Goal: Information Seeking & Learning: Find specific page/section

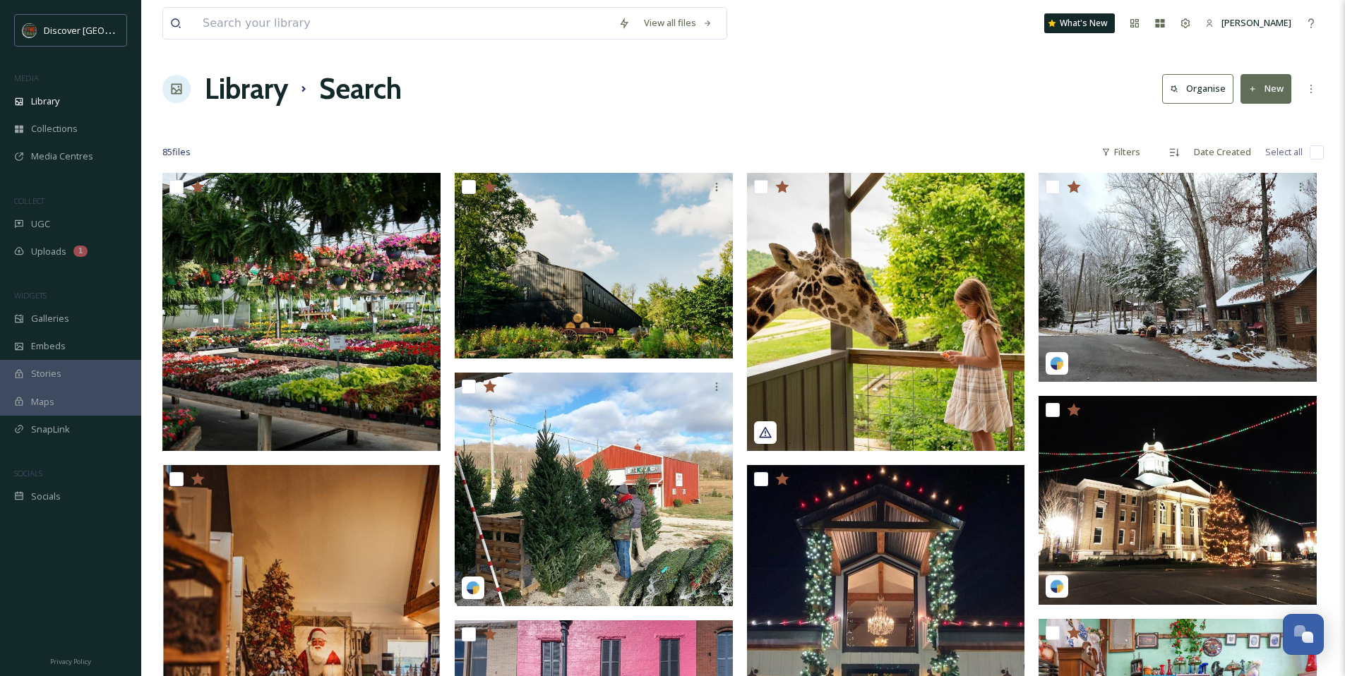
scroll to position [2125, 0]
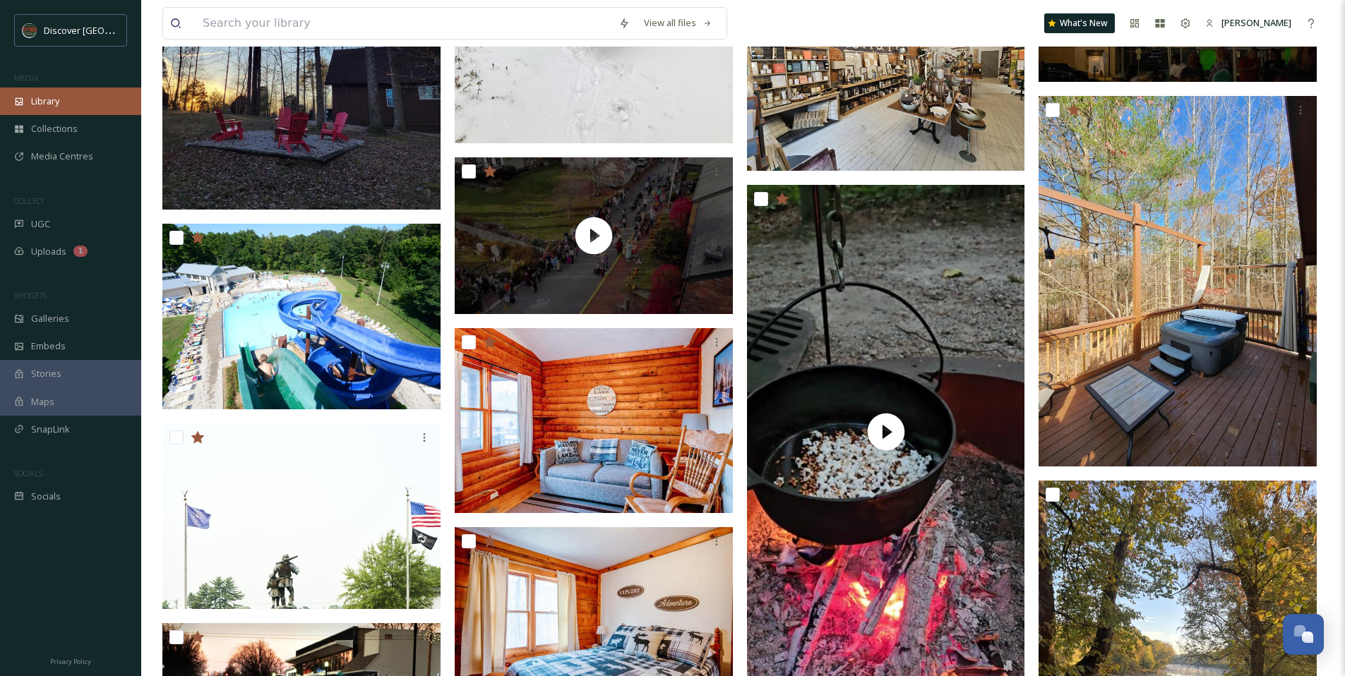
click at [59, 104] on span "Library" at bounding box center [45, 101] width 28 height 13
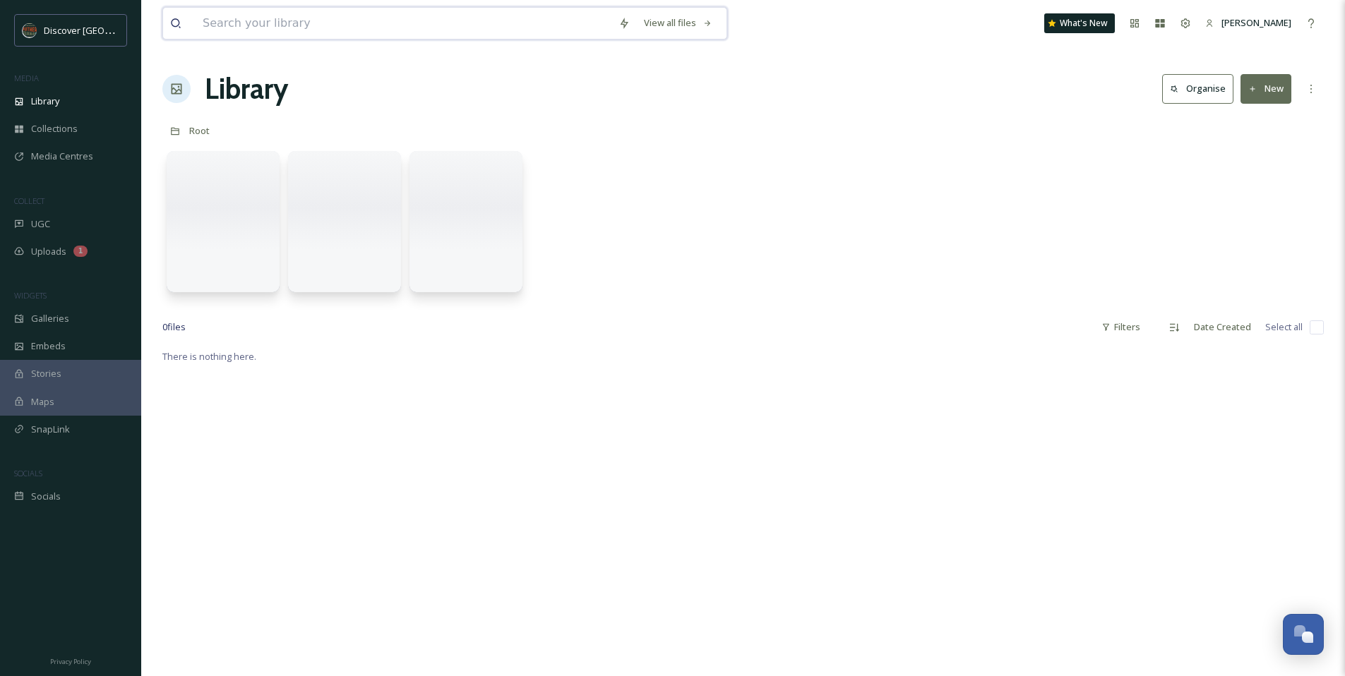
click at [252, 30] on input at bounding box center [404, 23] width 416 height 31
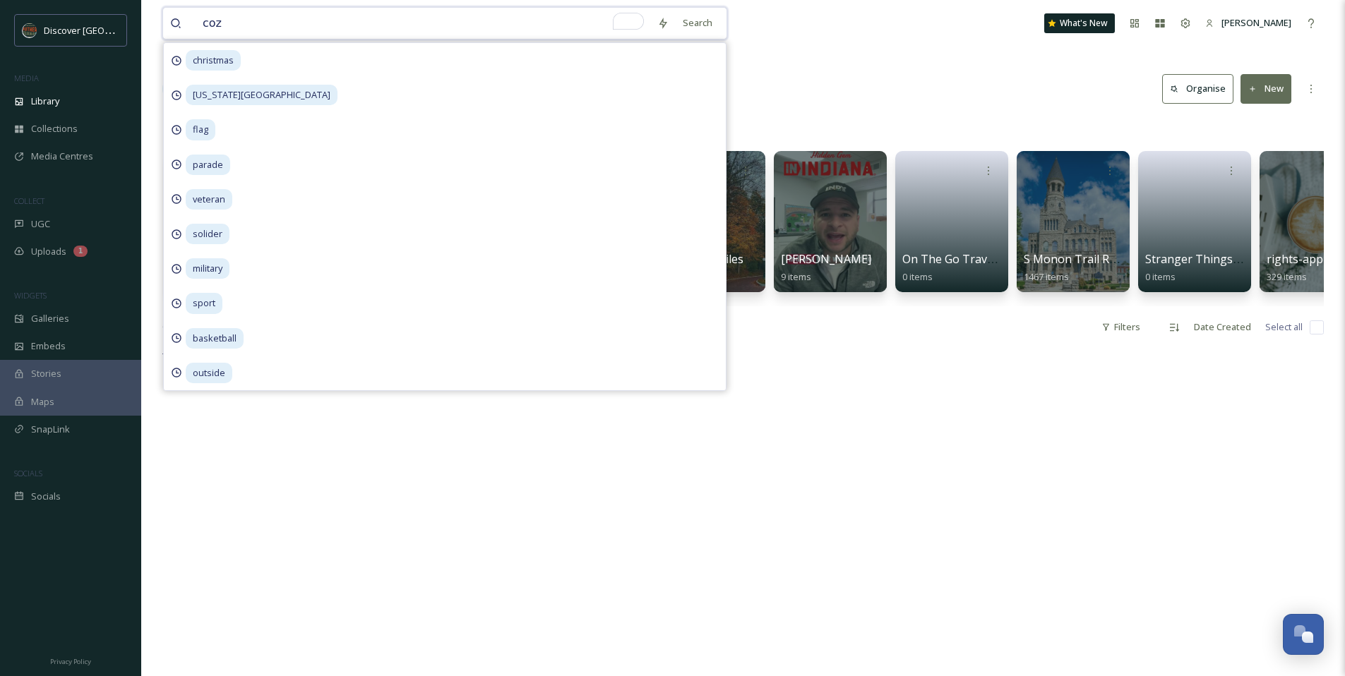
type input "cozy"
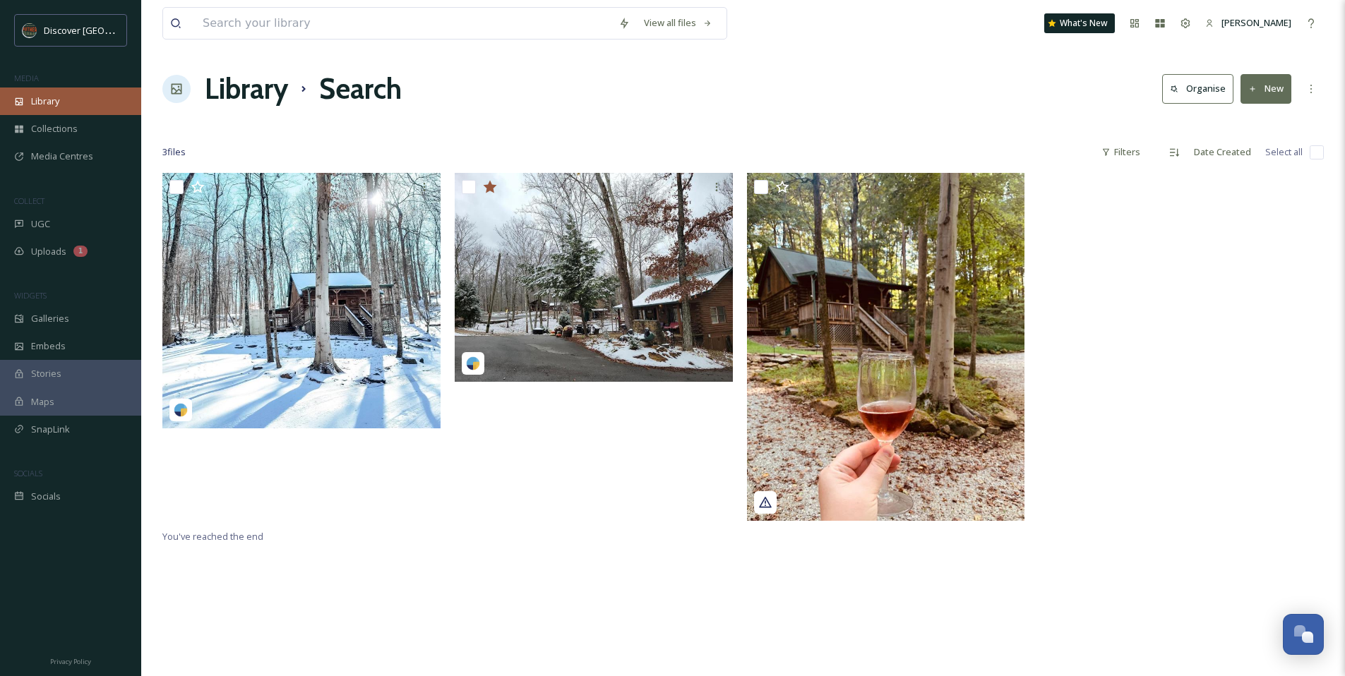
click at [50, 104] on span "Library" at bounding box center [45, 101] width 28 height 13
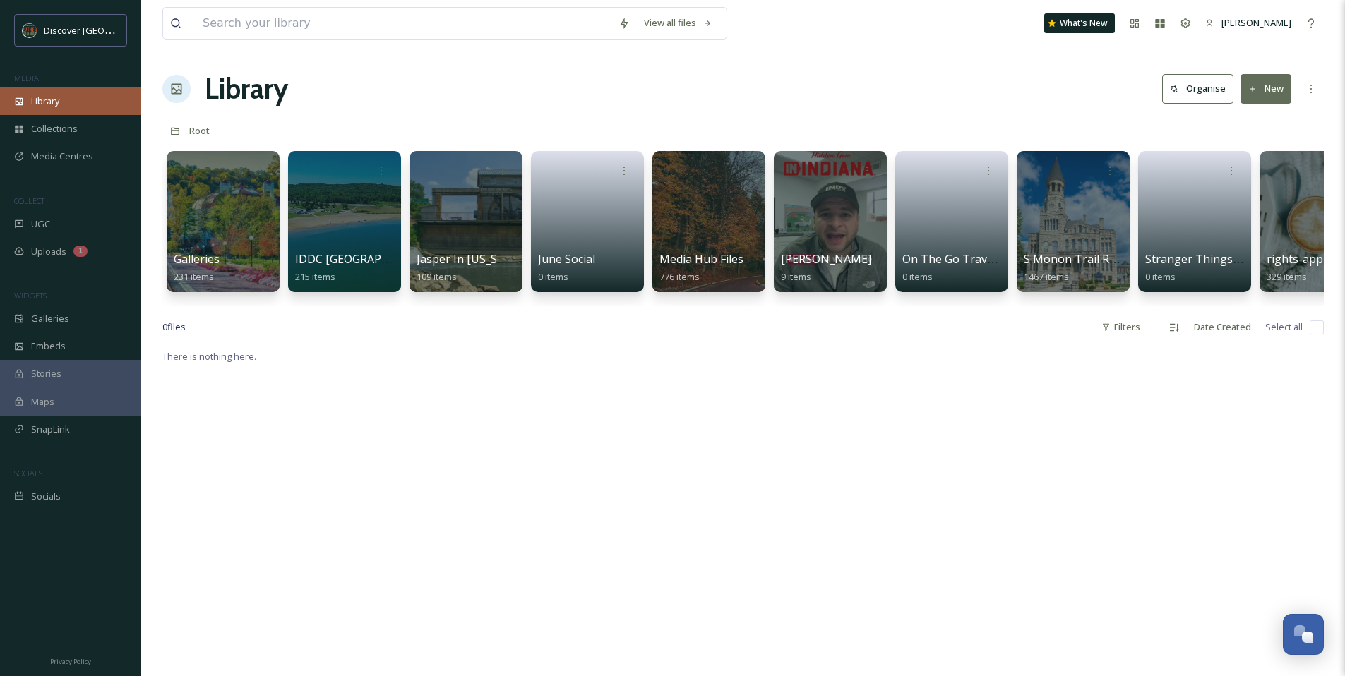
click at [90, 102] on div "Library" at bounding box center [70, 102] width 141 height 28
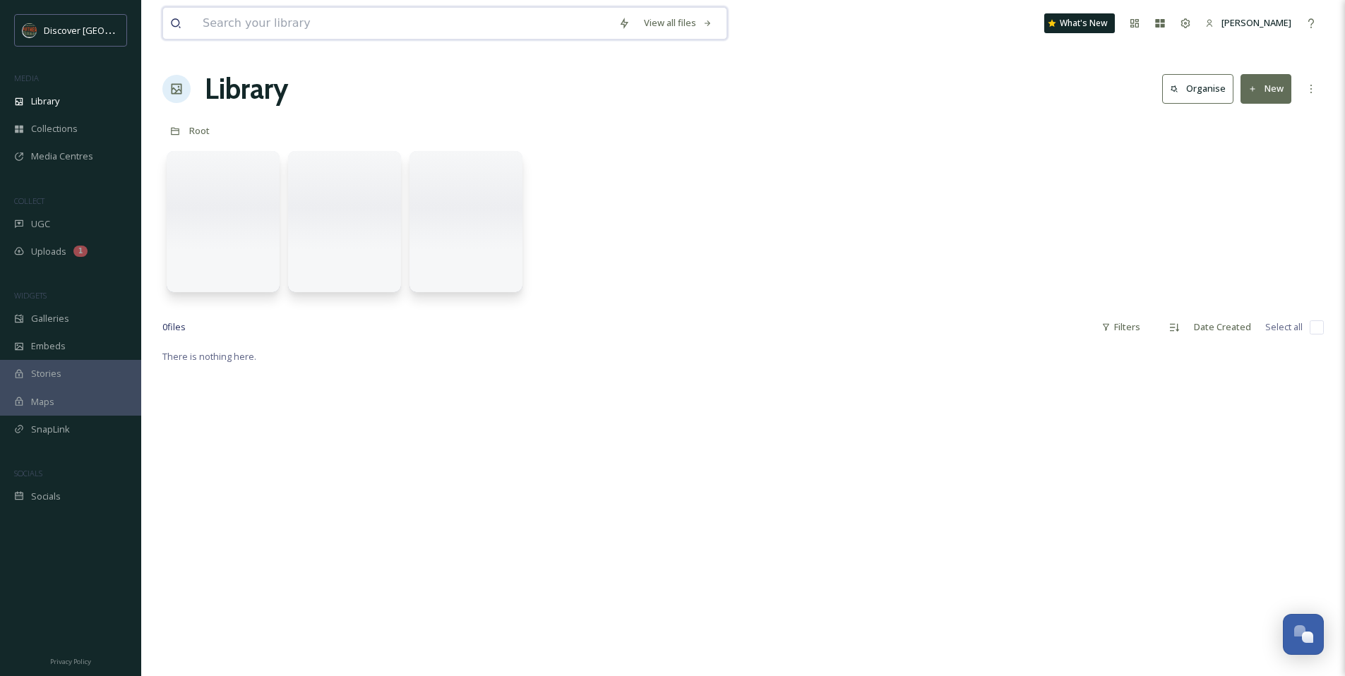
click at [261, 17] on input at bounding box center [404, 23] width 416 height 31
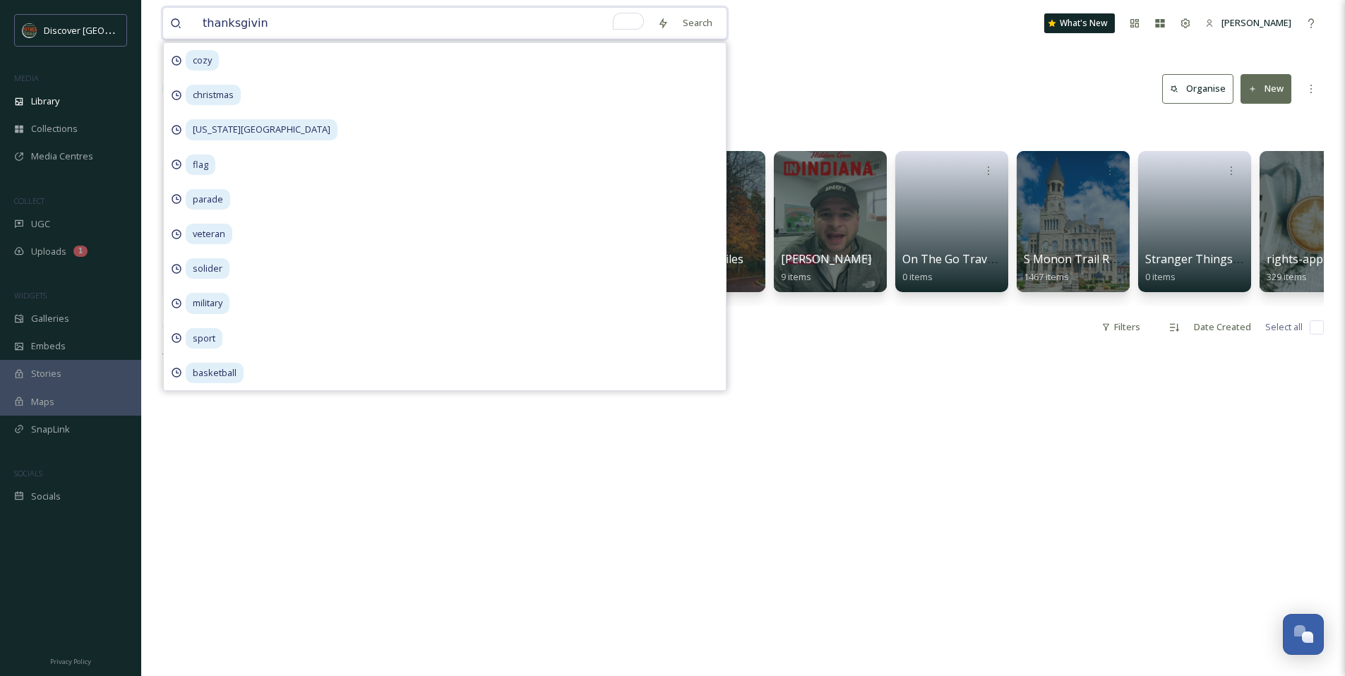
type input "[DATE]"
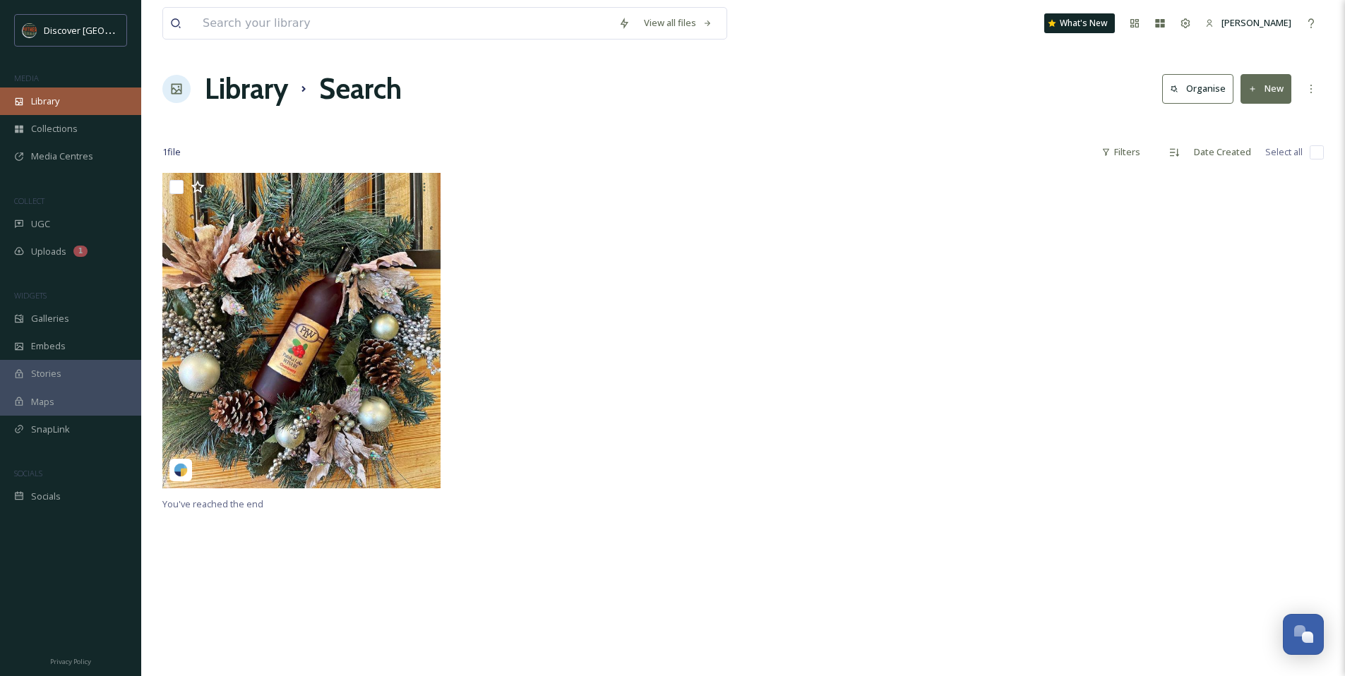
click at [79, 110] on div "Library" at bounding box center [70, 102] width 141 height 28
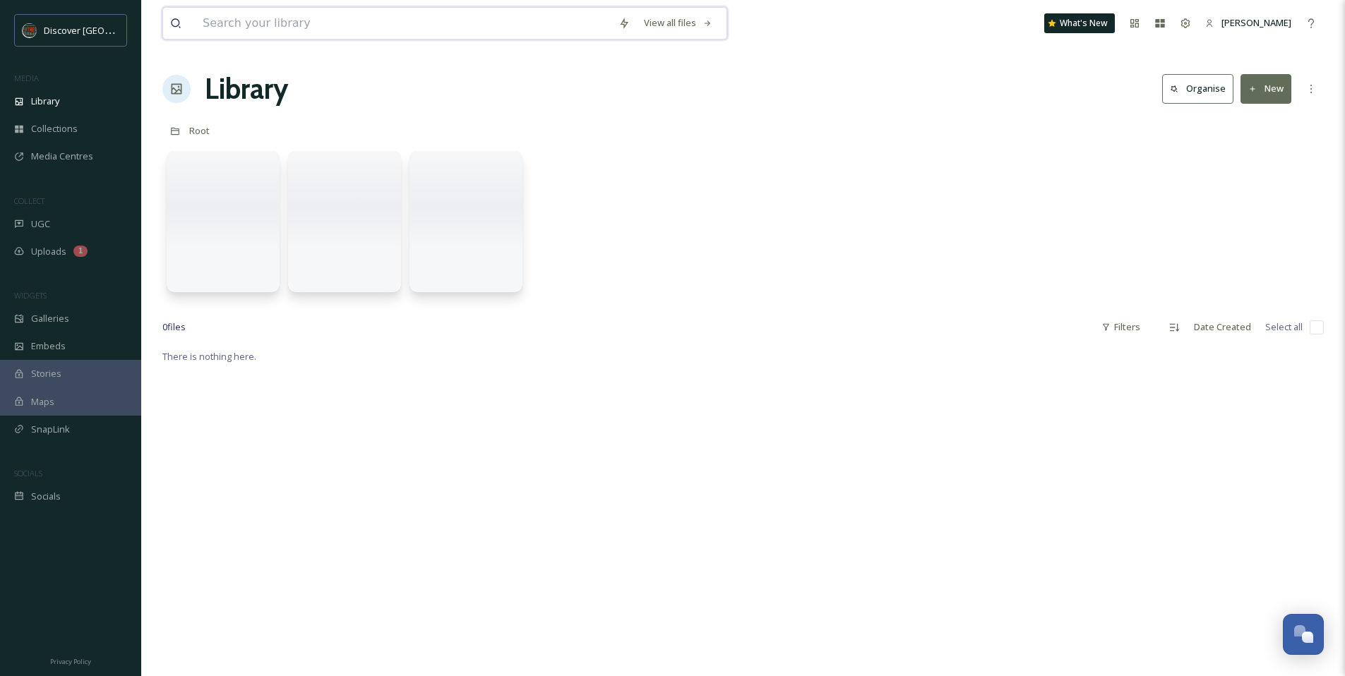
click at [217, 36] on input at bounding box center [404, 23] width 416 height 31
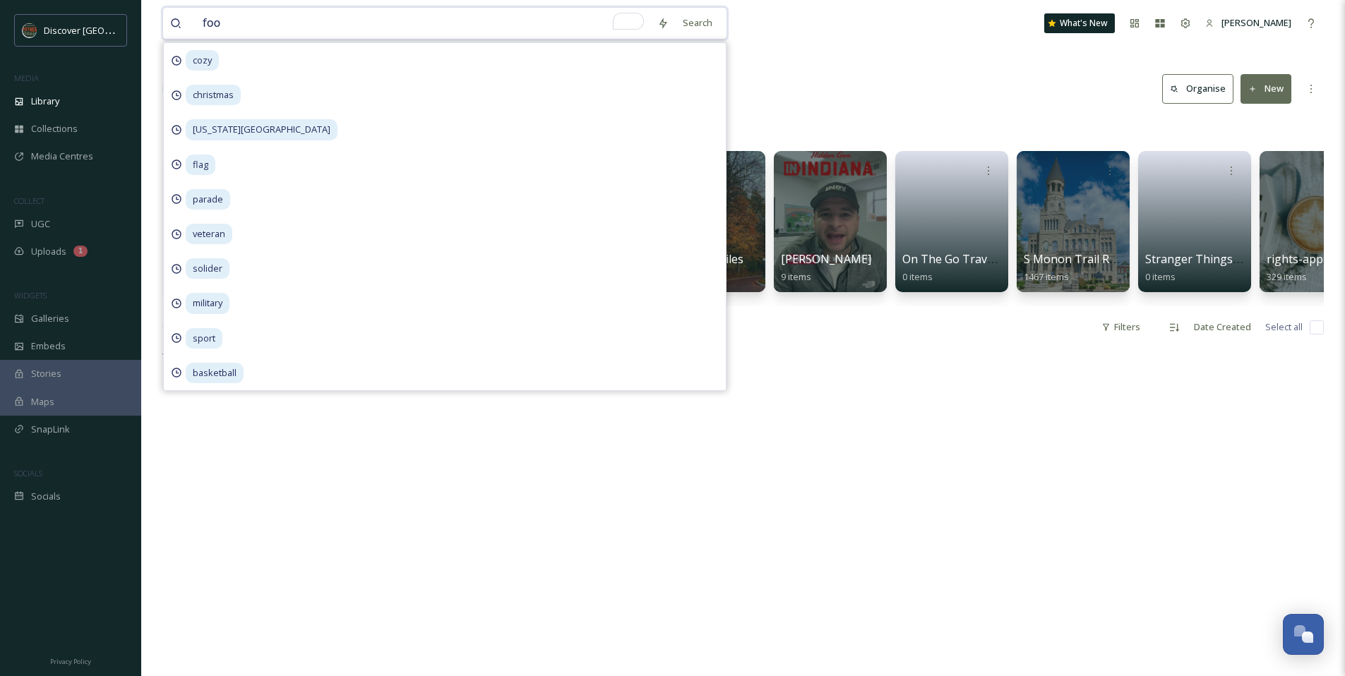
type input "food"
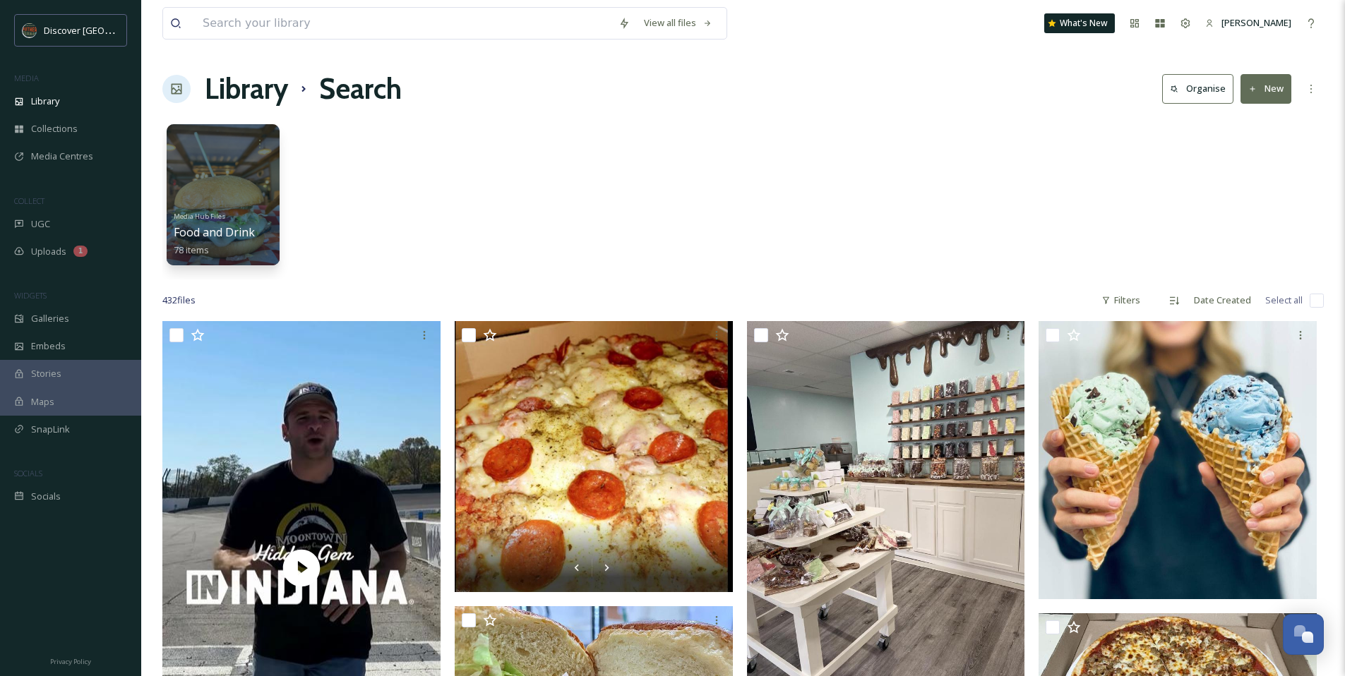
click at [736, 235] on div "Media Hub Files Food and Drink 78 items" at bounding box center [742, 198] width 1161 height 162
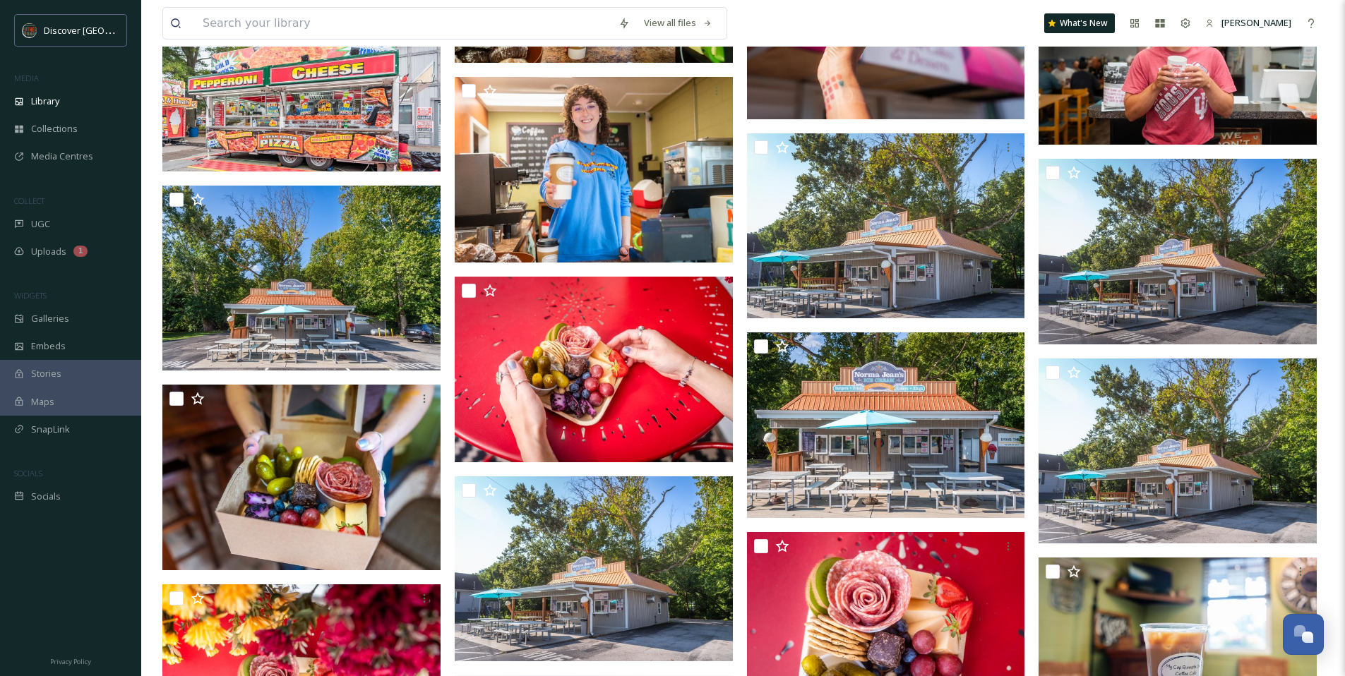
scroll to position [7694, 0]
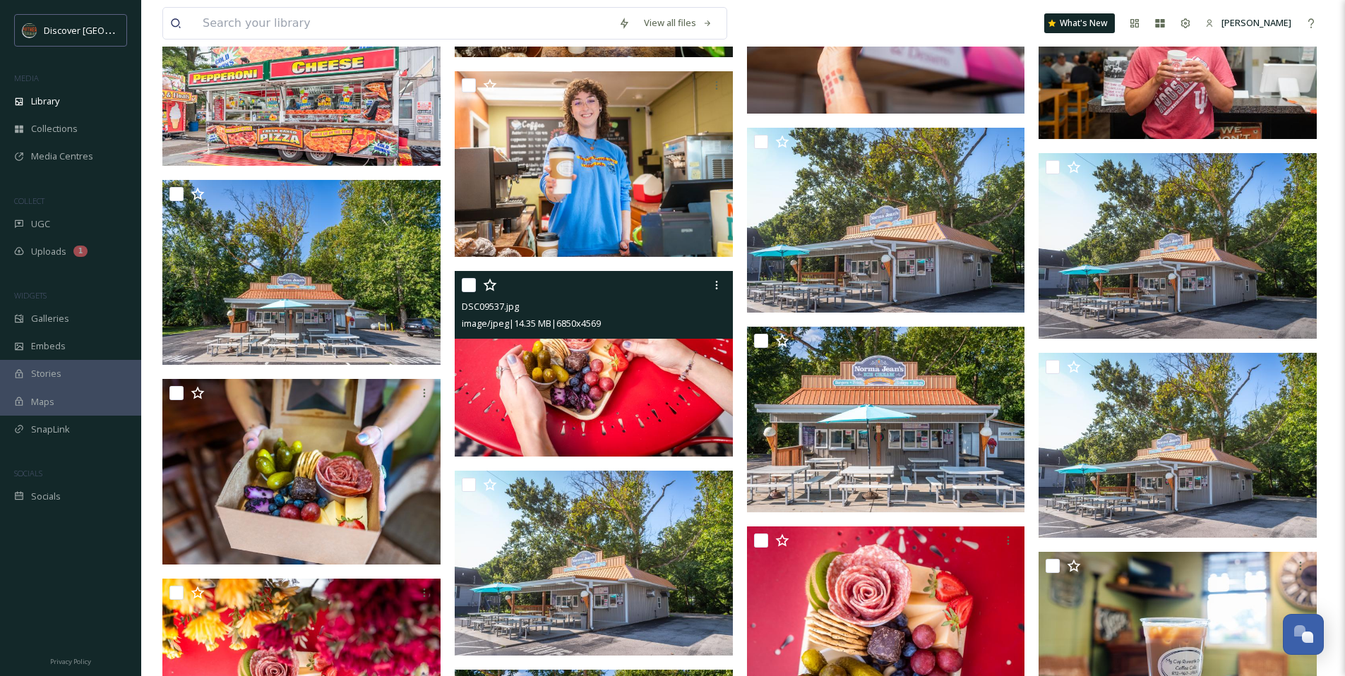
click at [602, 371] on img at bounding box center [594, 364] width 278 height 186
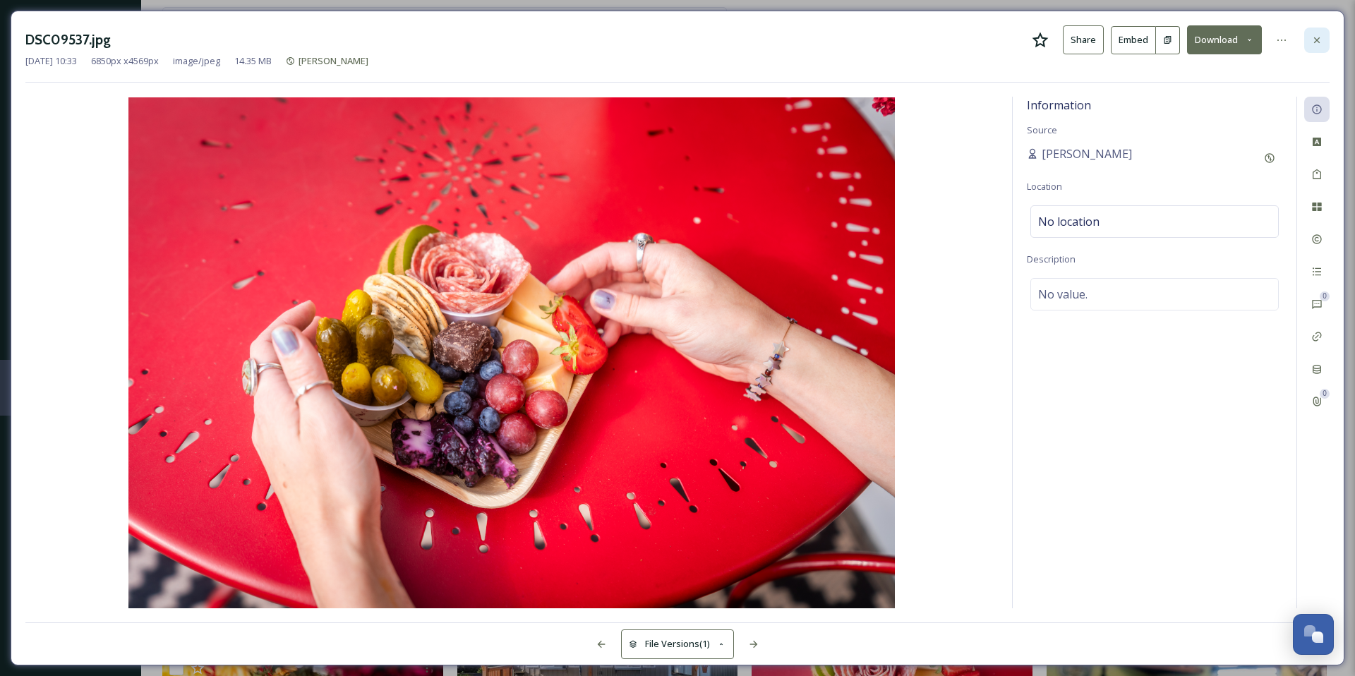
click at [1317, 40] on icon at bounding box center [1317, 40] width 6 height 6
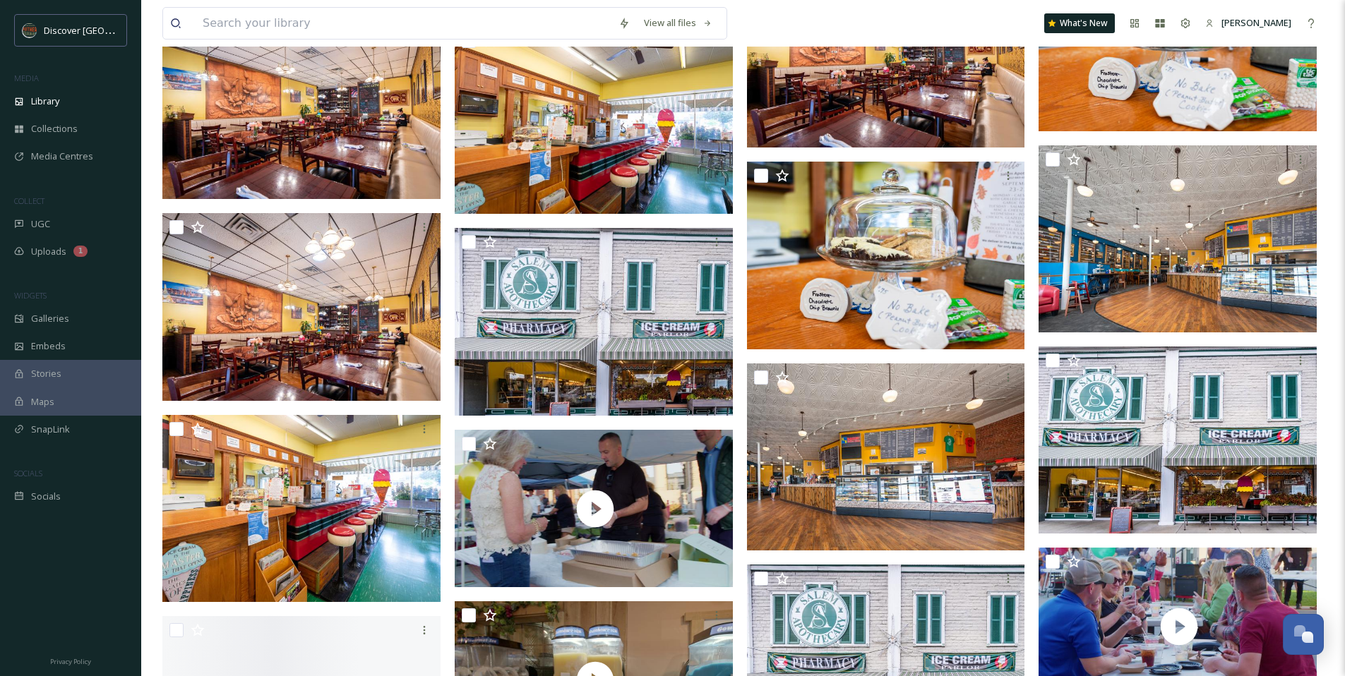
scroll to position [16665, 0]
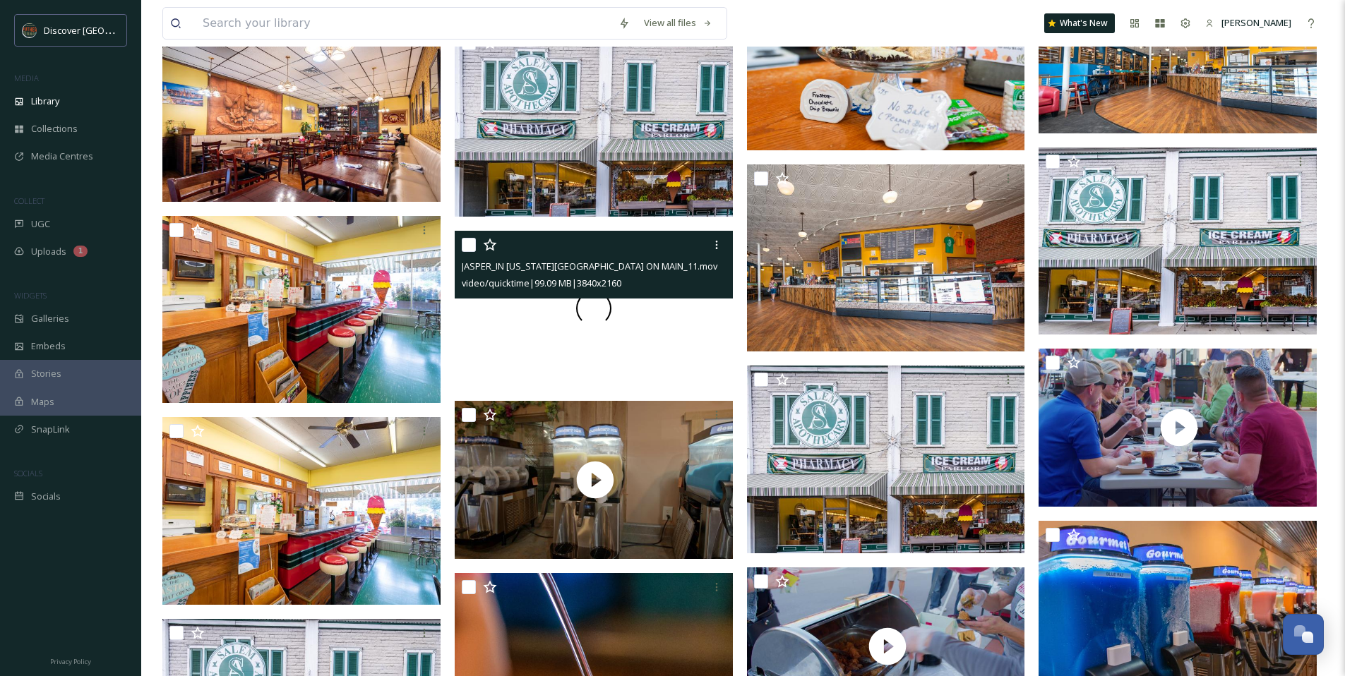
click at [678, 361] on div at bounding box center [594, 309] width 278 height 157
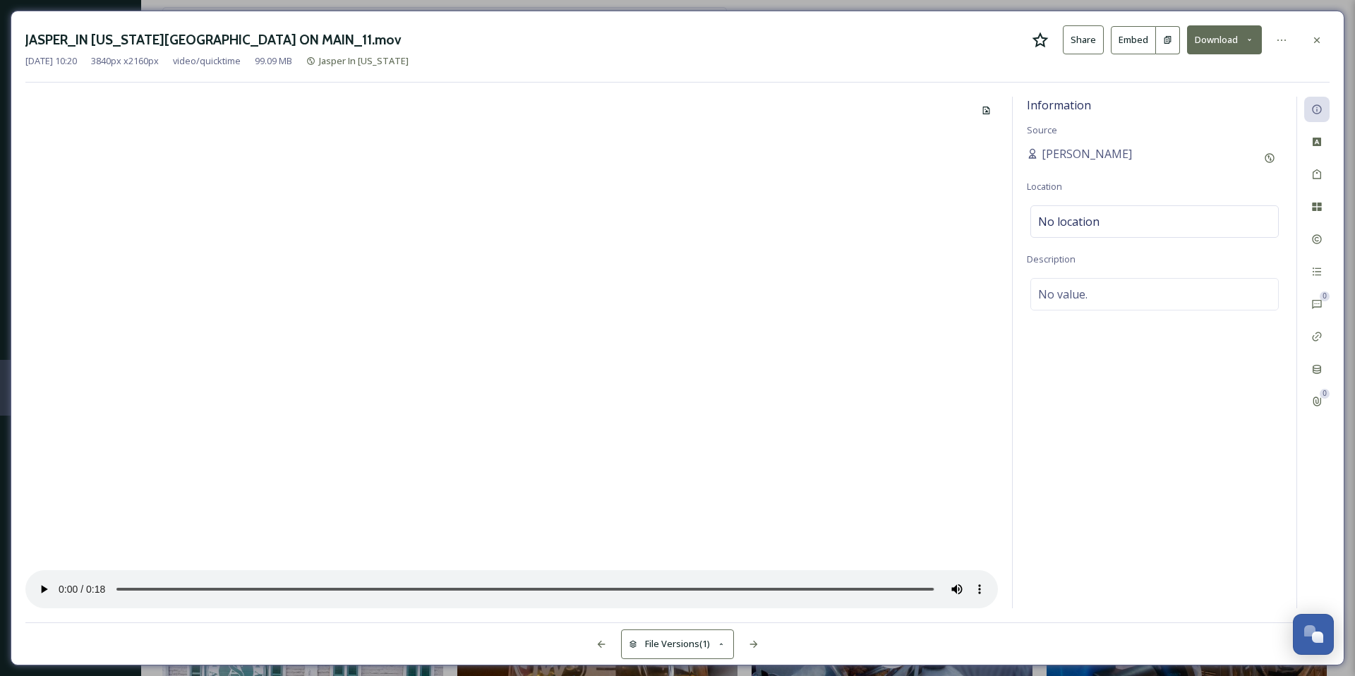
click at [369, 347] on video at bounding box center [511, 353] width 973 height 512
click at [1329, 43] on div at bounding box center [1317, 40] width 25 height 25
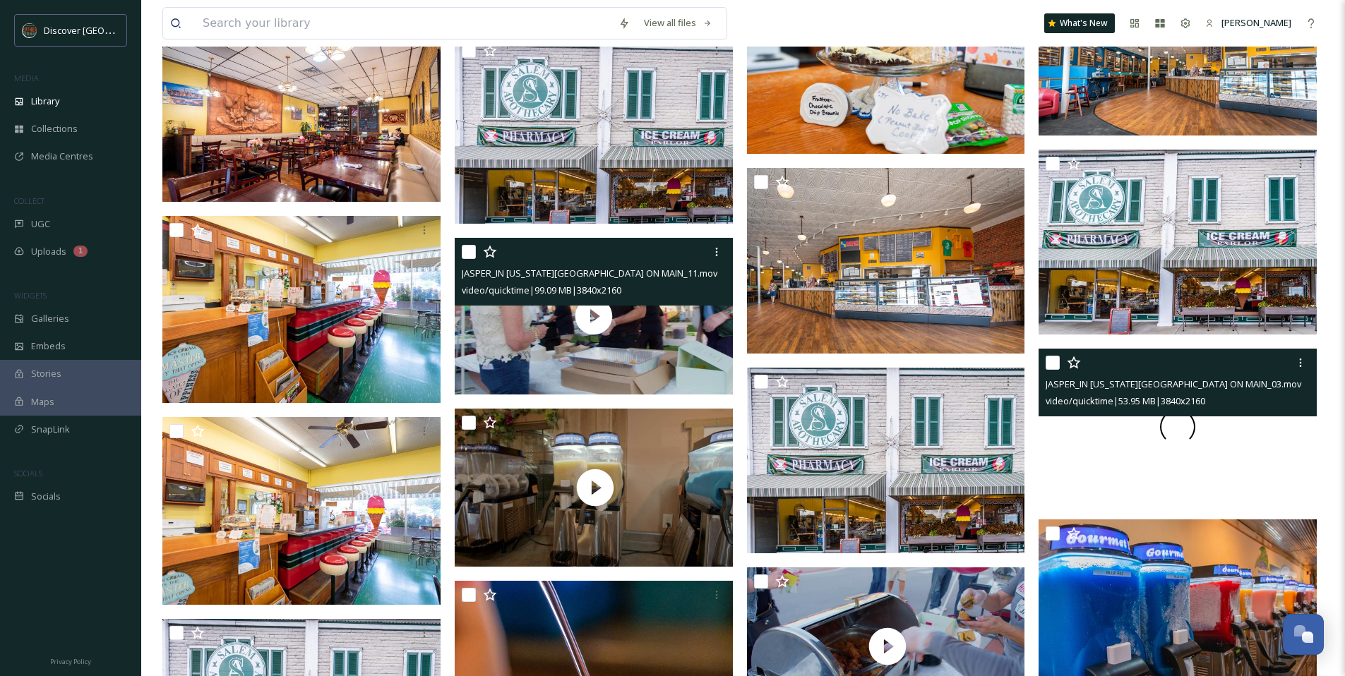
click at [1092, 452] on div at bounding box center [1177, 427] width 278 height 157
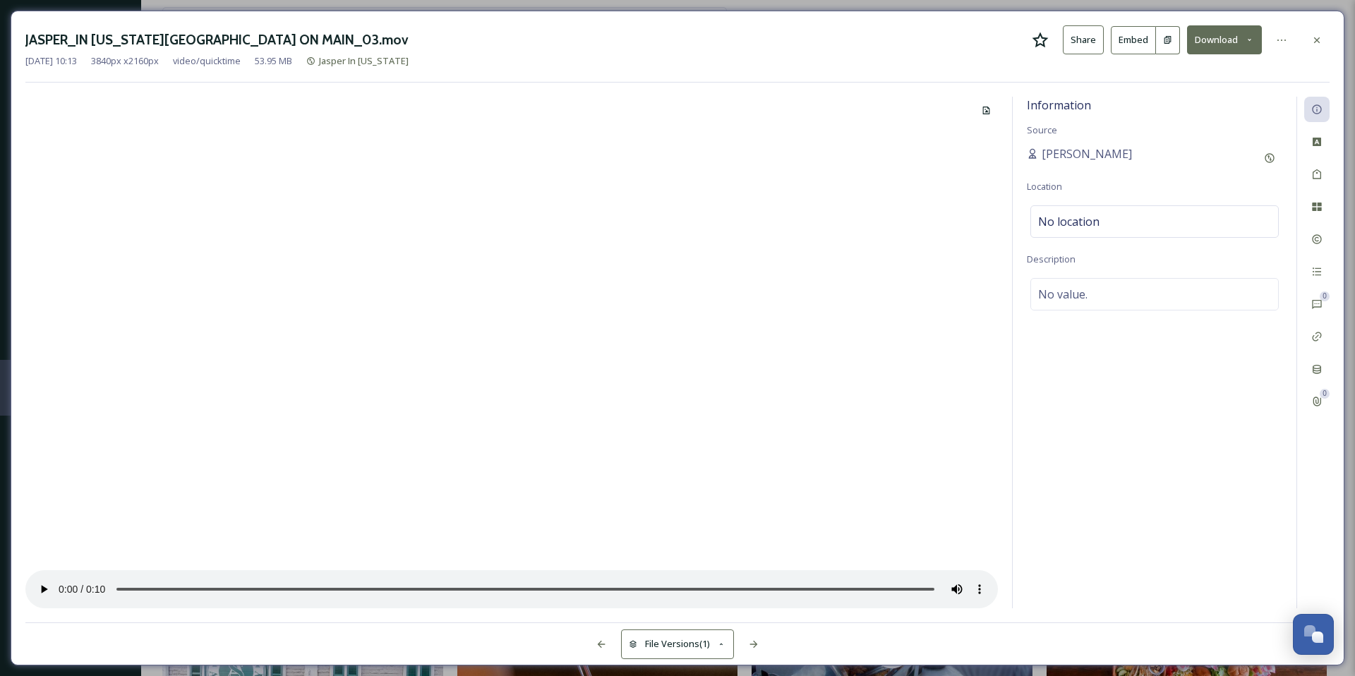
click at [345, 495] on video at bounding box center [511, 353] width 973 height 512
click at [1040, 40] on icon at bounding box center [1040, 40] width 17 height 17
click at [1333, 34] on div "JASPER_IN [US_STATE][GEOGRAPHIC_DATA] ON MAIN_03.mov Share Embed Download [DATE…" at bounding box center [678, 338] width 1334 height 655
click at [1321, 37] on icon at bounding box center [1317, 40] width 11 height 11
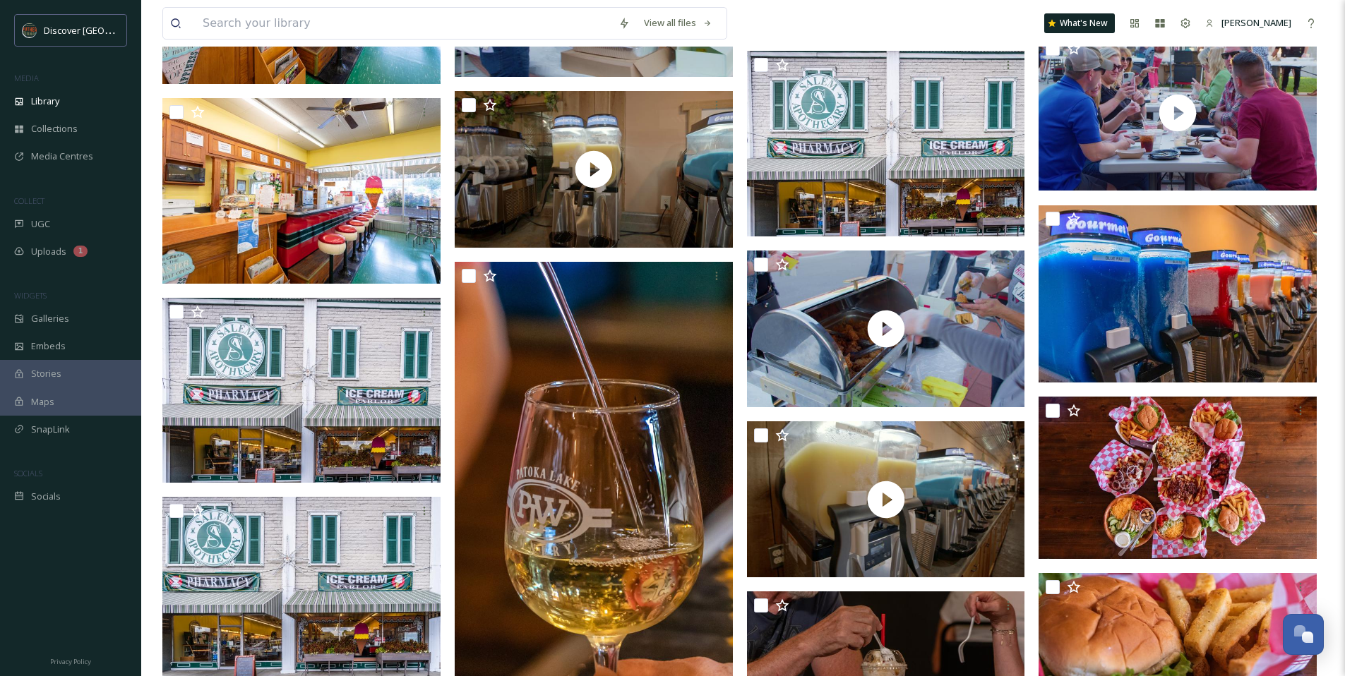
scroll to position [16831, 0]
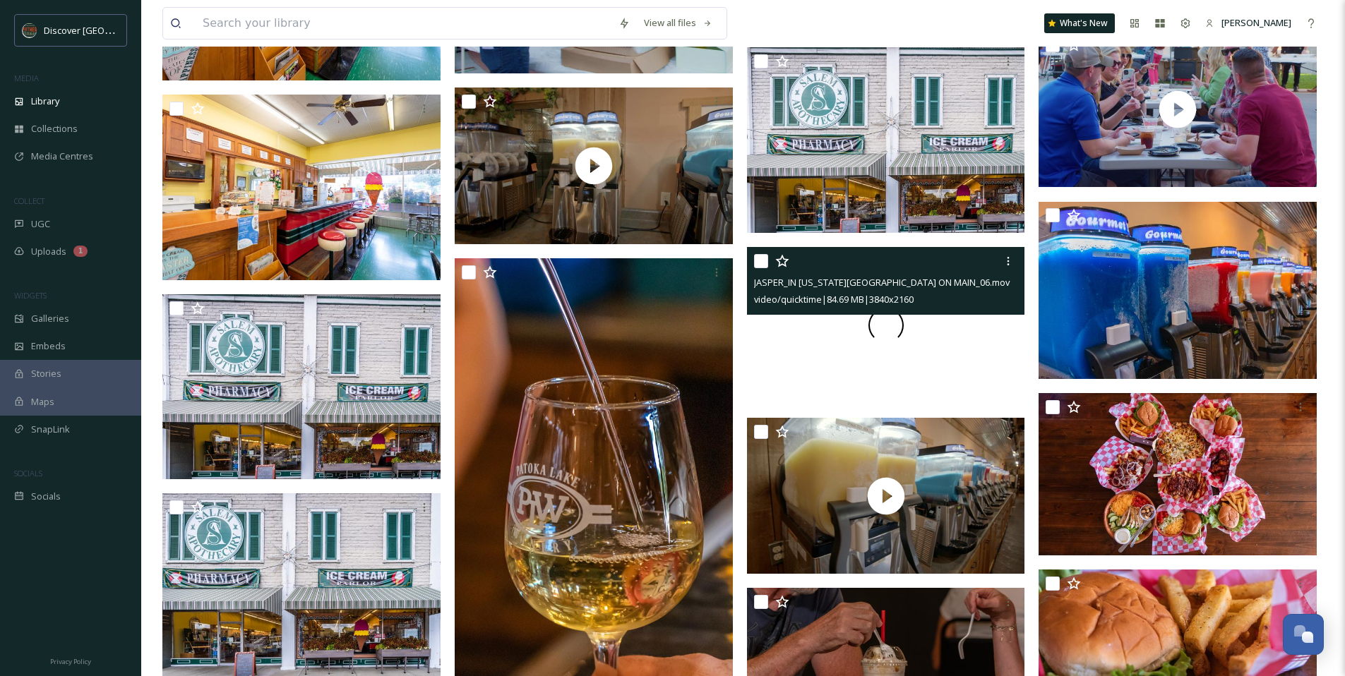
click at [960, 329] on div at bounding box center [886, 325] width 278 height 157
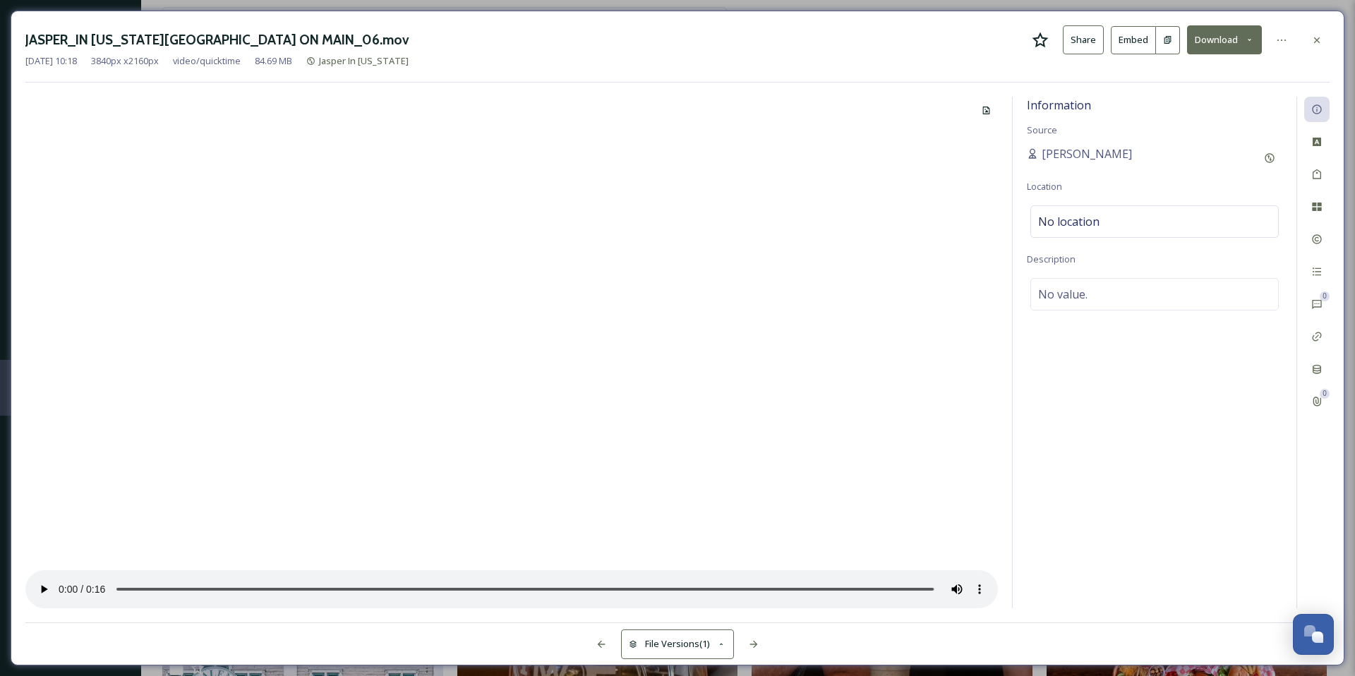
click at [287, 403] on video at bounding box center [511, 353] width 973 height 512
click at [1317, 40] on icon at bounding box center [1317, 40] width 6 height 6
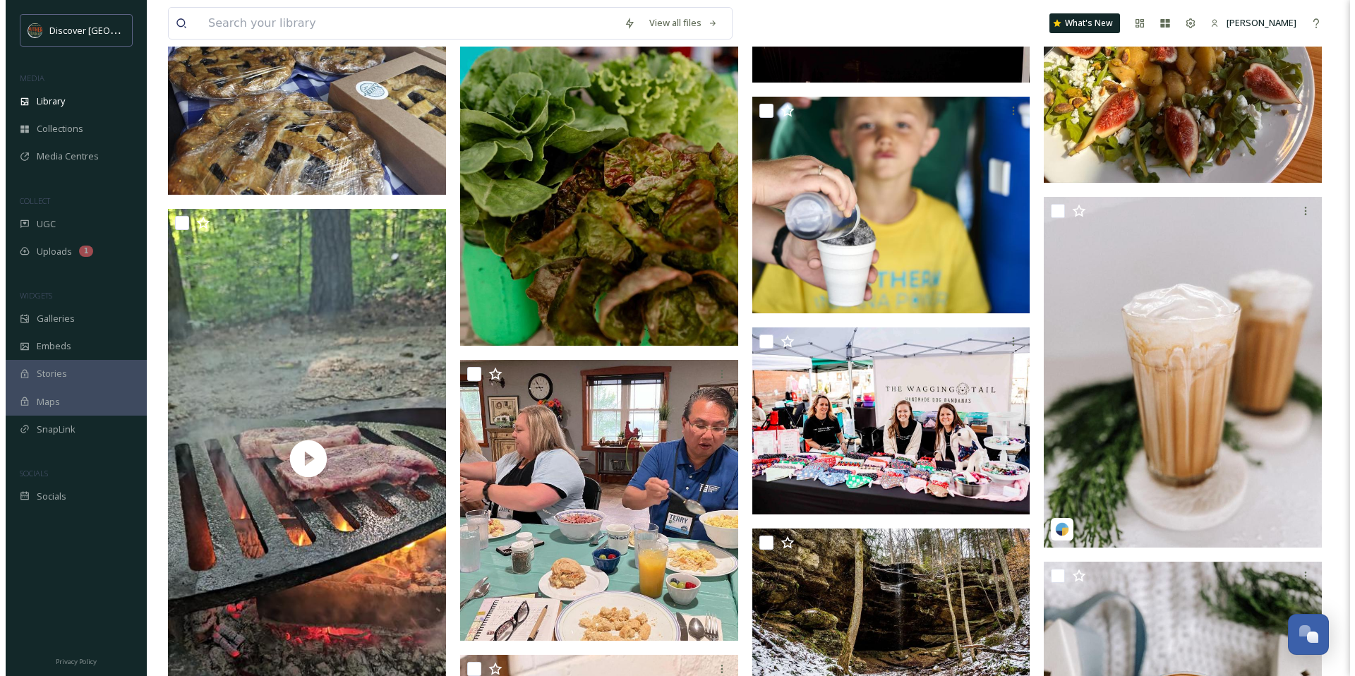
scroll to position [18730, 0]
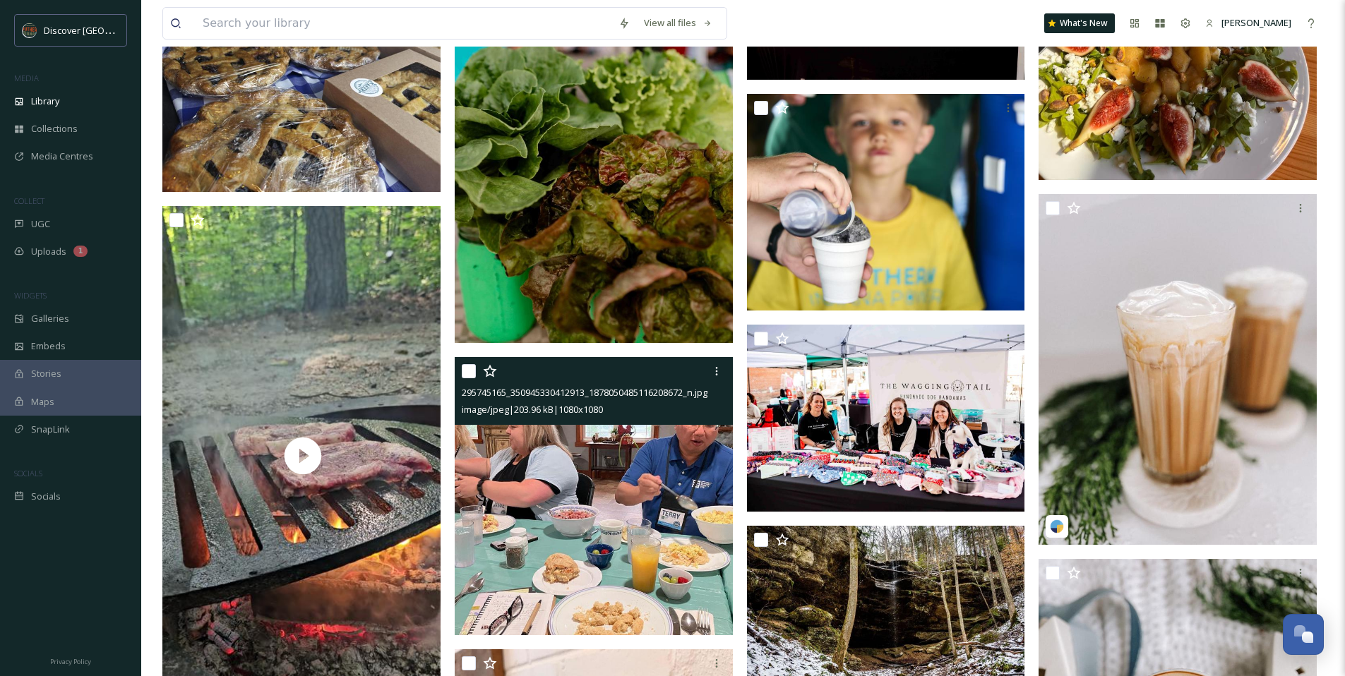
click at [598, 481] on img at bounding box center [594, 496] width 278 height 278
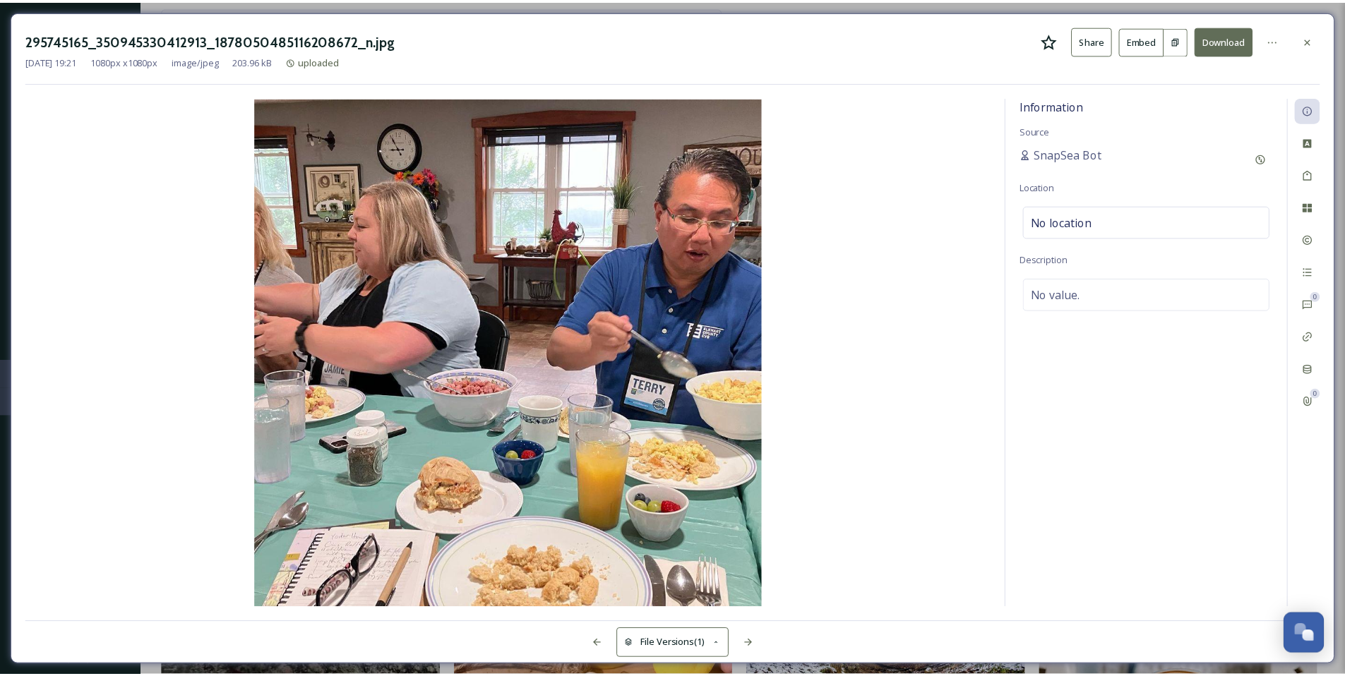
scroll to position [18735, 0]
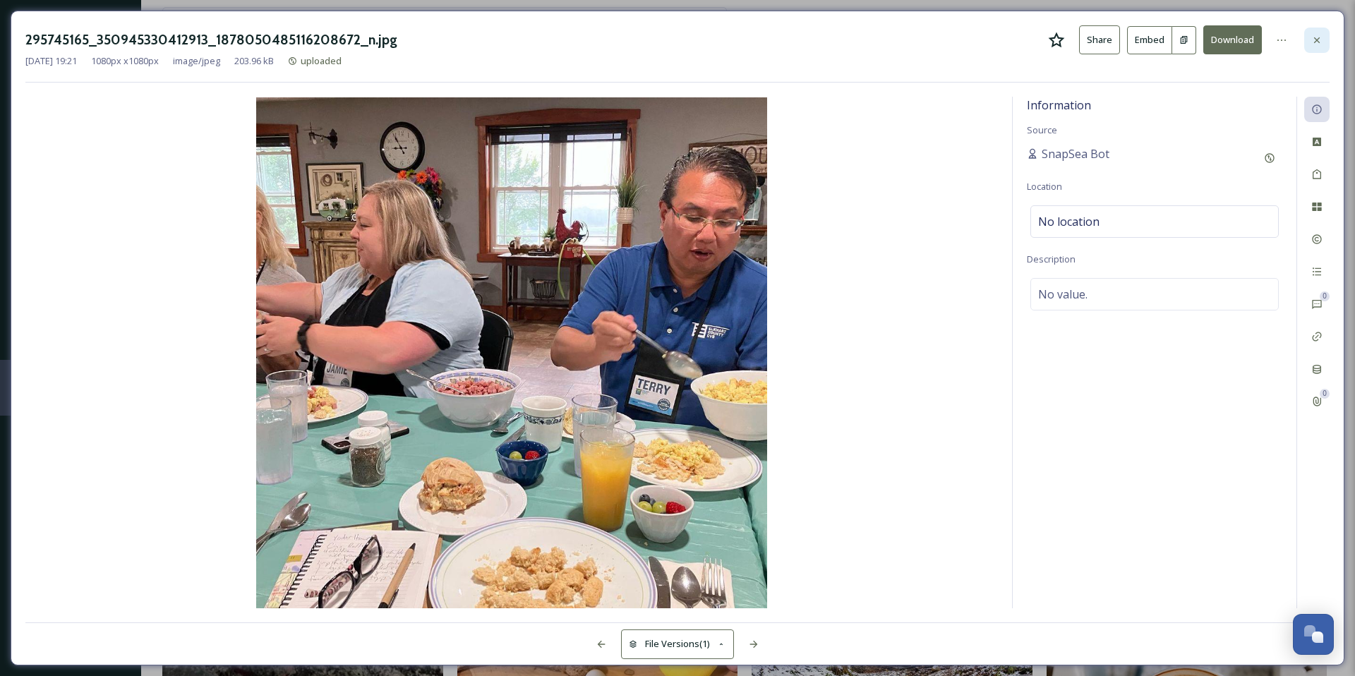
click at [1321, 40] on icon at bounding box center [1317, 40] width 11 height 11
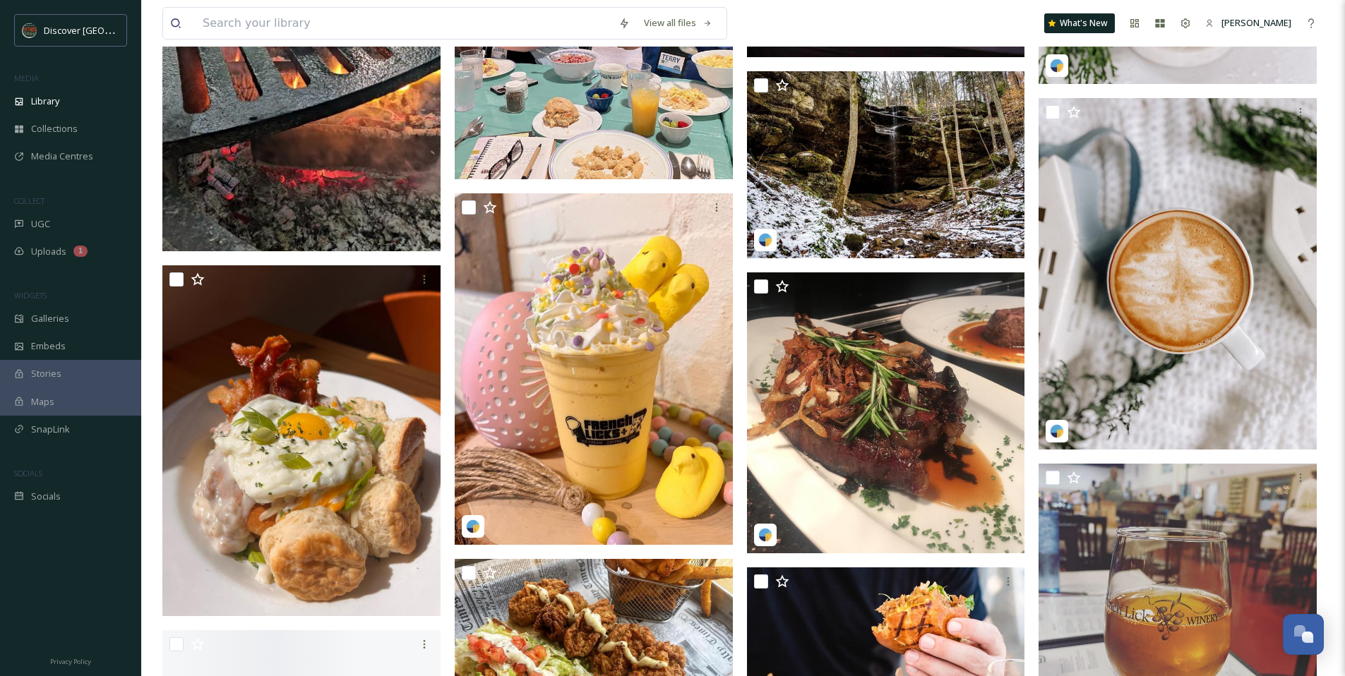
scroll to position [19191, 0]
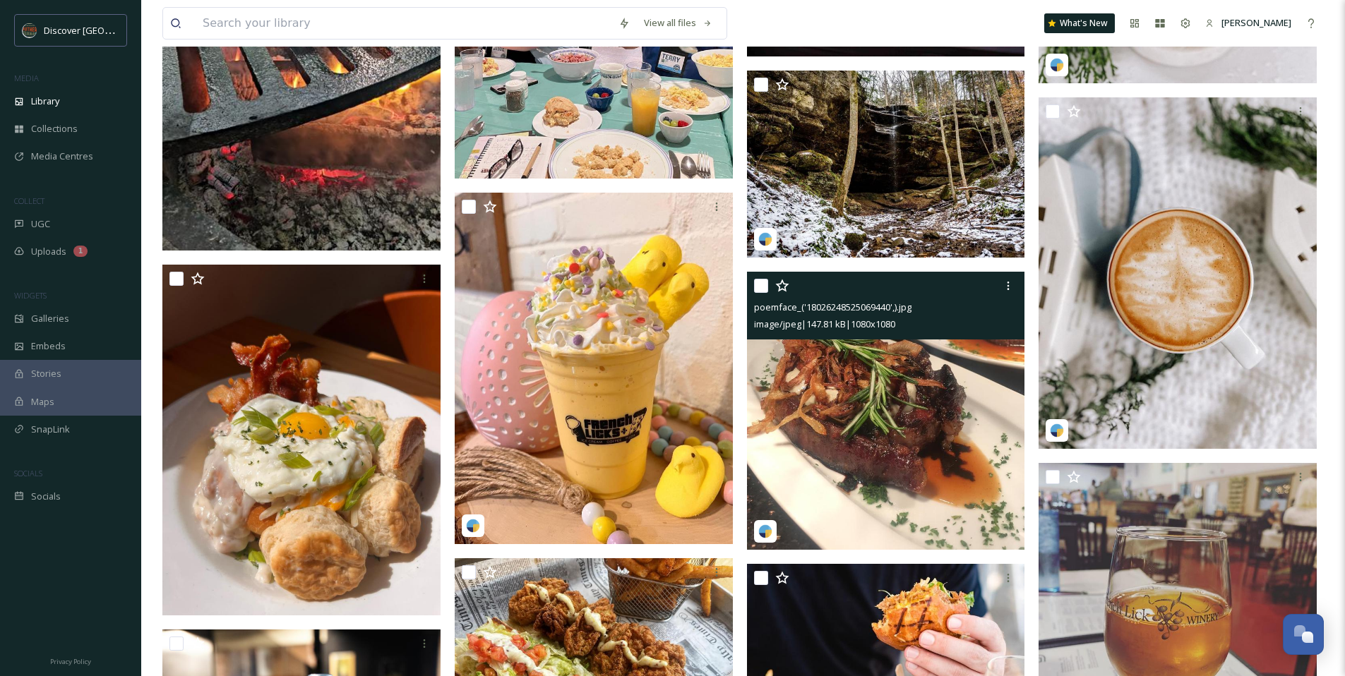
click at [836, 424] on img at bounding box center [886, 411] width 278 height 278
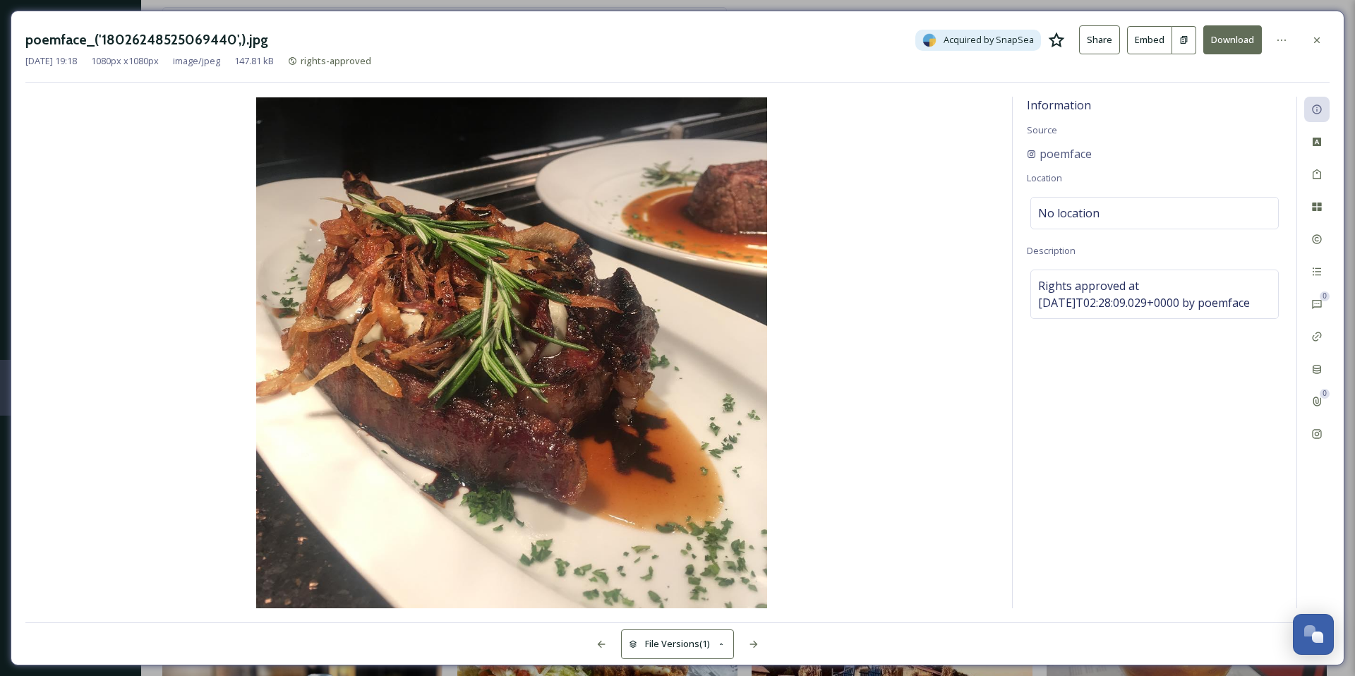
click at [1054, 35] on icon at bounding box center [1056, 40] width 17 height 17
click at [1314, 41] on icon at bounding box center [1317, 40] width 11 height 11
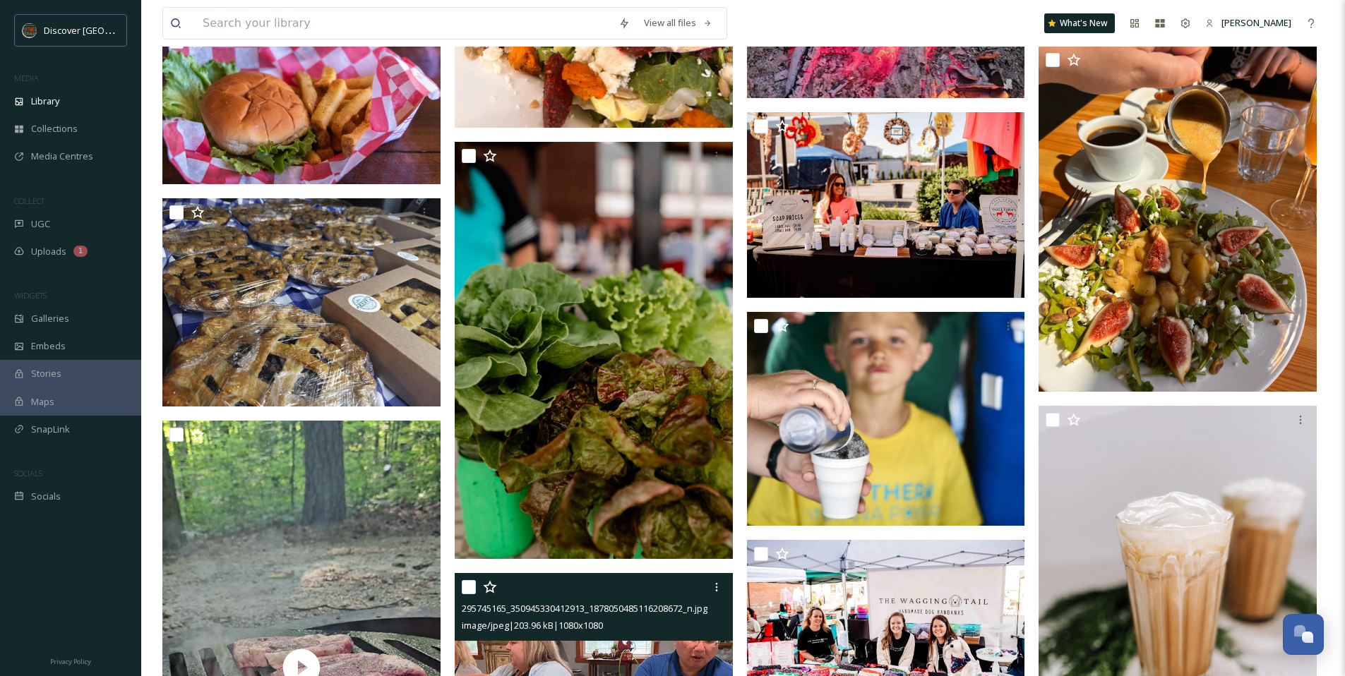
scroll to position [18274, 0]
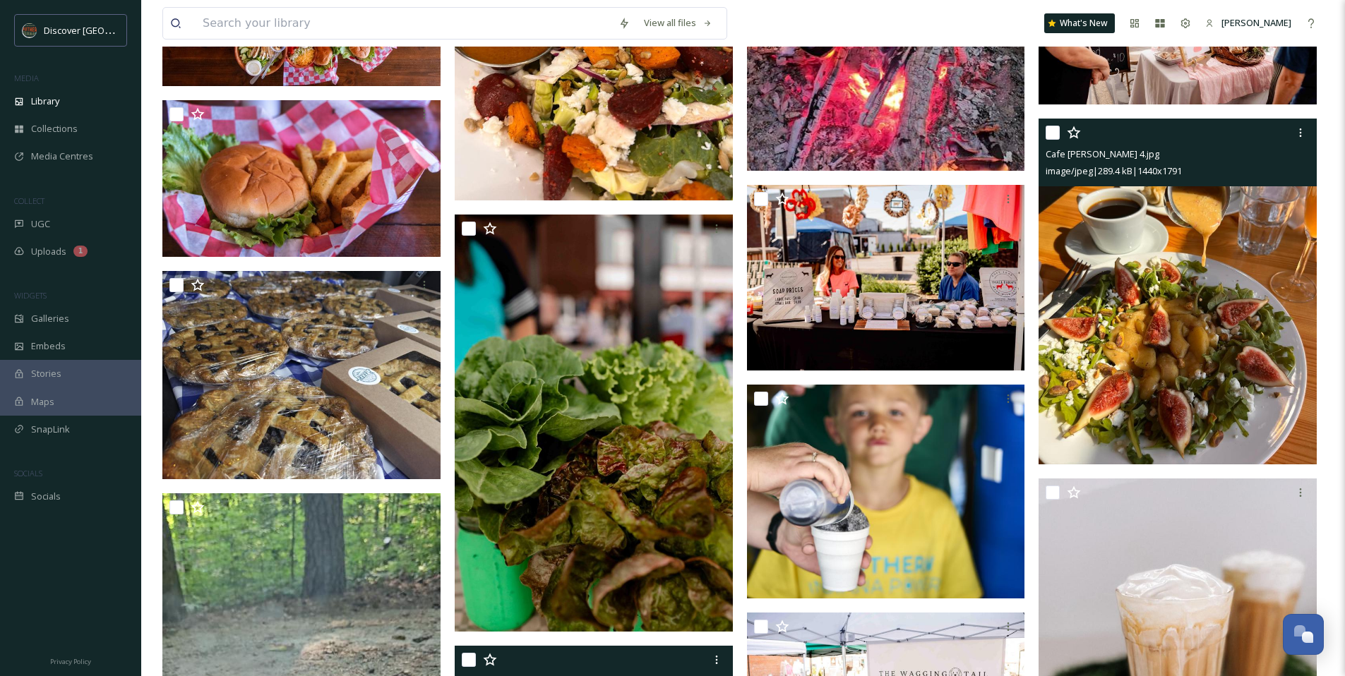
click at [1091, 235] on img at bounding box center [1177, 292] width 278 height 346
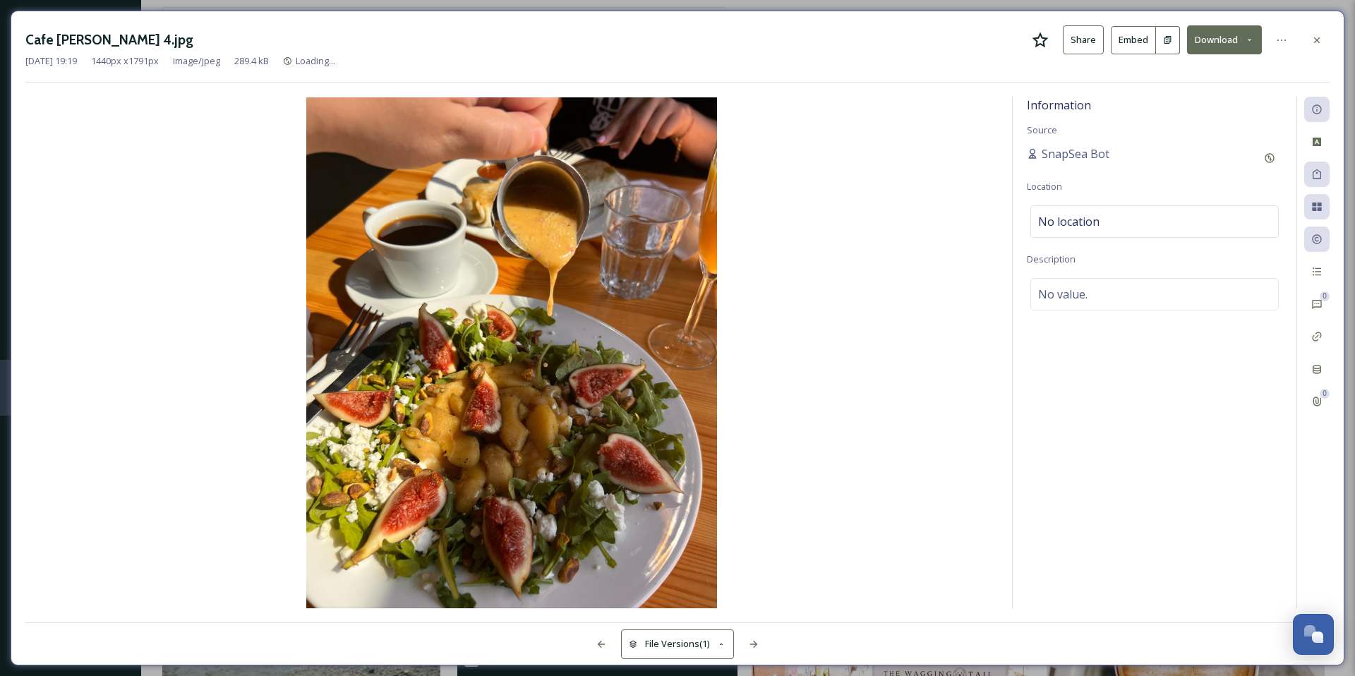
click at [1045, 37] on icon at bounding box center [1041, 40] width 16 height 16
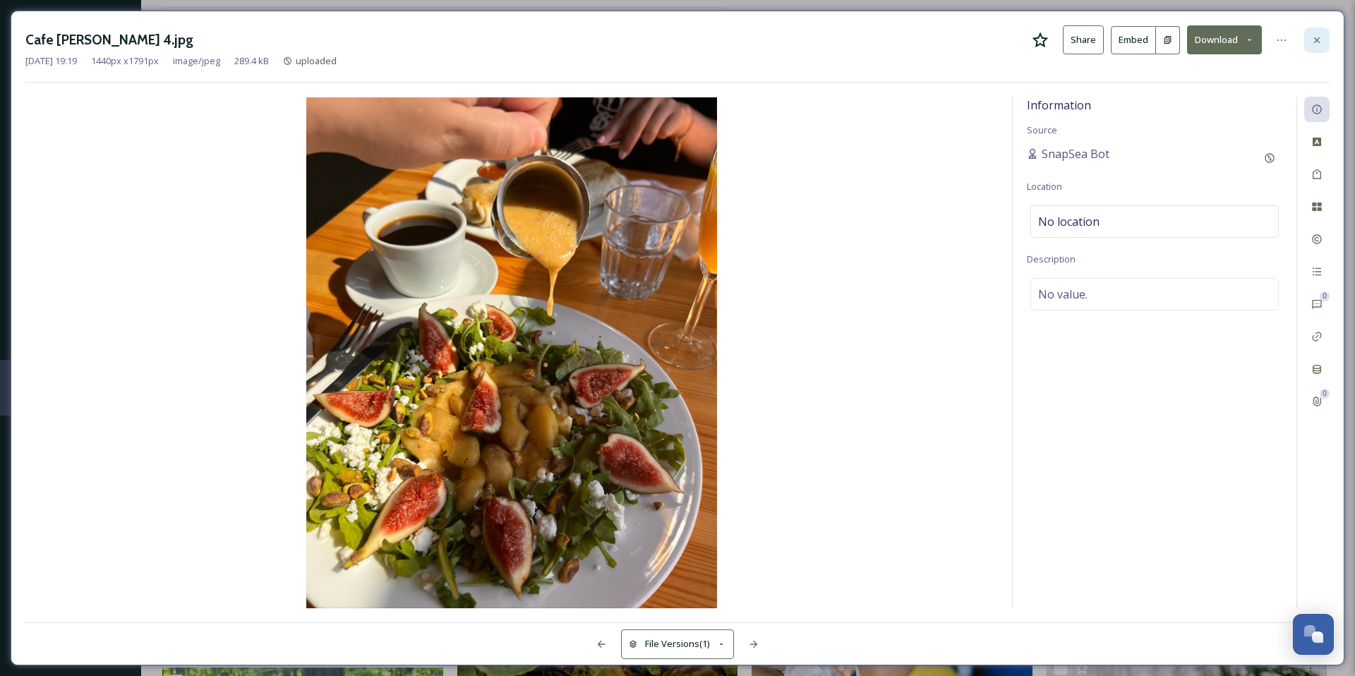
click at [1314, 39] on icon at bounding box center [1317, 40] width 11 height 11
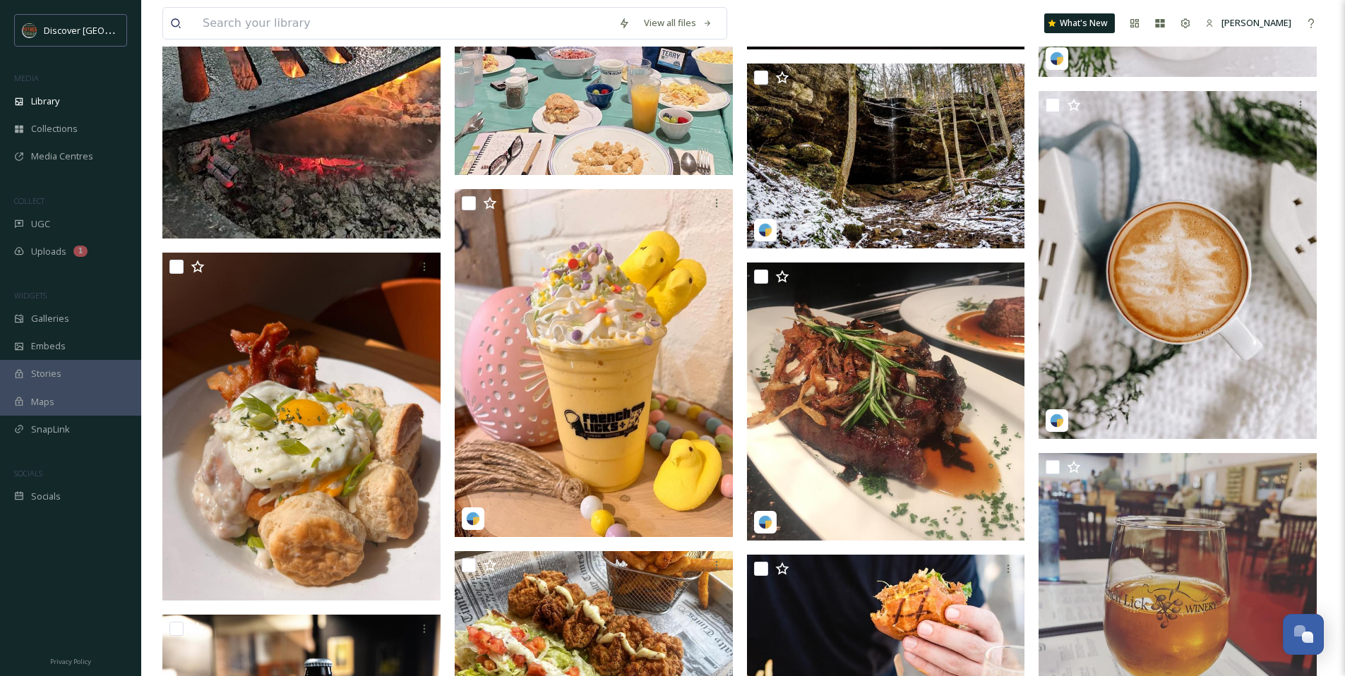
scroll to position [19107, 0]
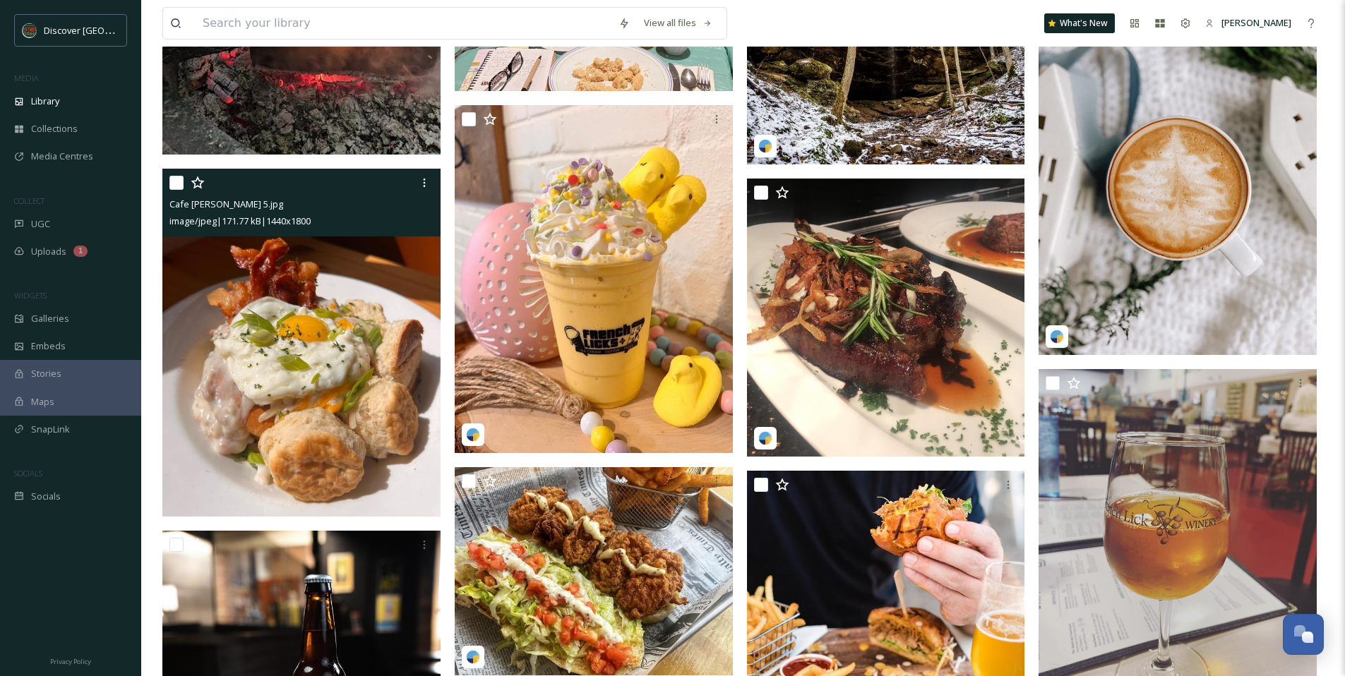
click at [196, 184] on icon at bounding box center [198, 183] width 14 height 14
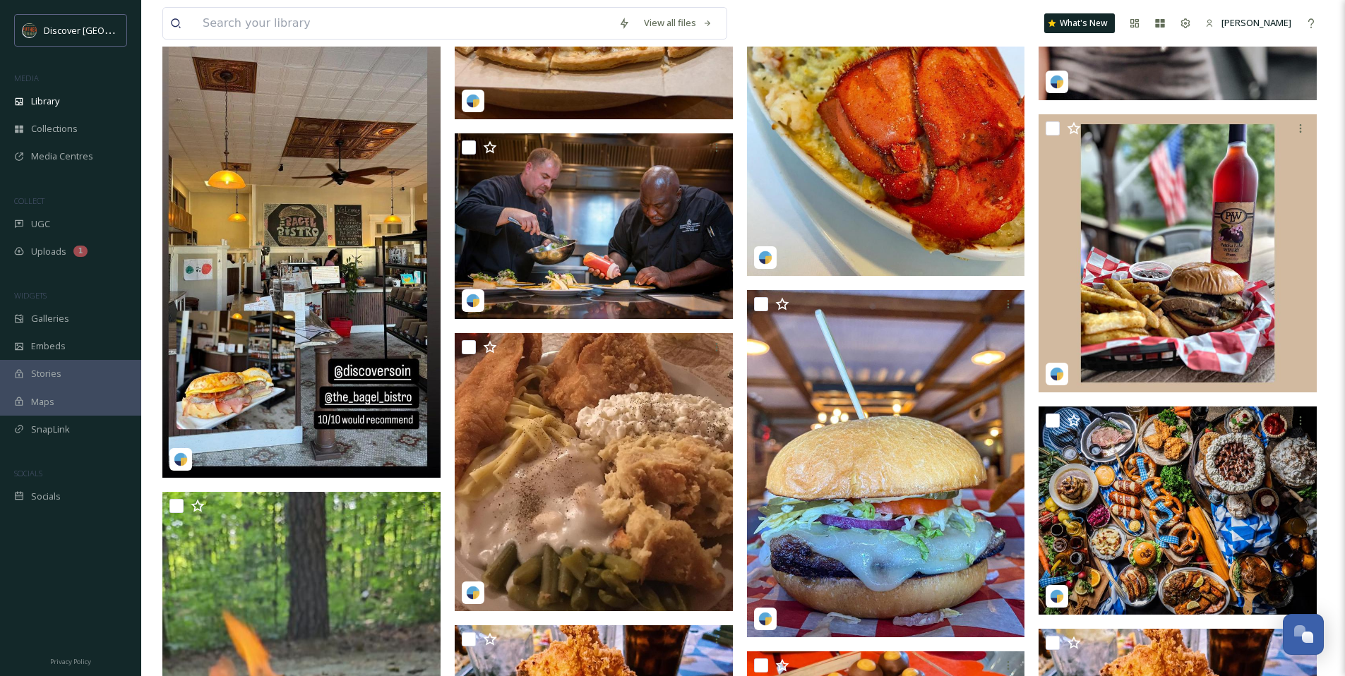
scroll to position [20473, 0]
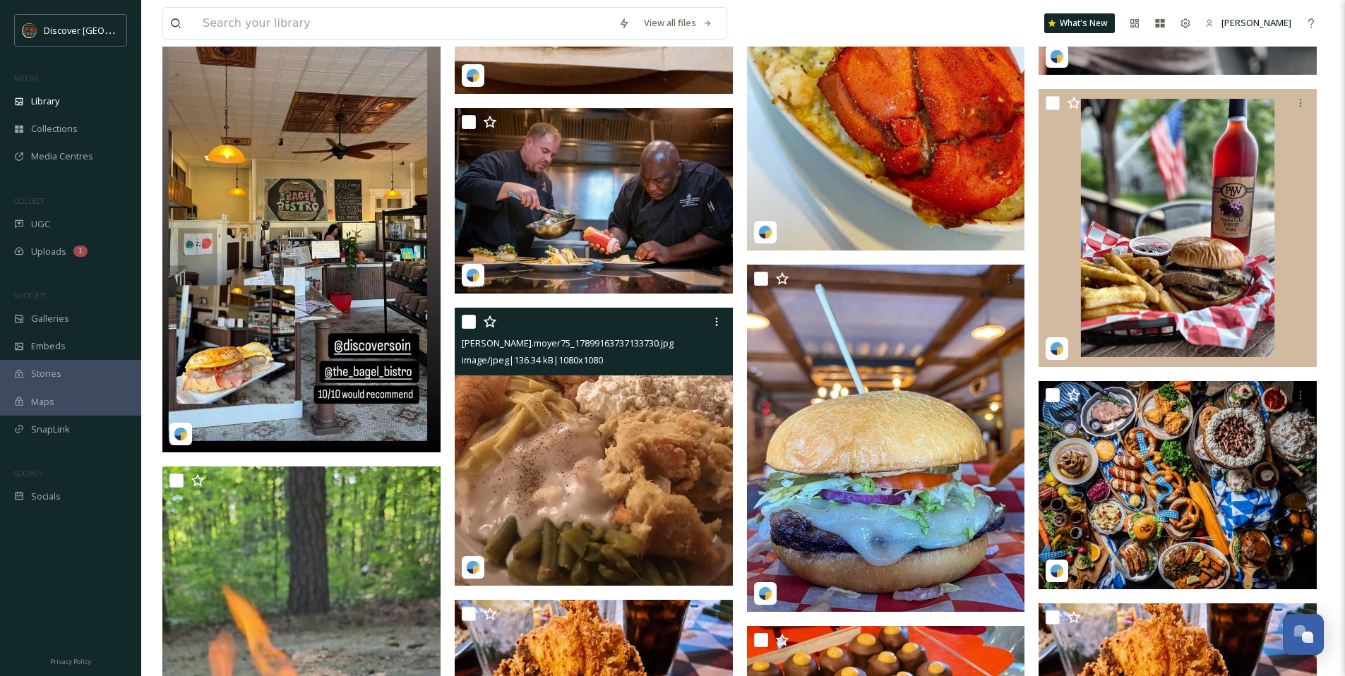
click at [630, 428] on img at bounding box center [594, 447] width 278 height 278
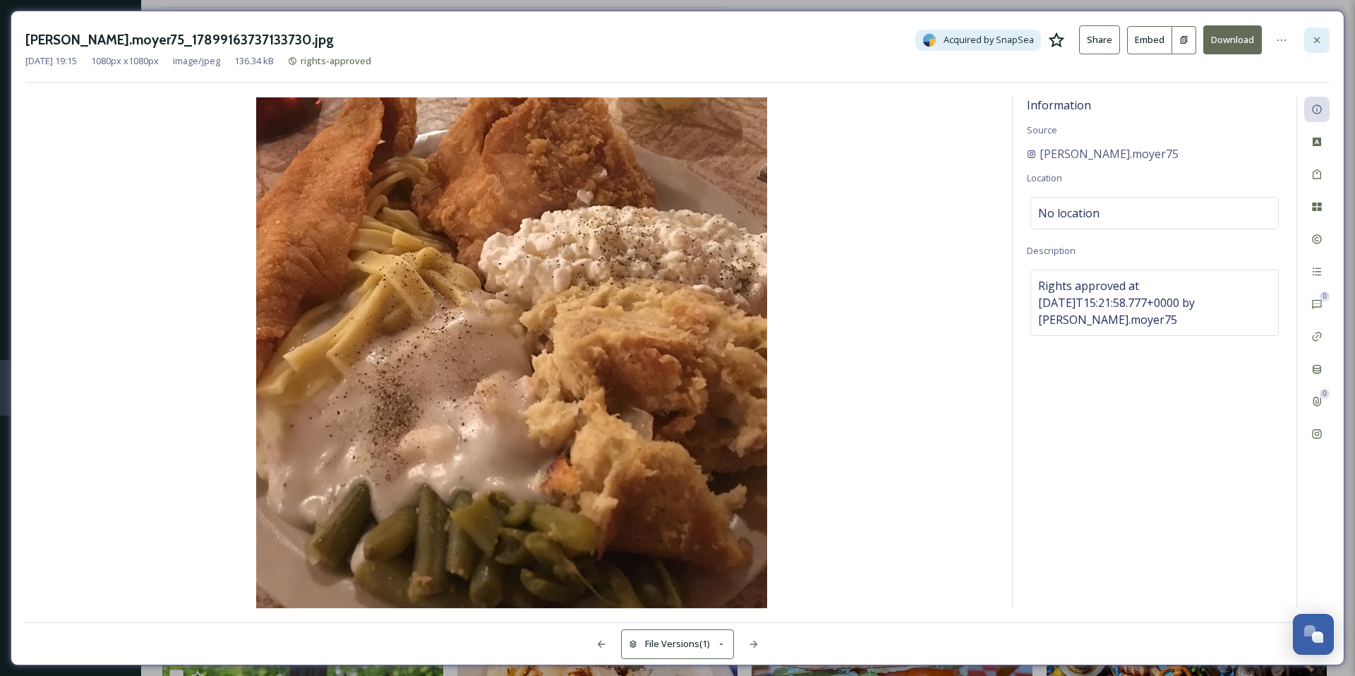
click at [1319, 37] on icon at bounding box center [1317, 40] width 11 height 11
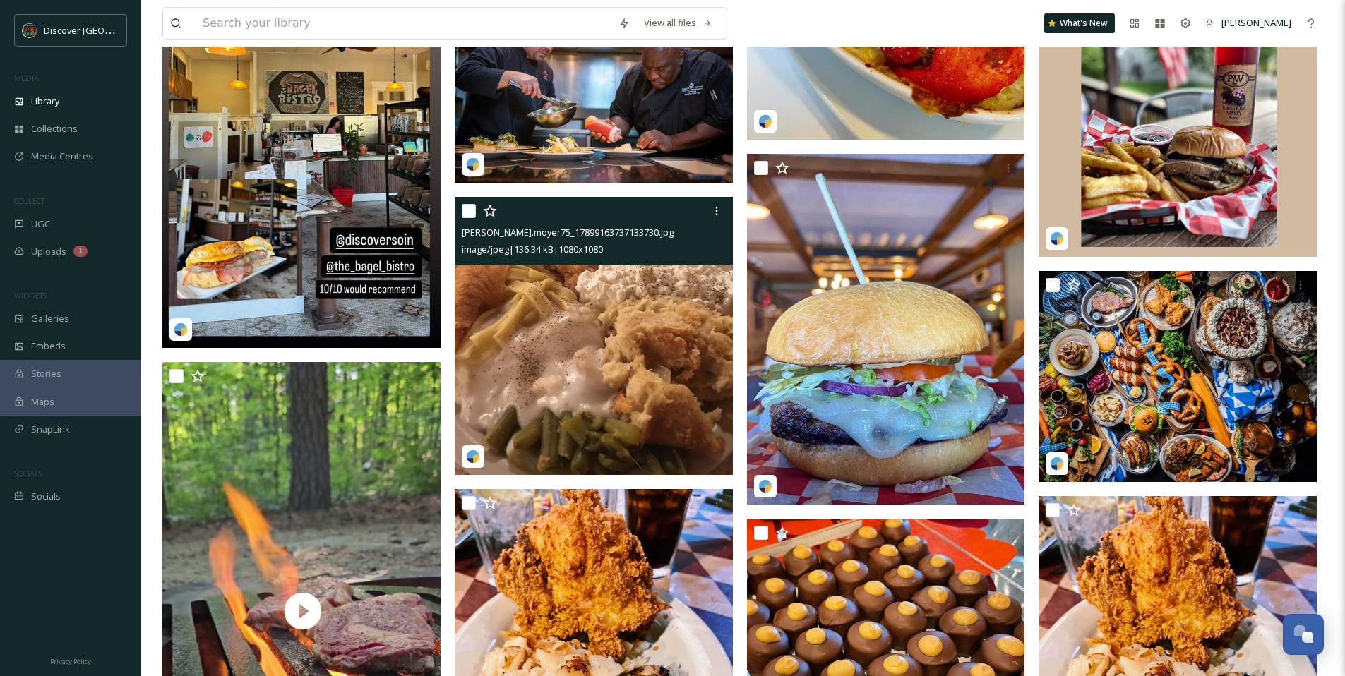
scroll to position [20775, 0]
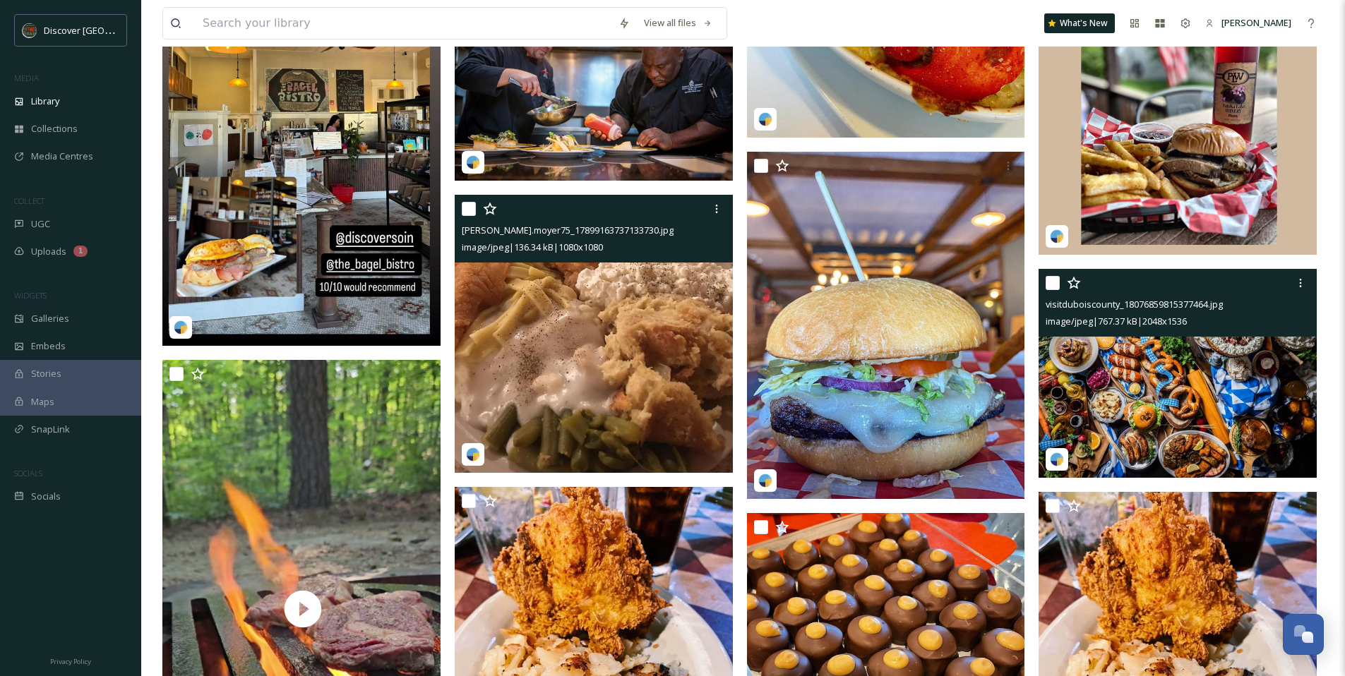
click at [1149, 390] on img at bounding box center [1177, 373] width 278 height 209
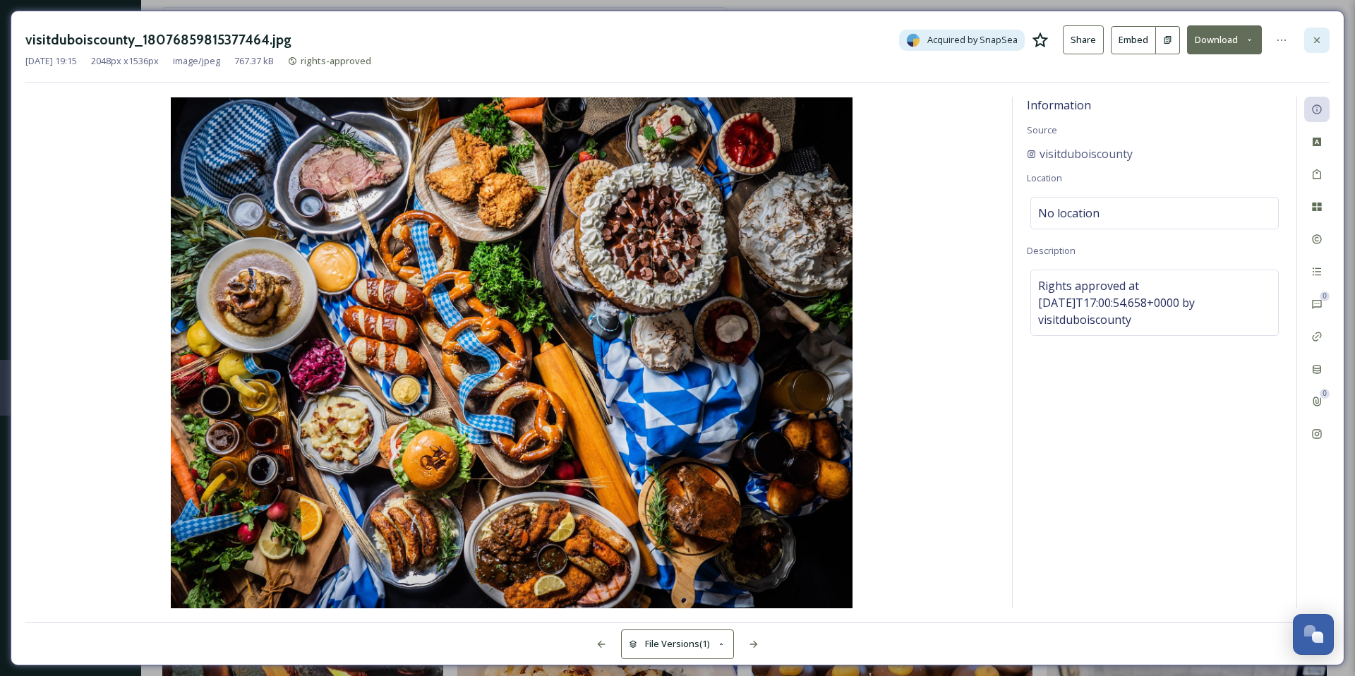
click at [1316, 42] on icon at bounding box center [1317, 40] width 11 height 11
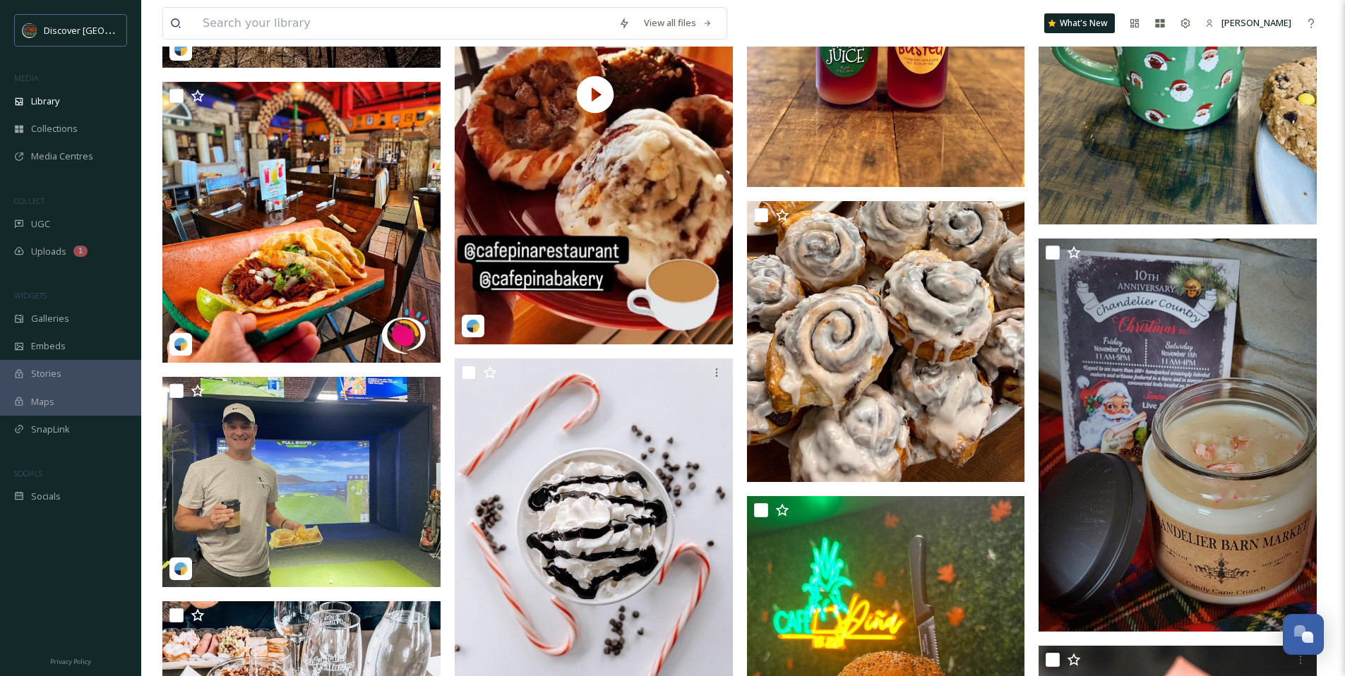
scroll to position [21752, 0]
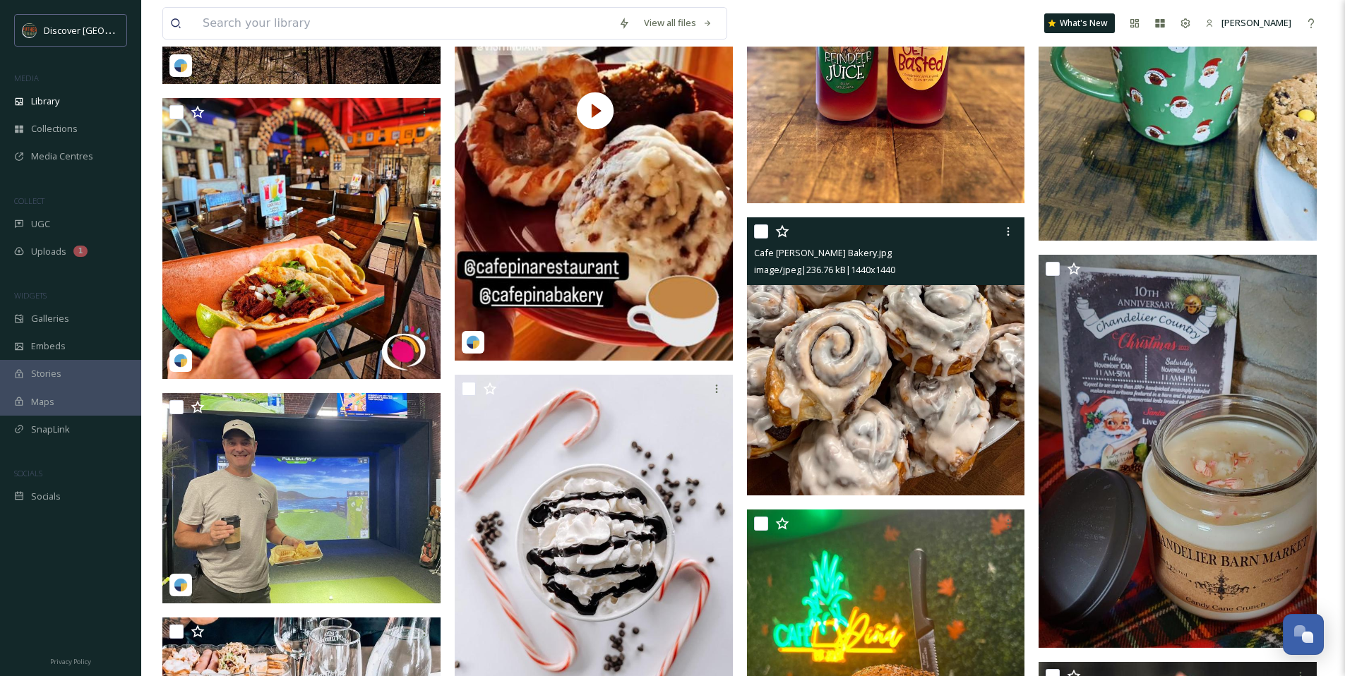
click at [815, 327] on img at bounding box center [886, 356] width 278 height 278
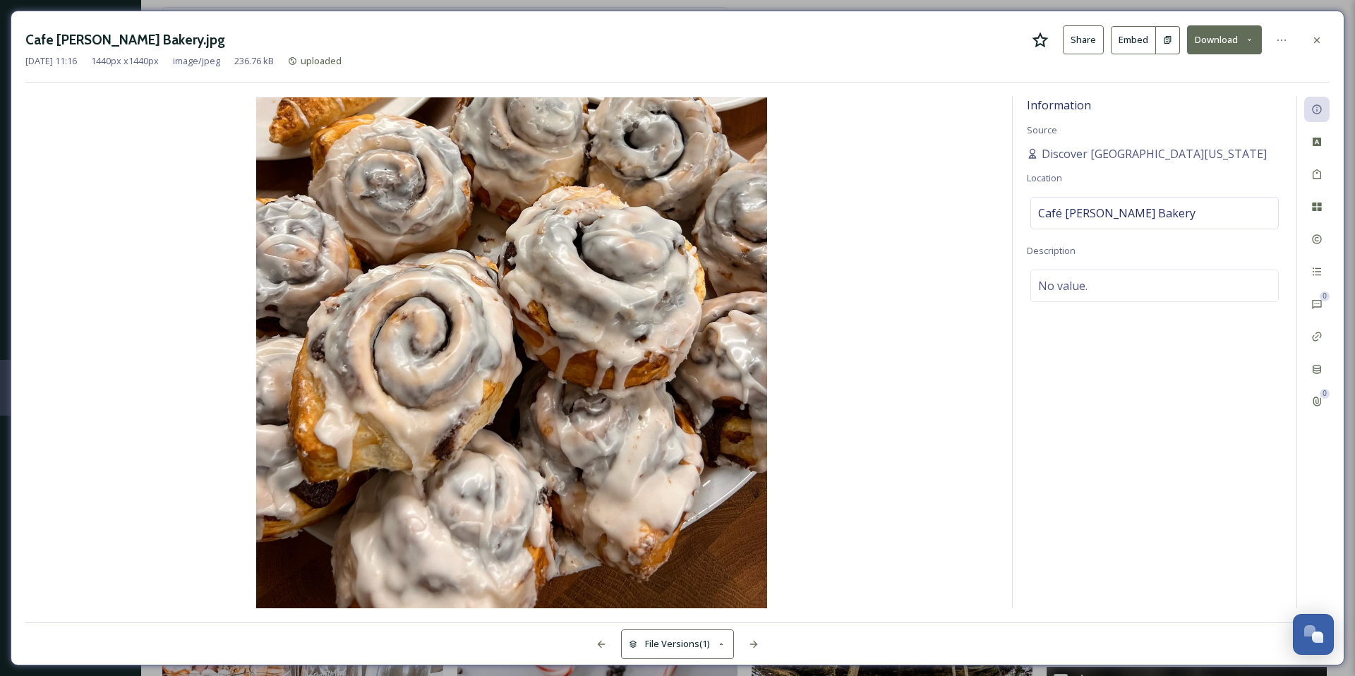
click at [1043, 40] on icon at bounding box center [1040, 40] width 17 height 17
click at [1312, 44] on icon at bounding box center [1317, 40] width 11 height 11
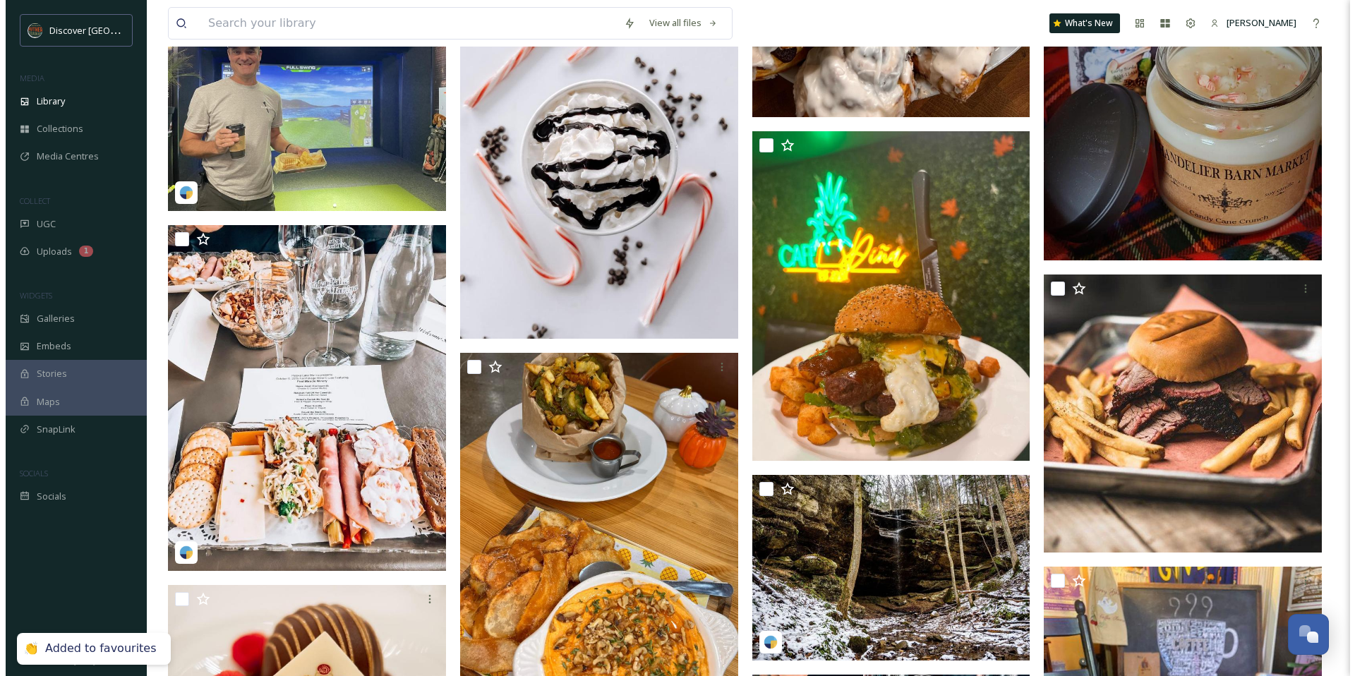
scroll to position [21938, 0]
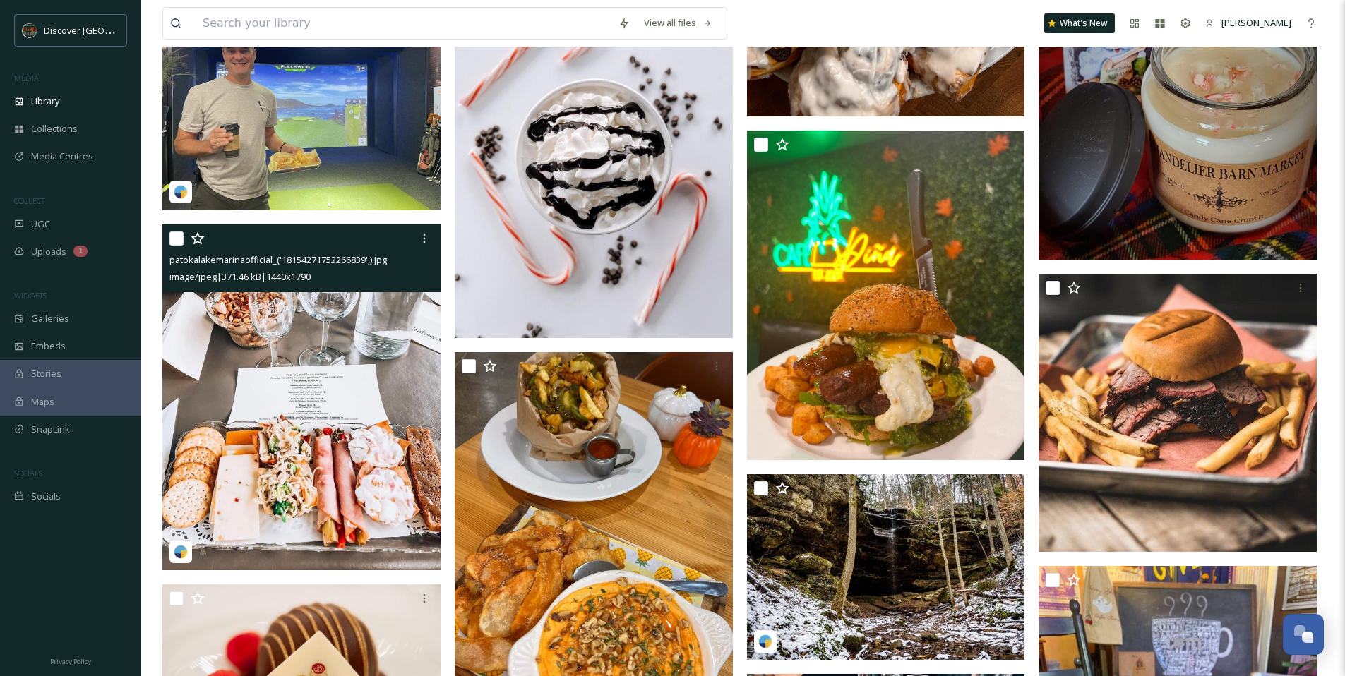
click at [268, 359] on img at bounding box center [301, 397] width 278 height 346
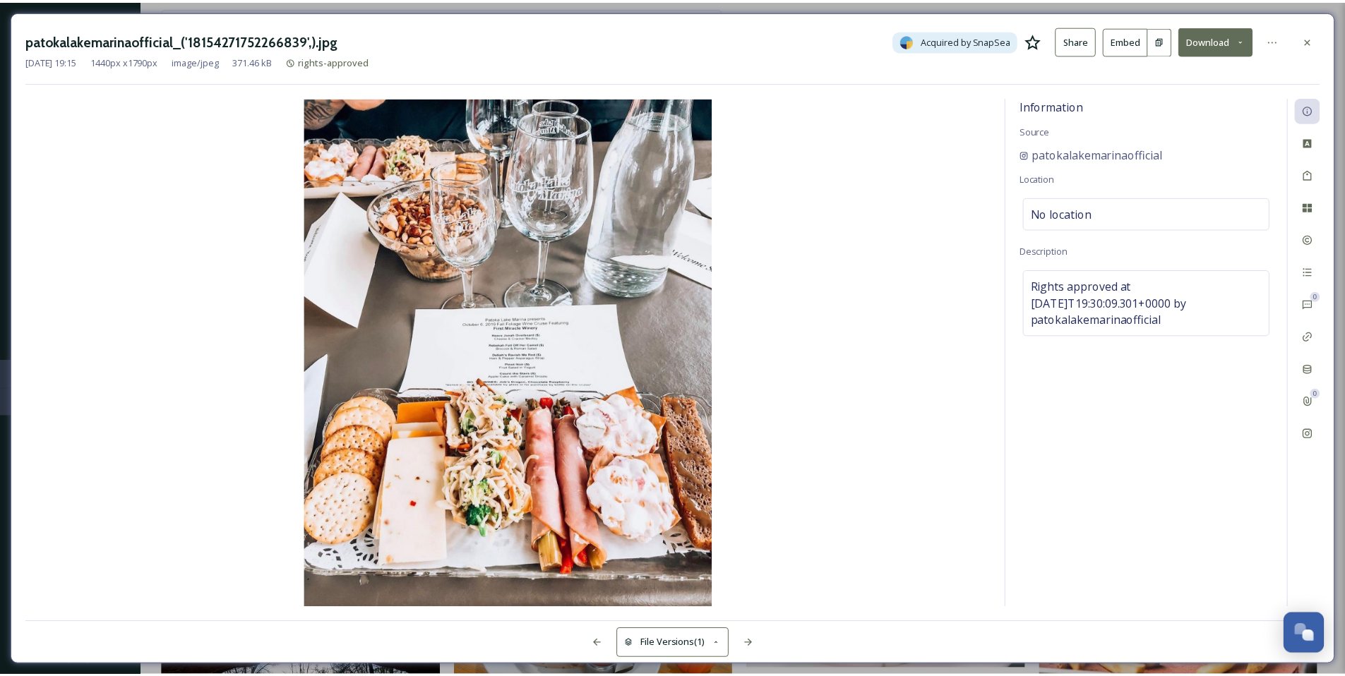
scroll to position [22144, 0]
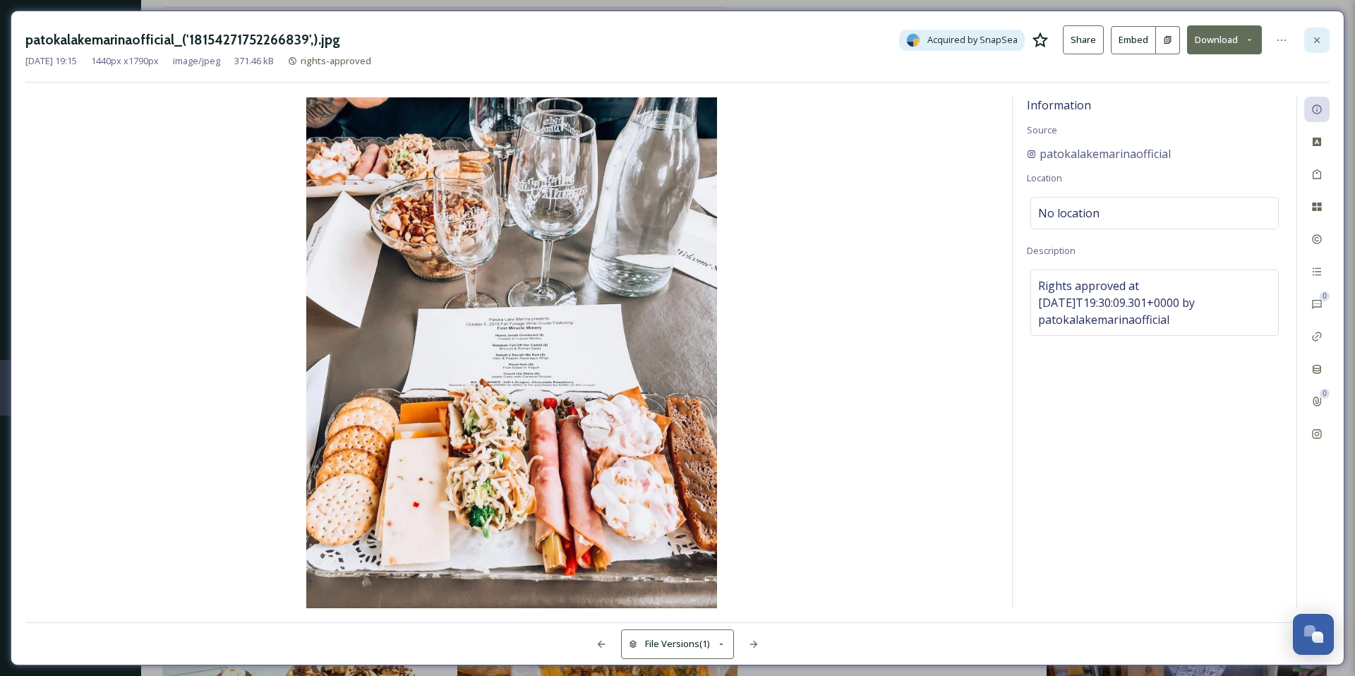
click at [1317, 42] on icon at bounding box center [1317, 40] width 11 height 11
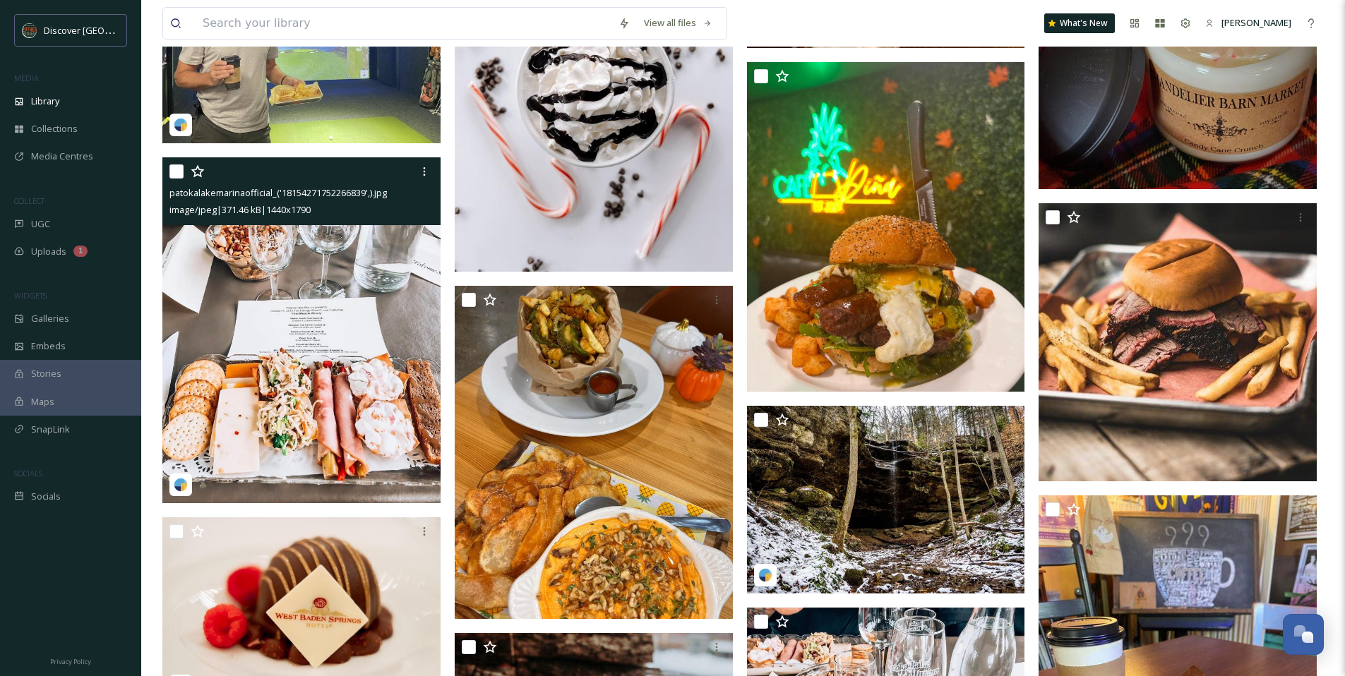
scroll to position [22221, 0]
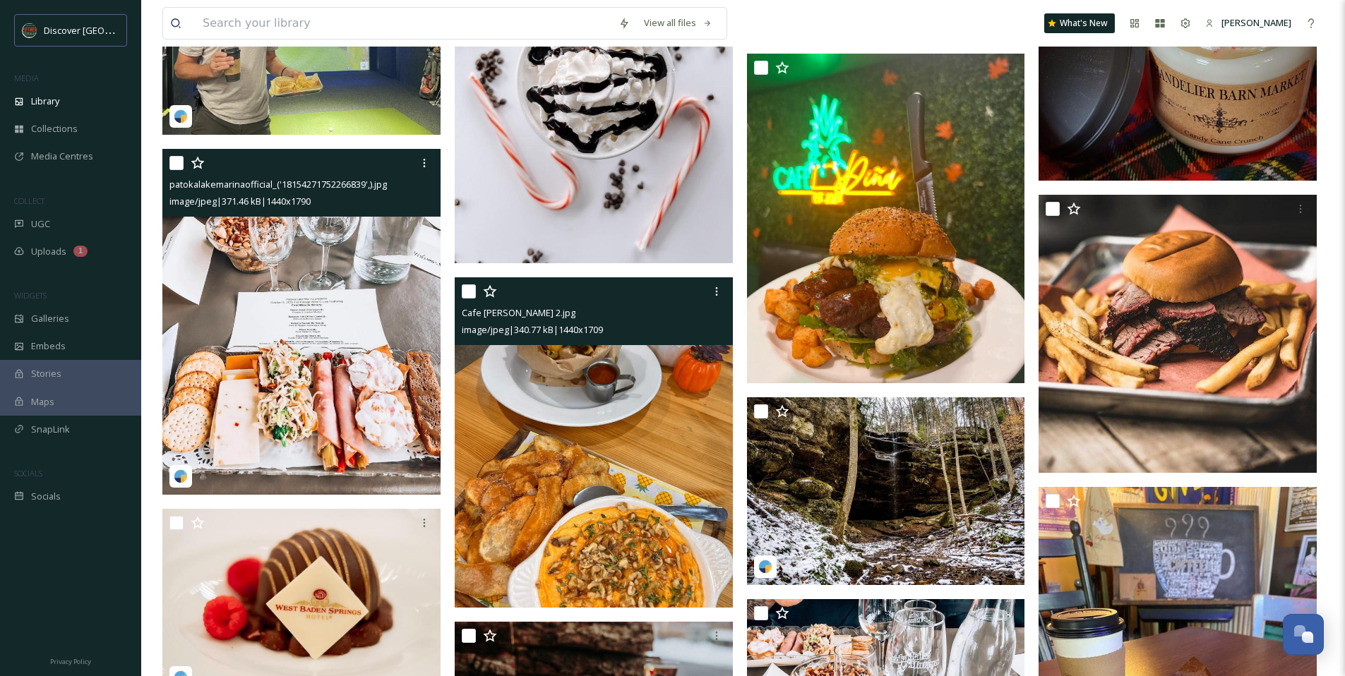
click at [713, 399] on img at bounding box center [594, 442] width 278 height 330
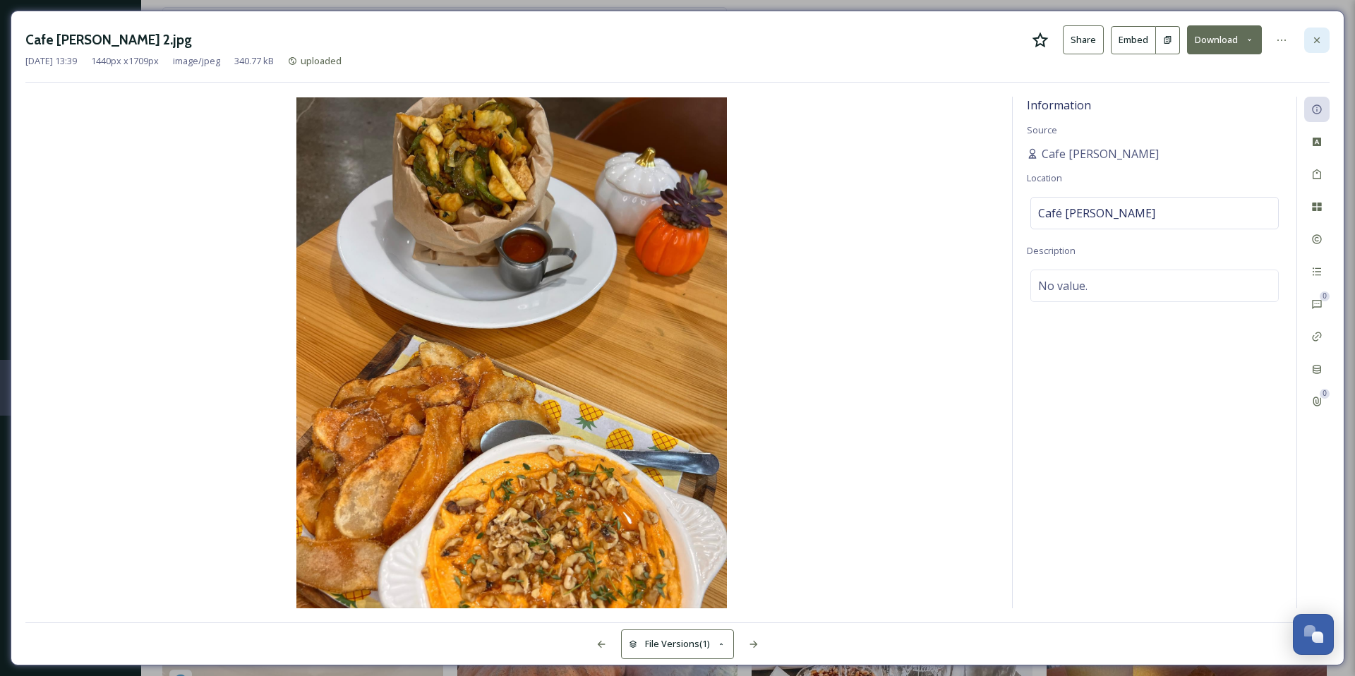
click at [1321, 32] on div at bounding box center [1317, 40] width 25 height 25
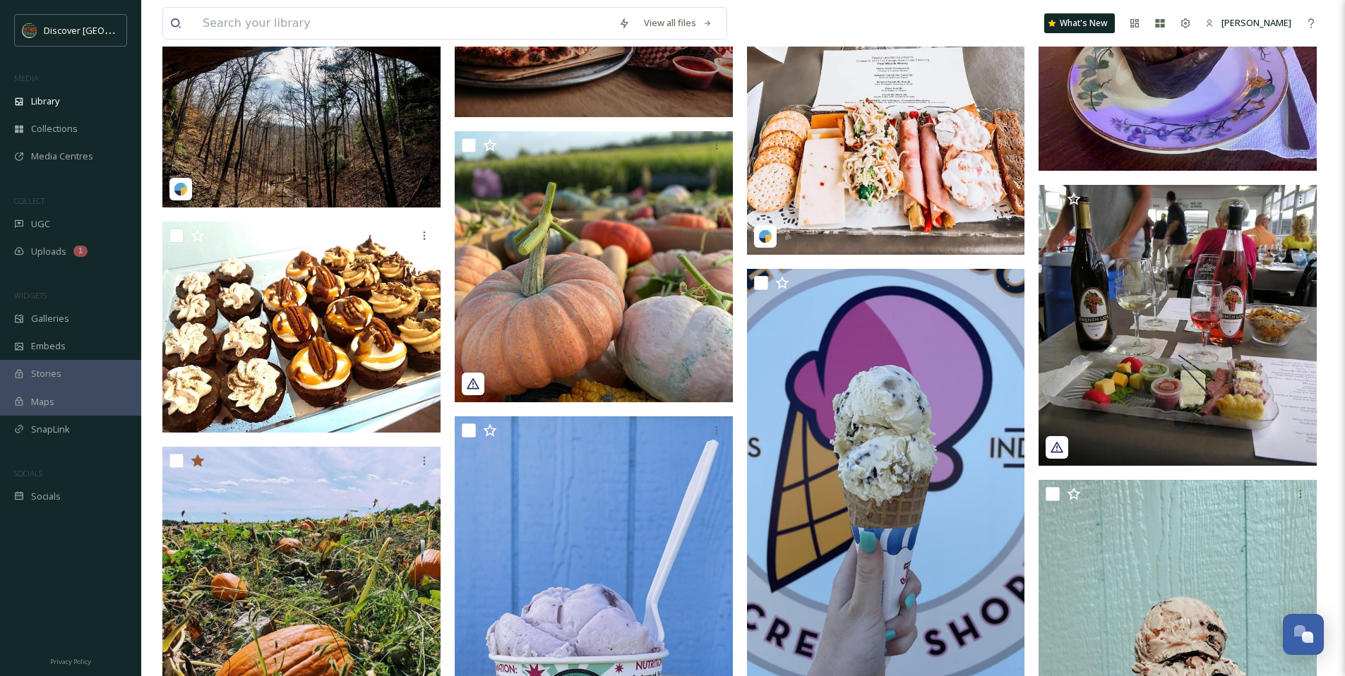
scroll to position [22973, 0]
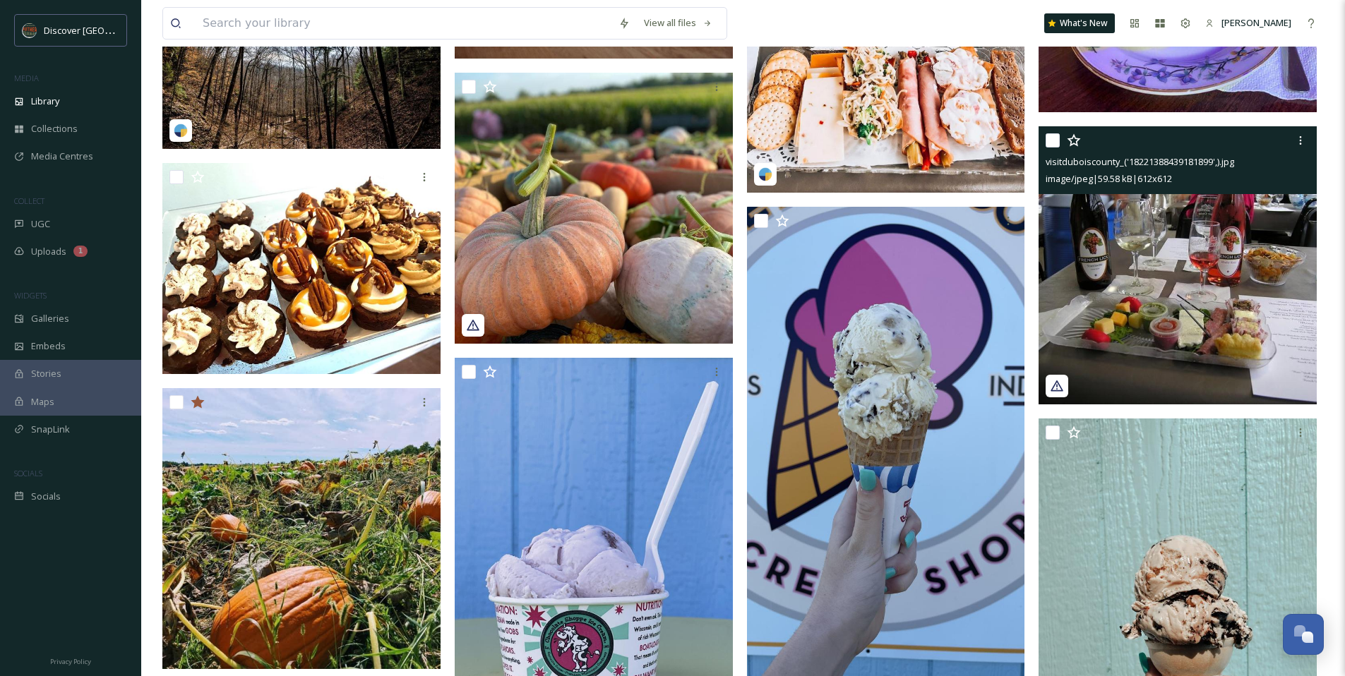
click at [1164, 230] on img at bounding box center [1177, 265] width 278 height 278
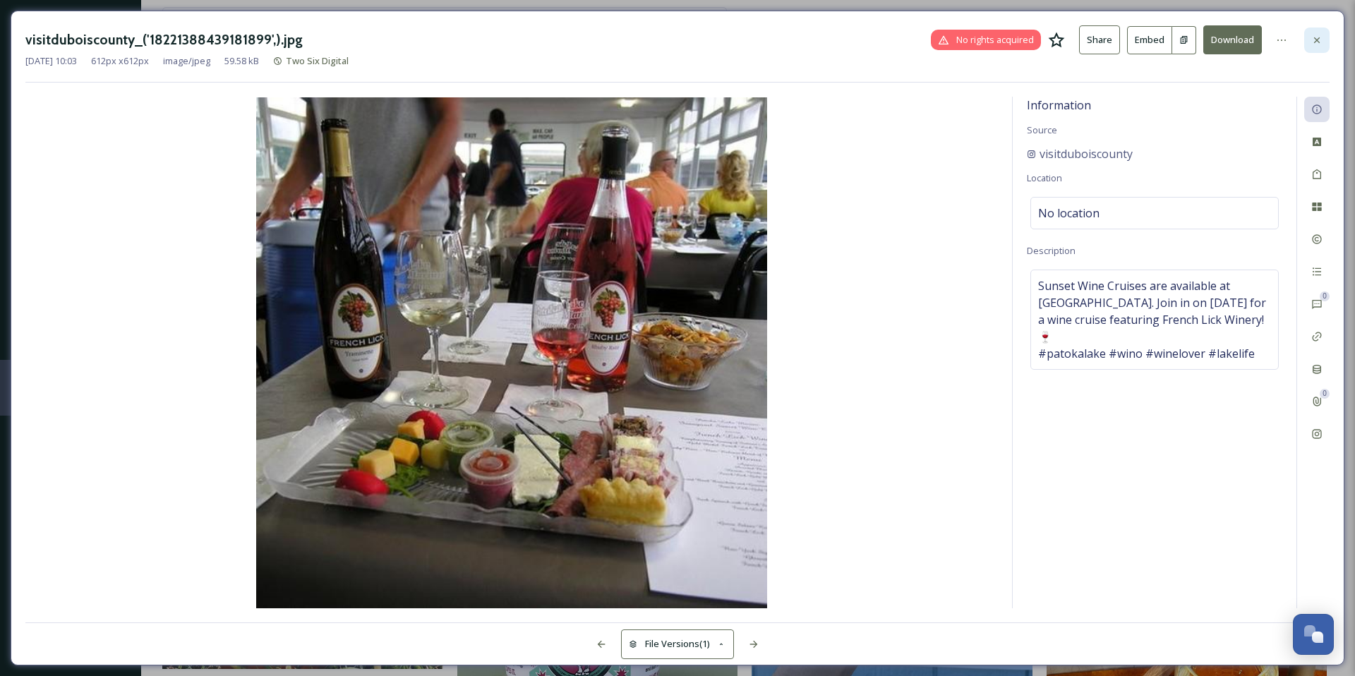
click at [1323, 41] on div at bounding box center [1317, 40] width 25 height 25
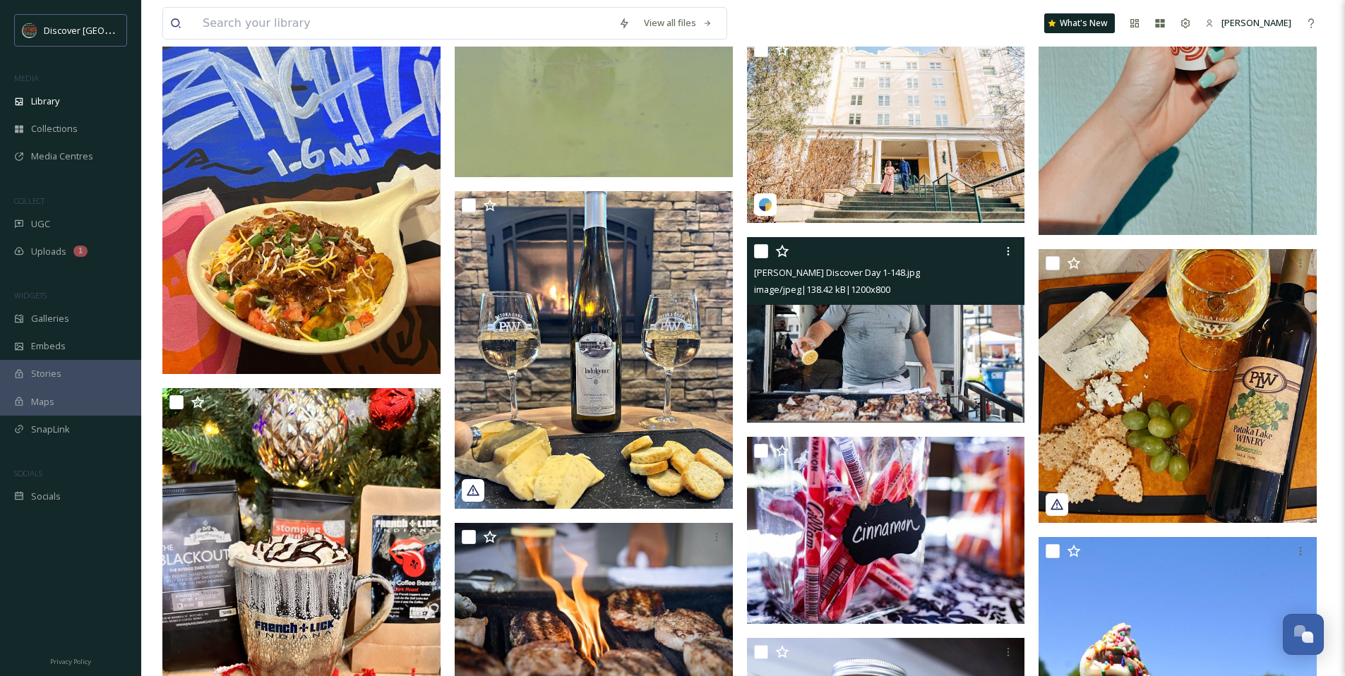
scroll to position [23658, 0]
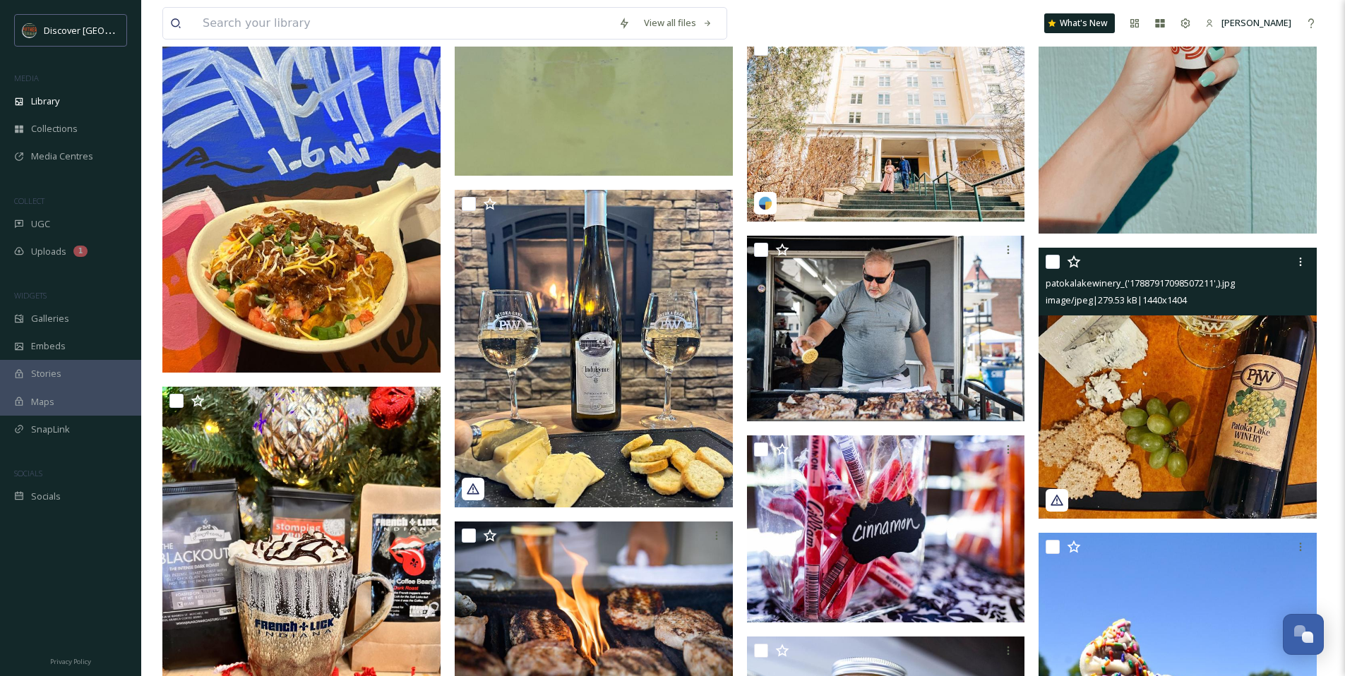
click at [1099, 400] on img at bounding box center [1177, 383] width 278 height 271
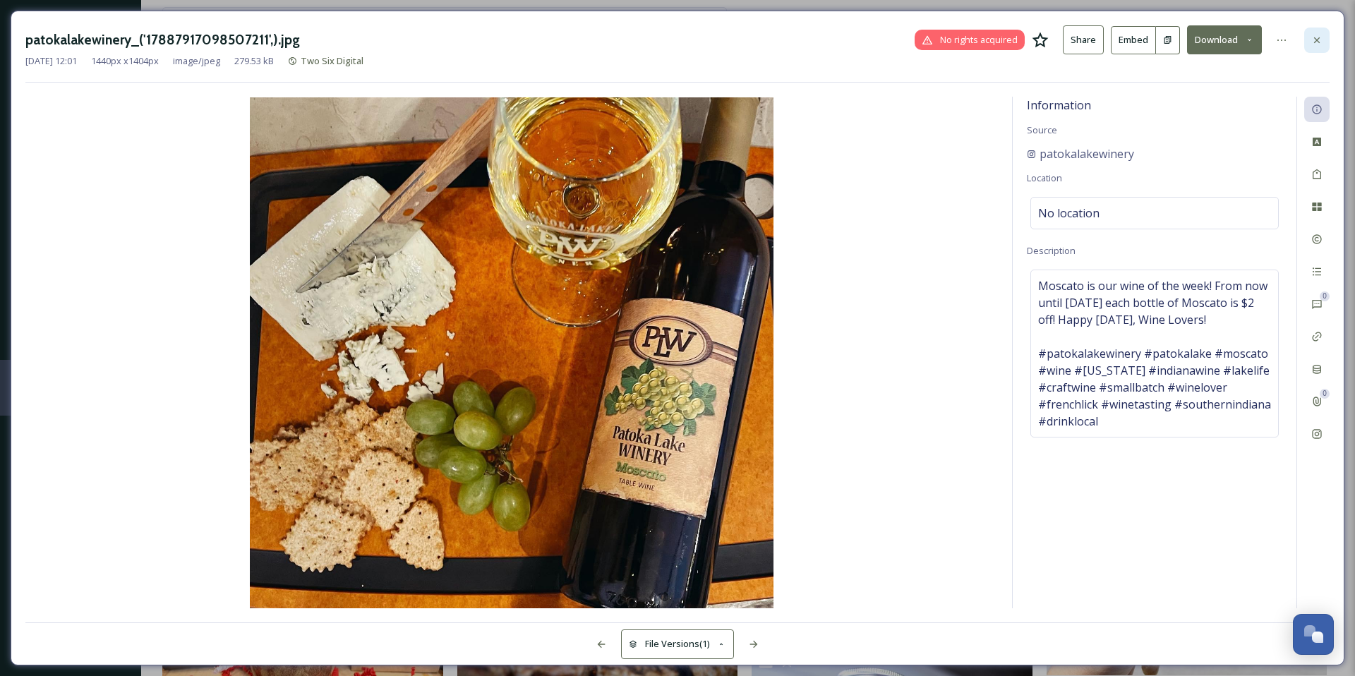
click at [1326, 41] on div at bounding box center [1317, 40] width 25 height 25
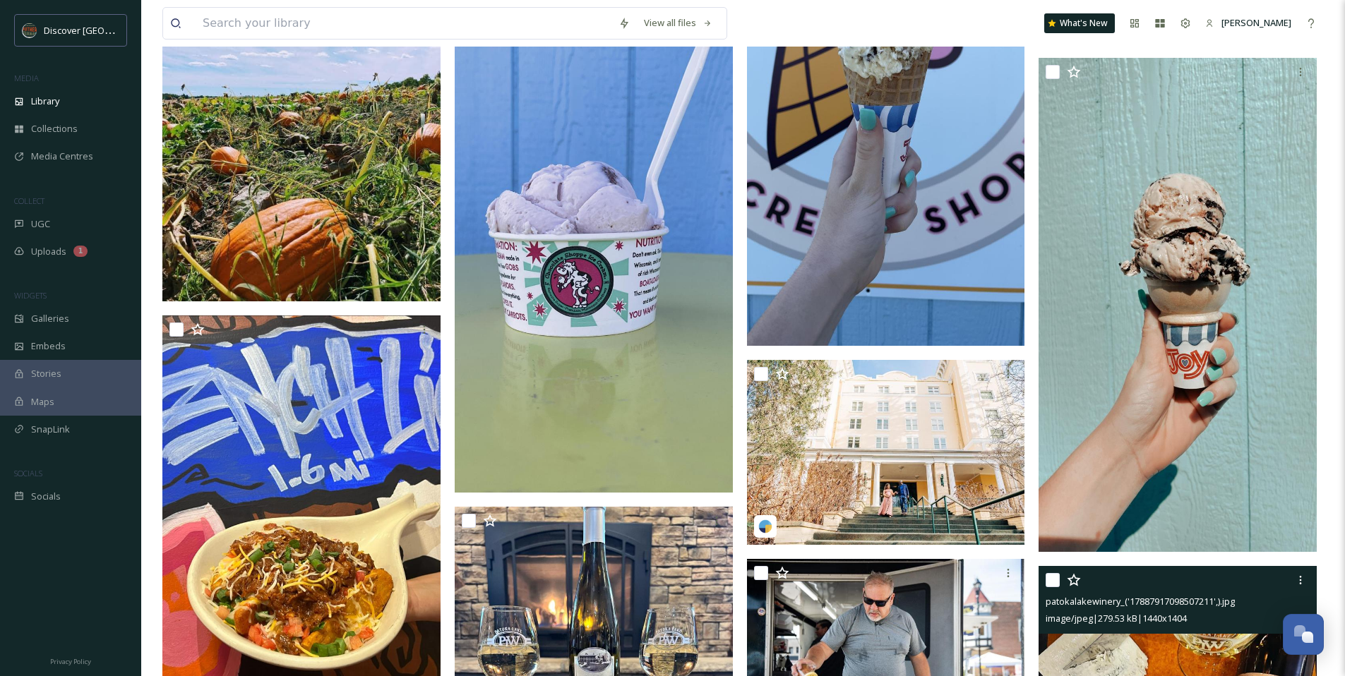
scroll to position [23067, 0]
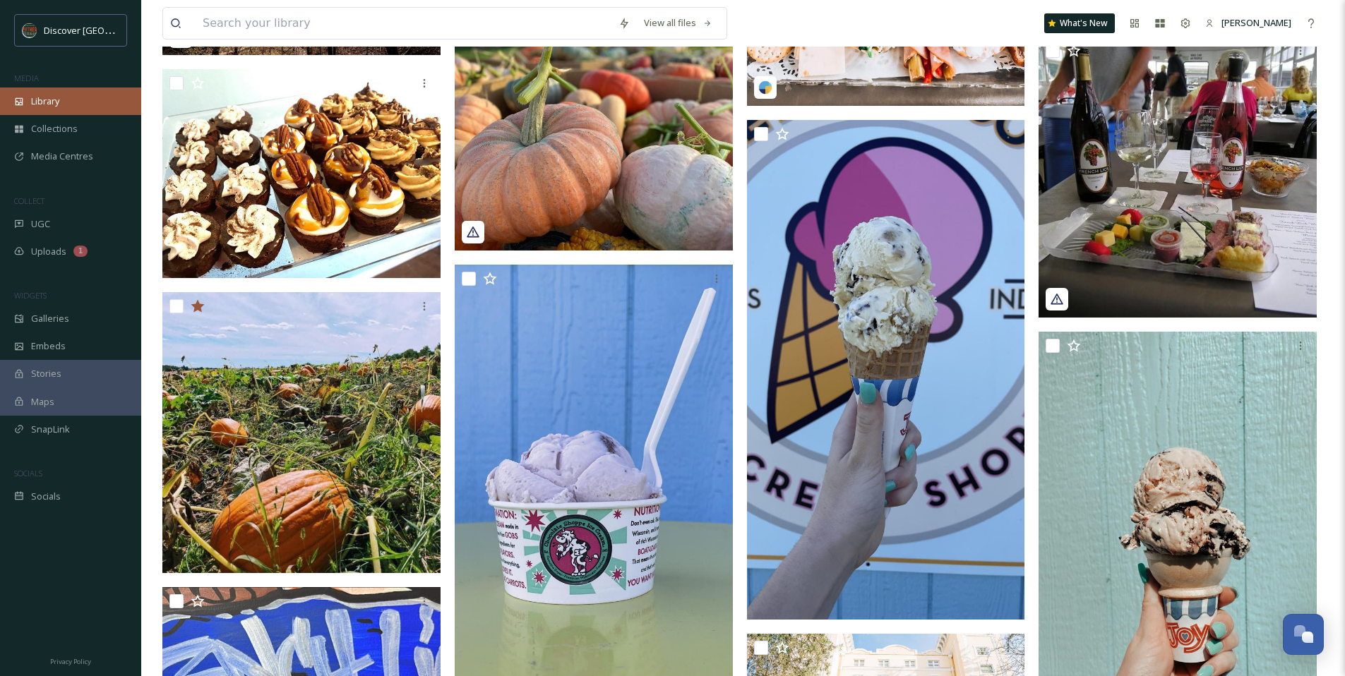
click at [54, 92] on div "Library" at bounding box center [70, 102] width 141 height 28
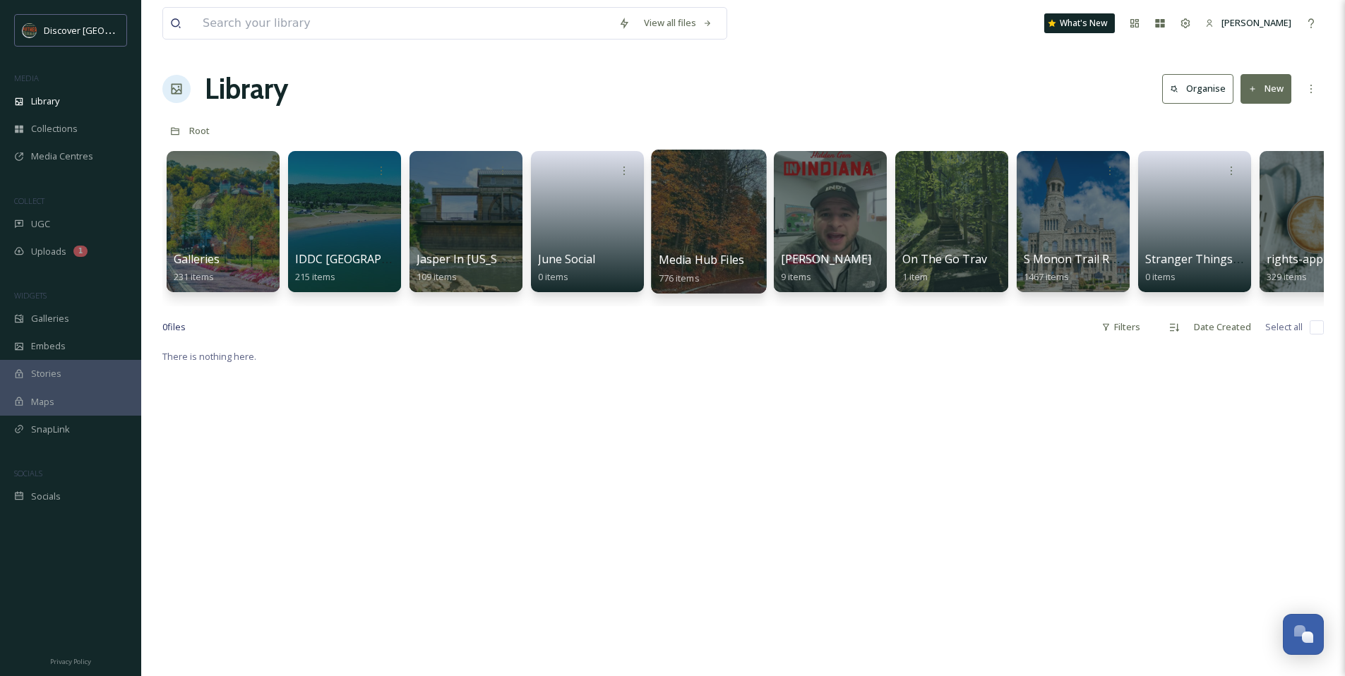
click at [694, 229] on div at bounding box center [708, 222] width 115 height 144
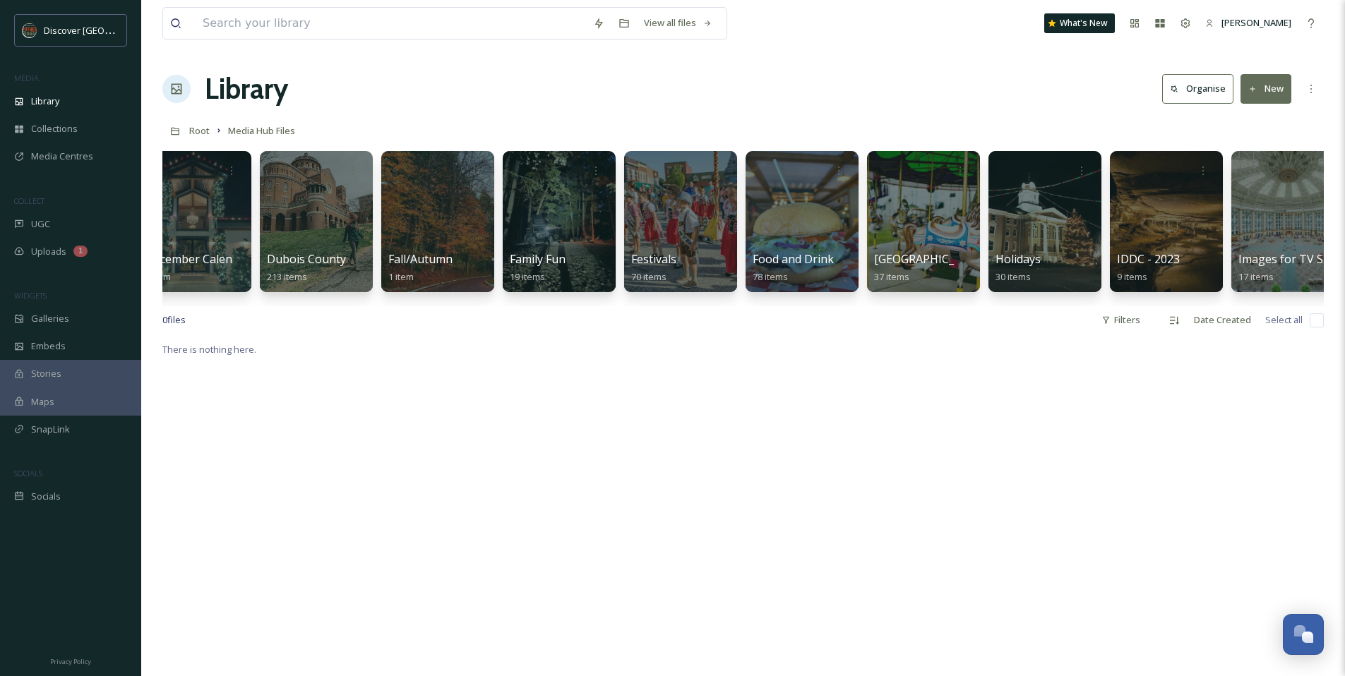
scroll to position [0, 530]
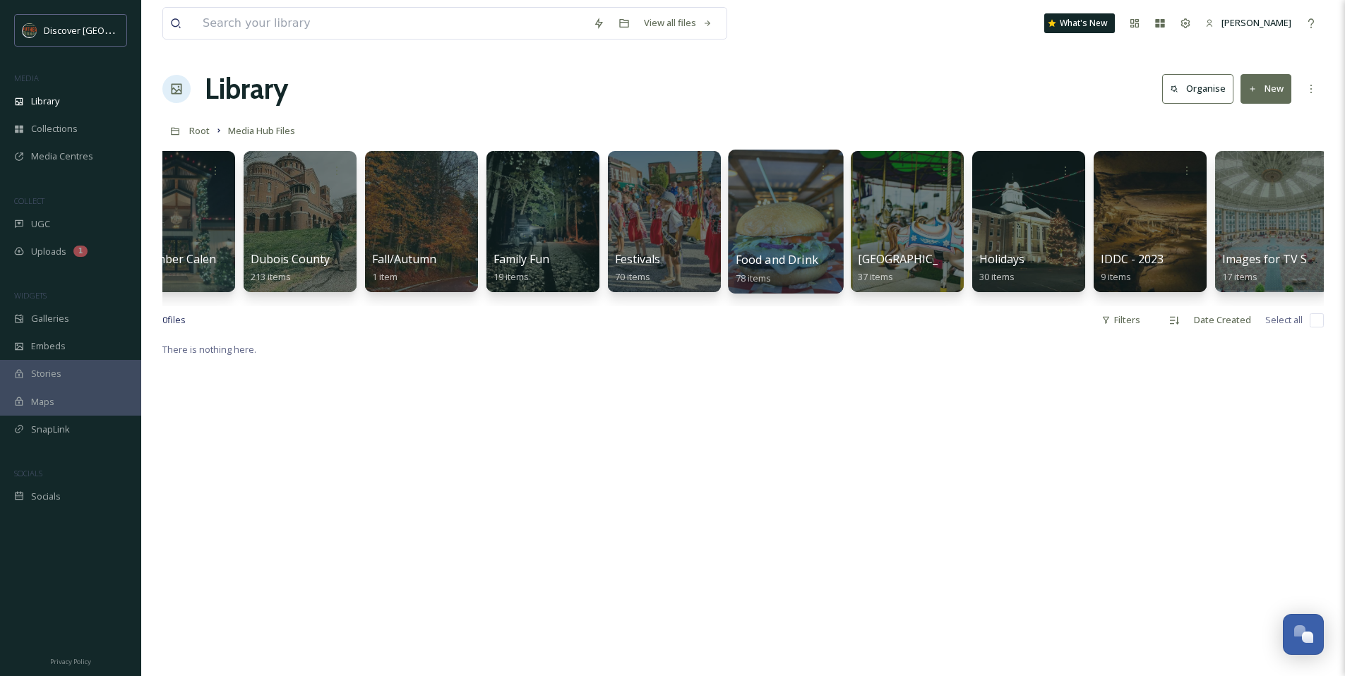
click at [760, 216] on div at bounding box center [785, 222] width 115 height 144
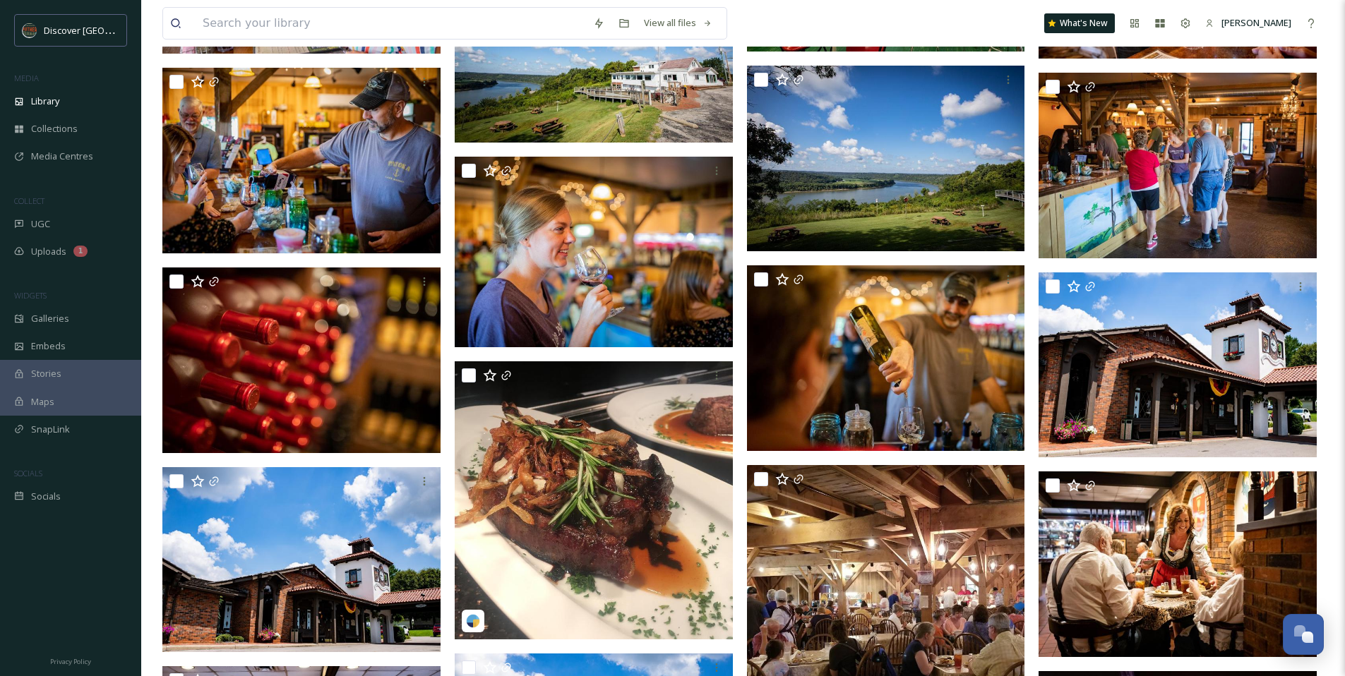
scroll to position [3277, 0]
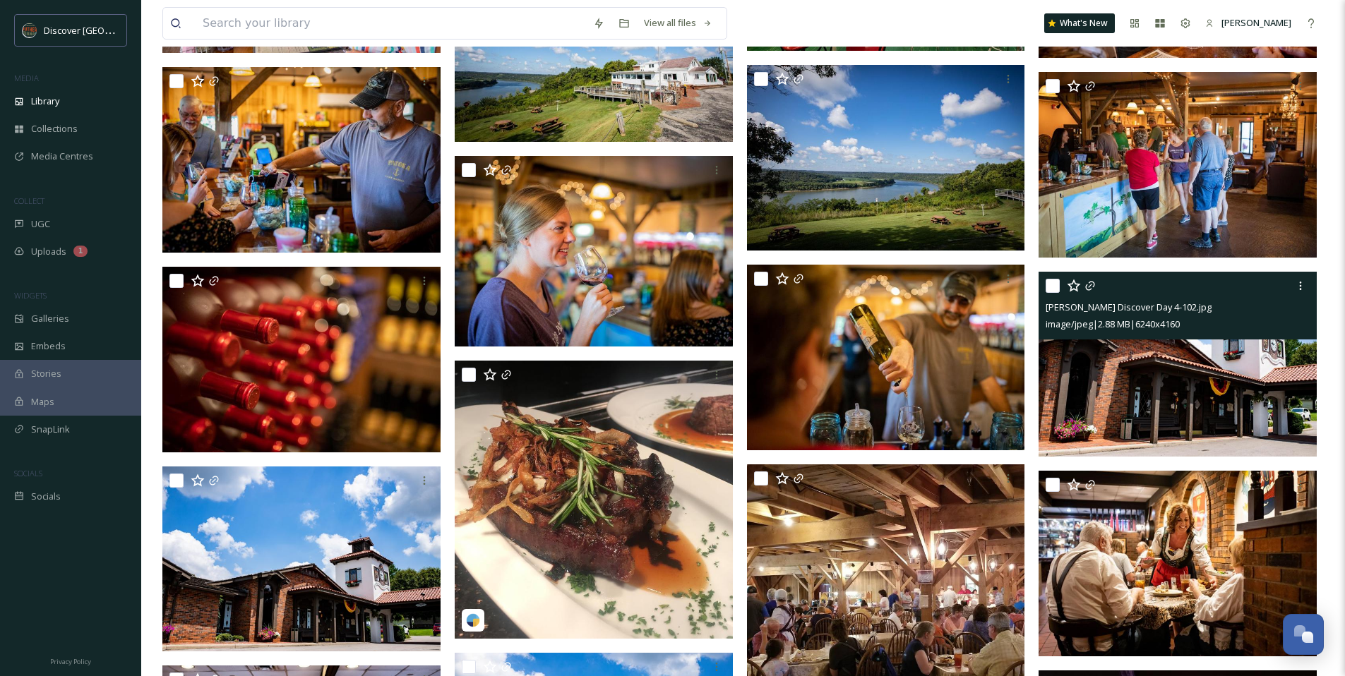
click at [1204, 389] on img at bounding box center [1177, 364] width 278 height 186
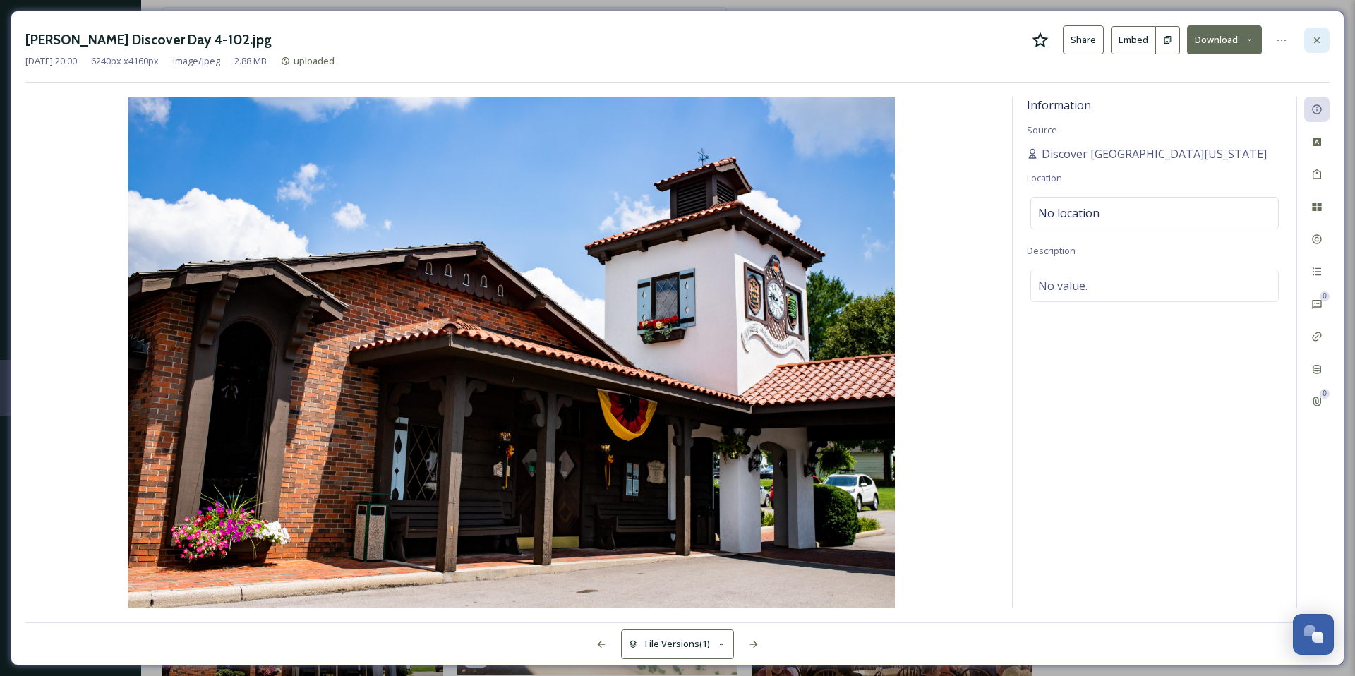
click at [1324, 37] on div at bounding box center [1317, 40] width 25 height 25
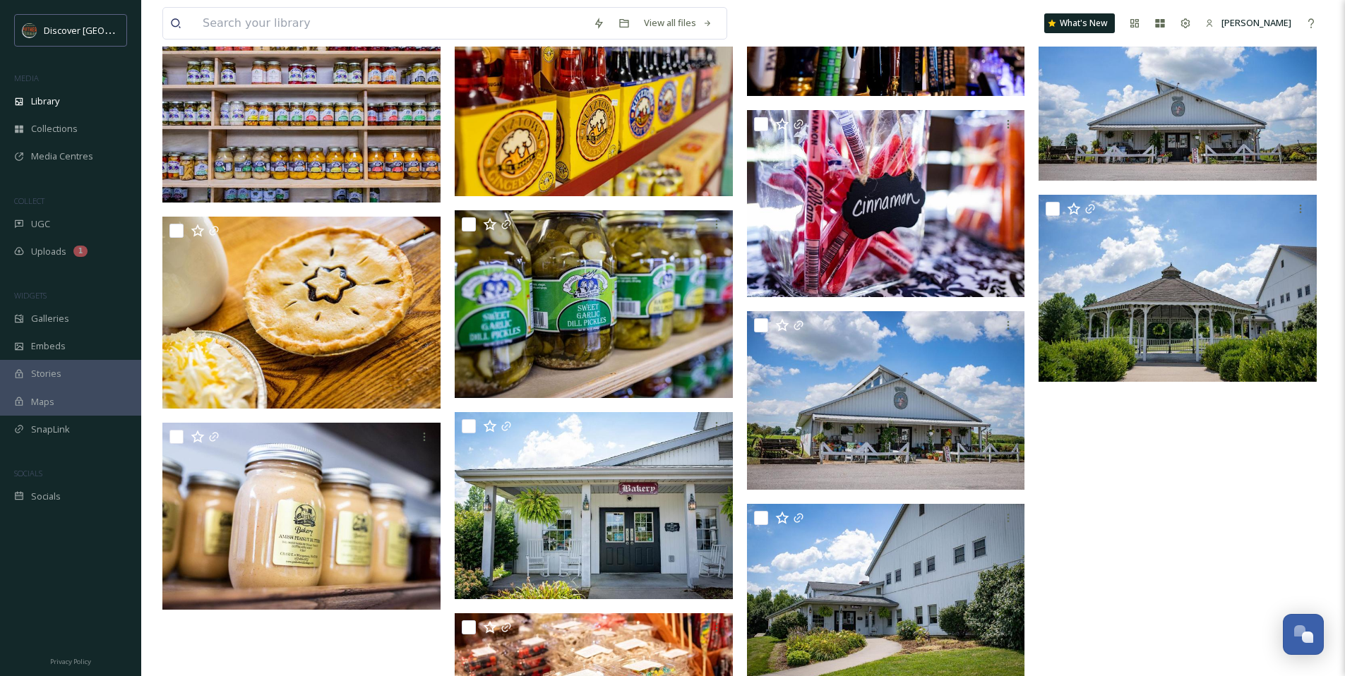
scroll to position [4177, 0]
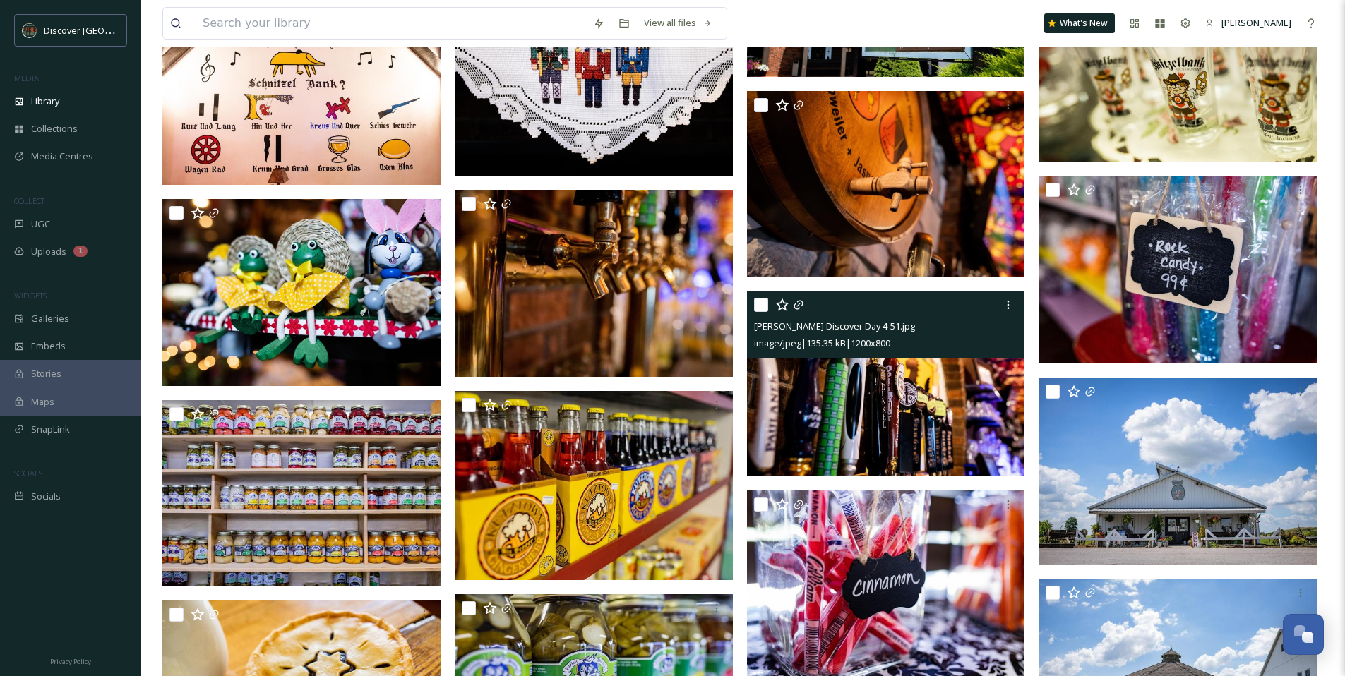
click at [824, 362] on img at bounding box center [886, 384] width 278 height 186
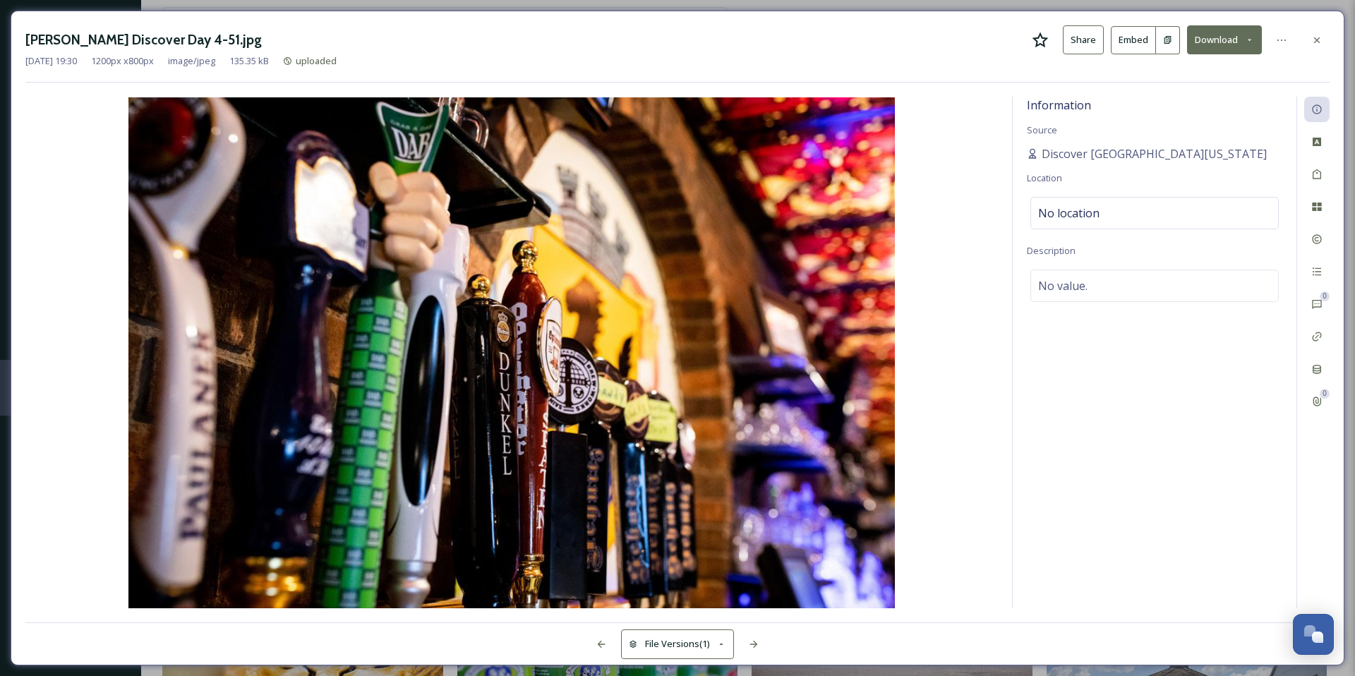
click at [1048, 37] on icon at bounding box center [1040, 40] width 17 height 17
drag, startPoint x: 1317, startPoint y: 43, endPoint x: 1290, endPoint y: 43, distance: 27.5
click at [1317, 43] on icon at bounding box center [1317, 40] width 11 height 11
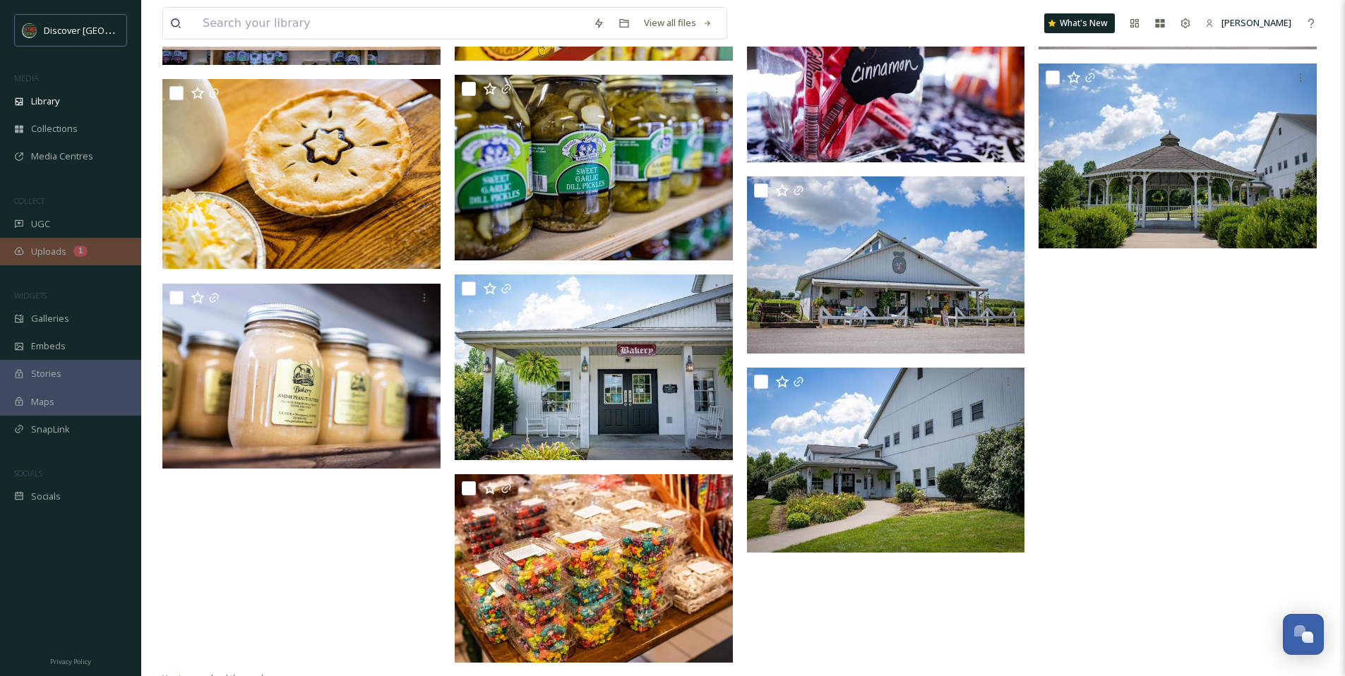
scroll to position [4665, 0]
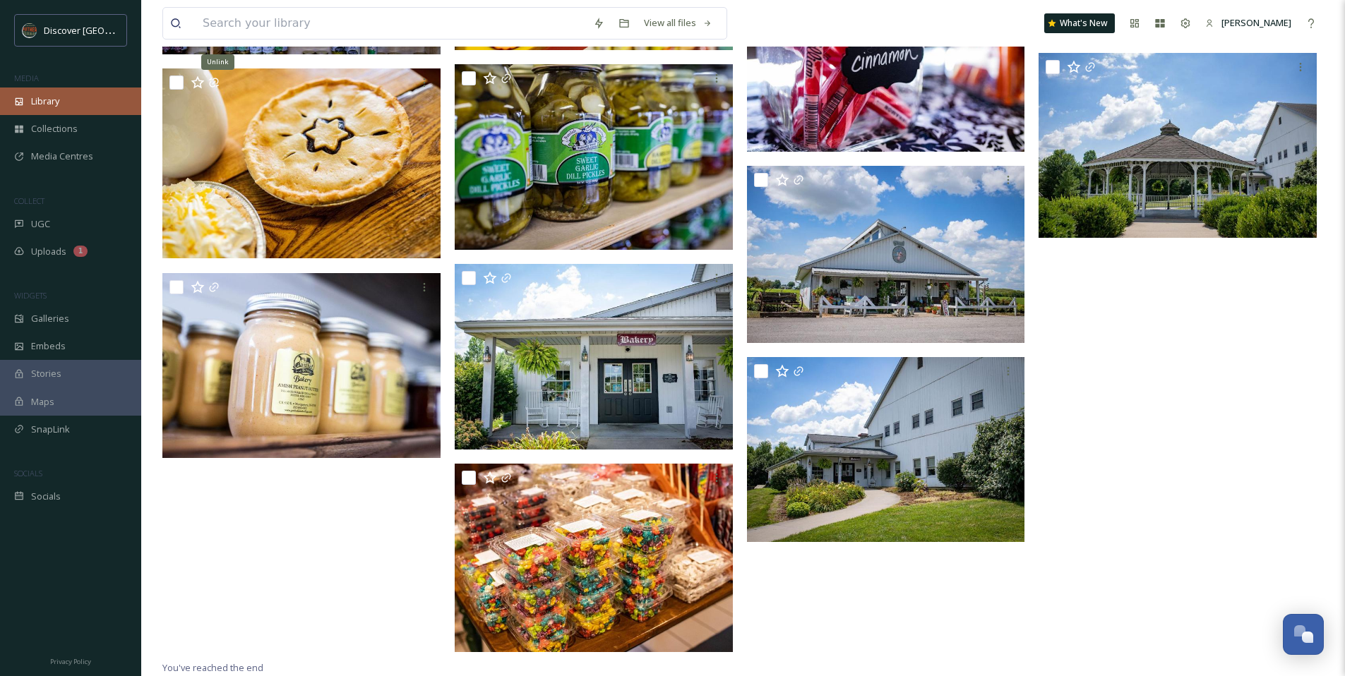
click at [58, 107] on span "Library" at bounding box center [45, 101] width 28 height 13
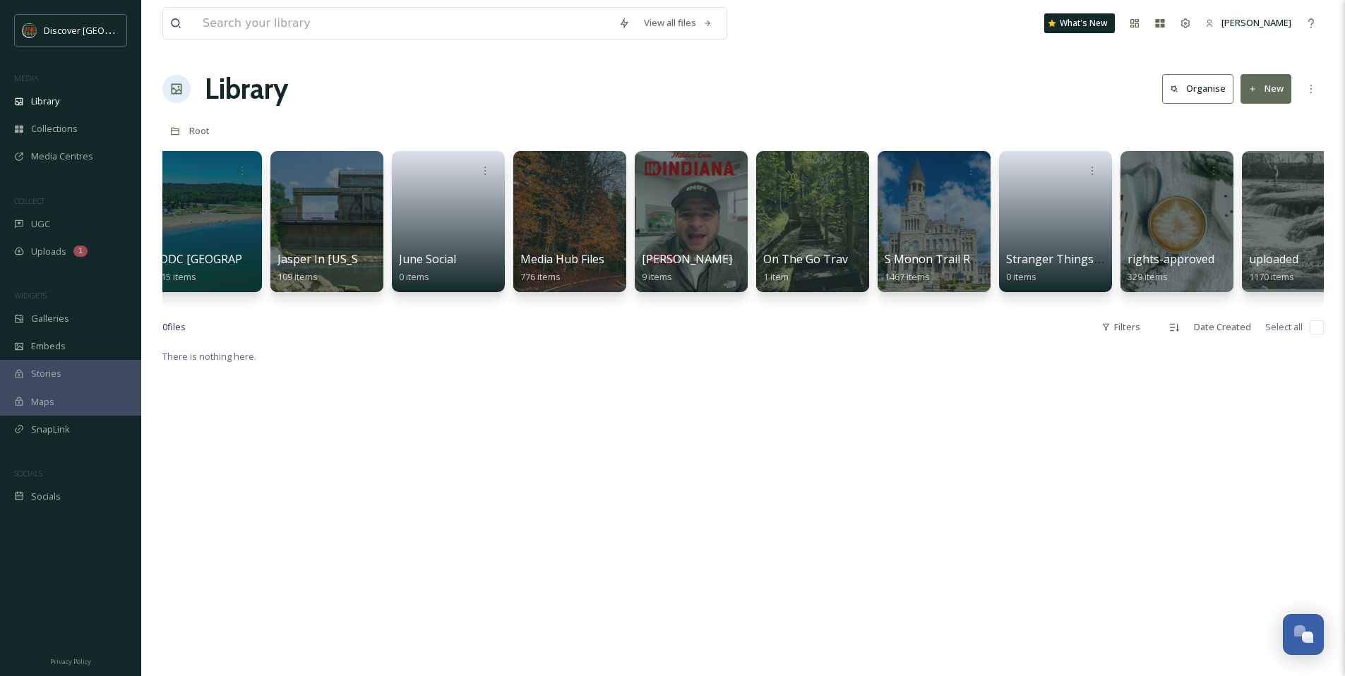
scroll to position [0, 162]
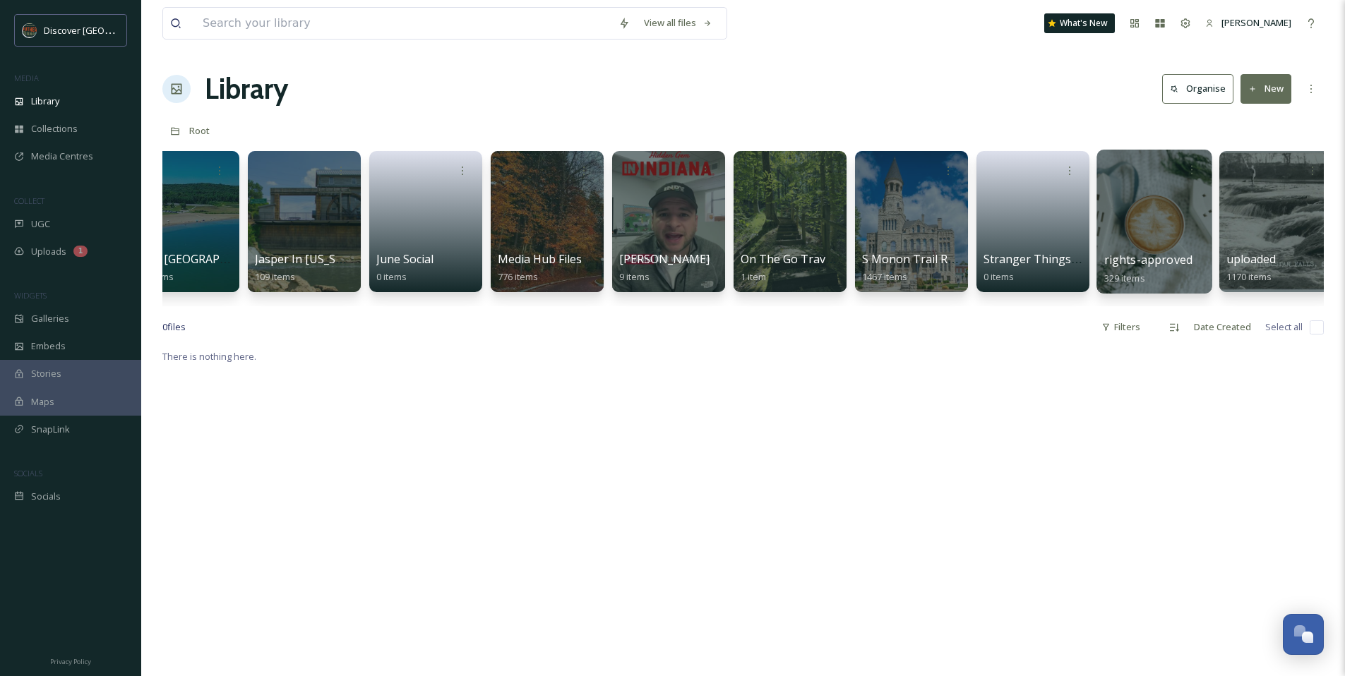
click at [1139, 205] on div at bounding box center [1153, 222] width 115 height 144
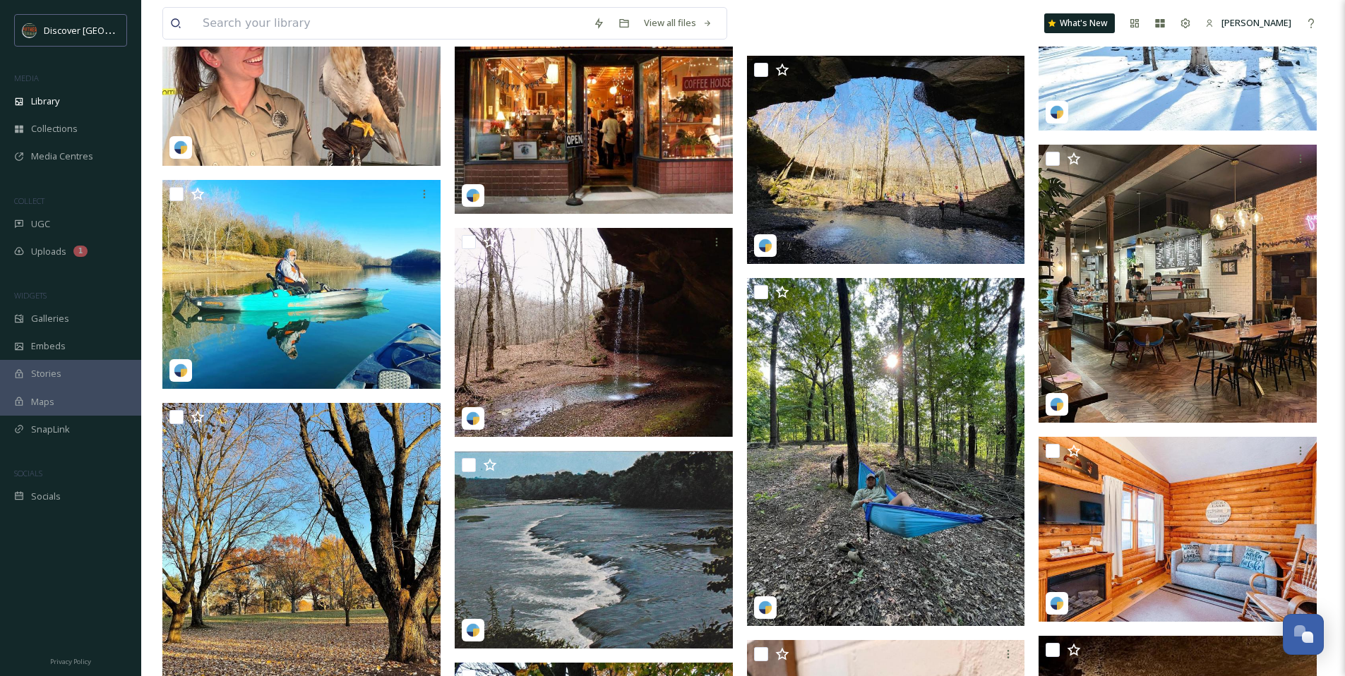
scroll to position [1560, 0]
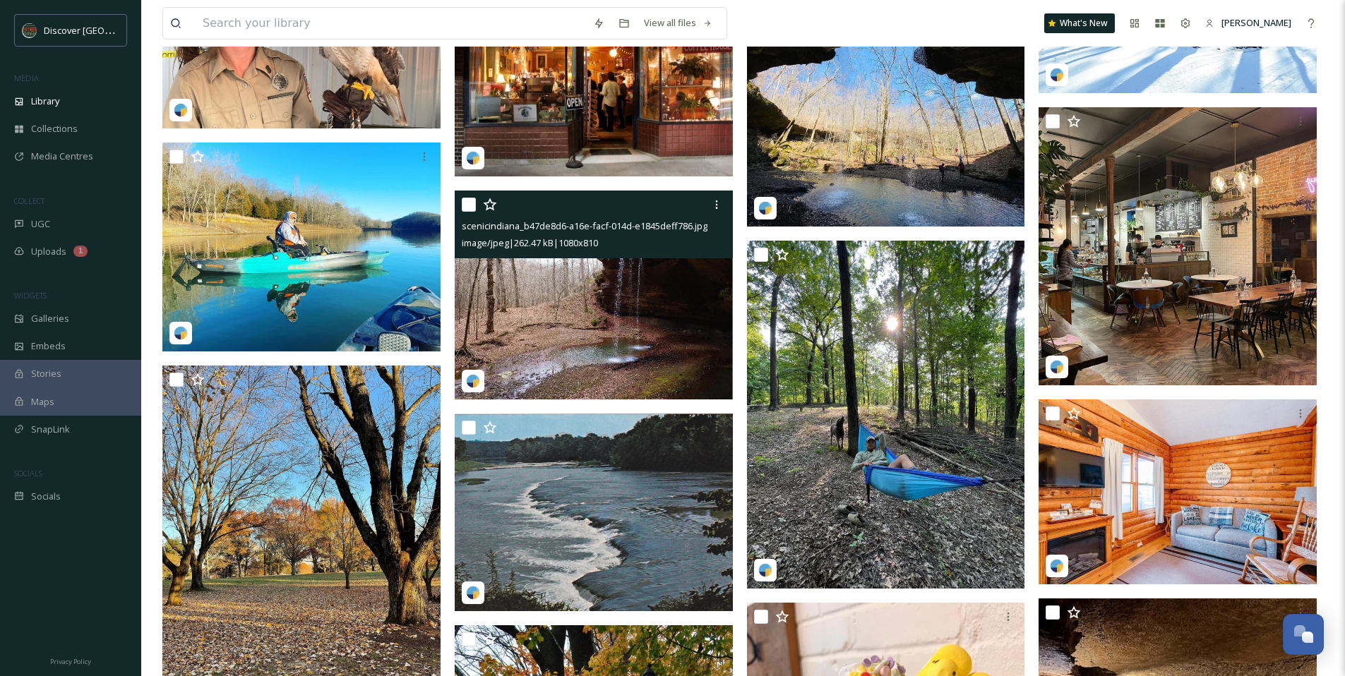
click at [524, 301] on img at bounding box center [594, 295] width 278 height 209
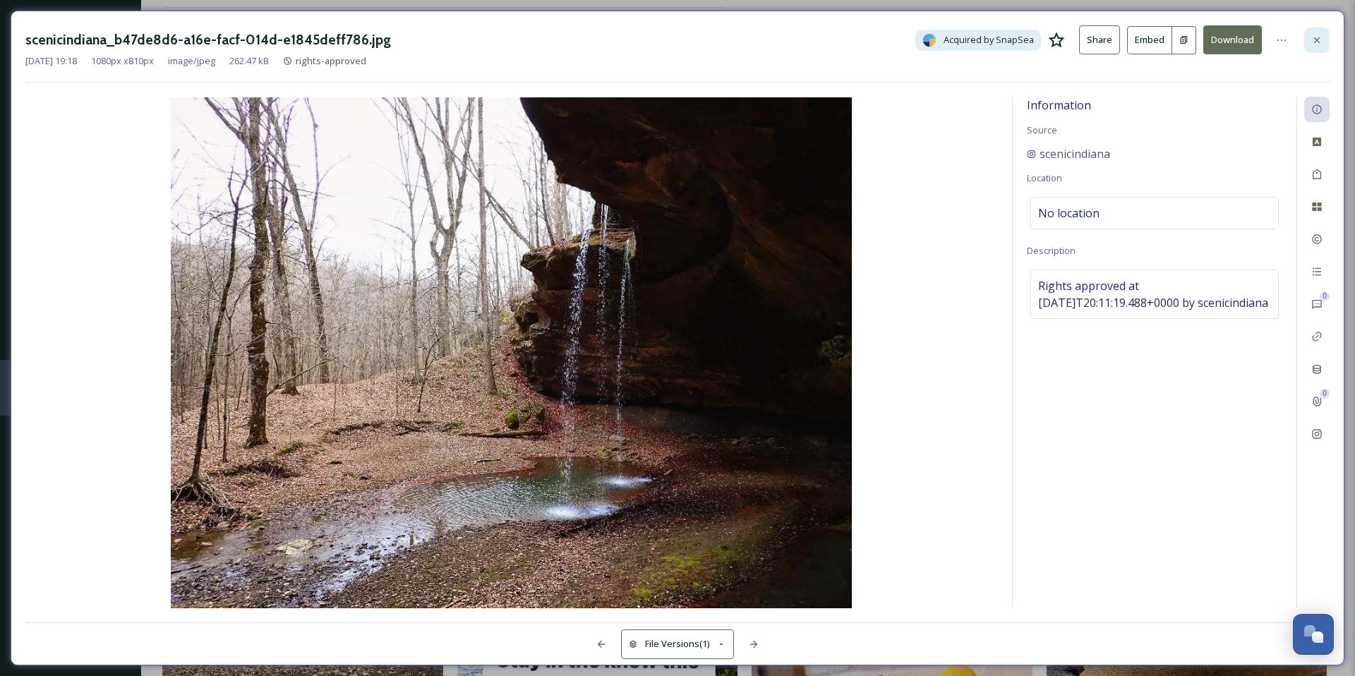
click at [1325, 33] on div at bounding box center [1317, 40] width 25 height 25
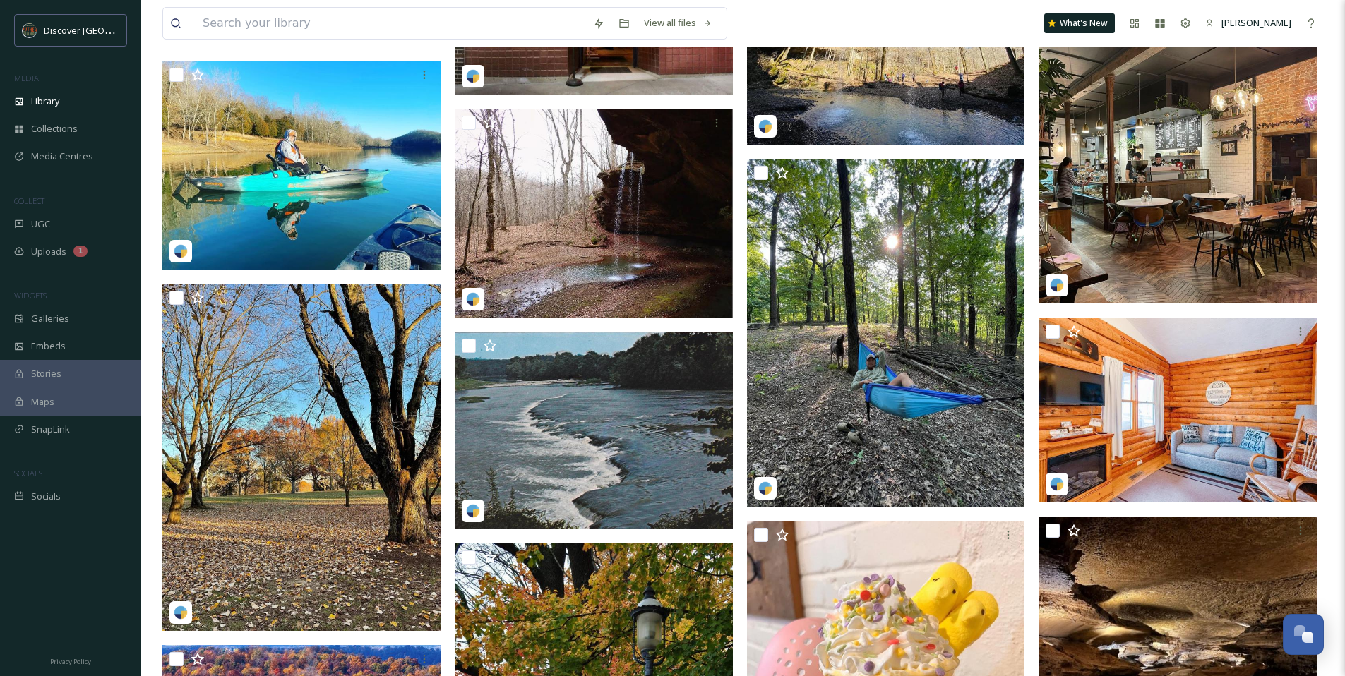
scroll to position [1645, 0]
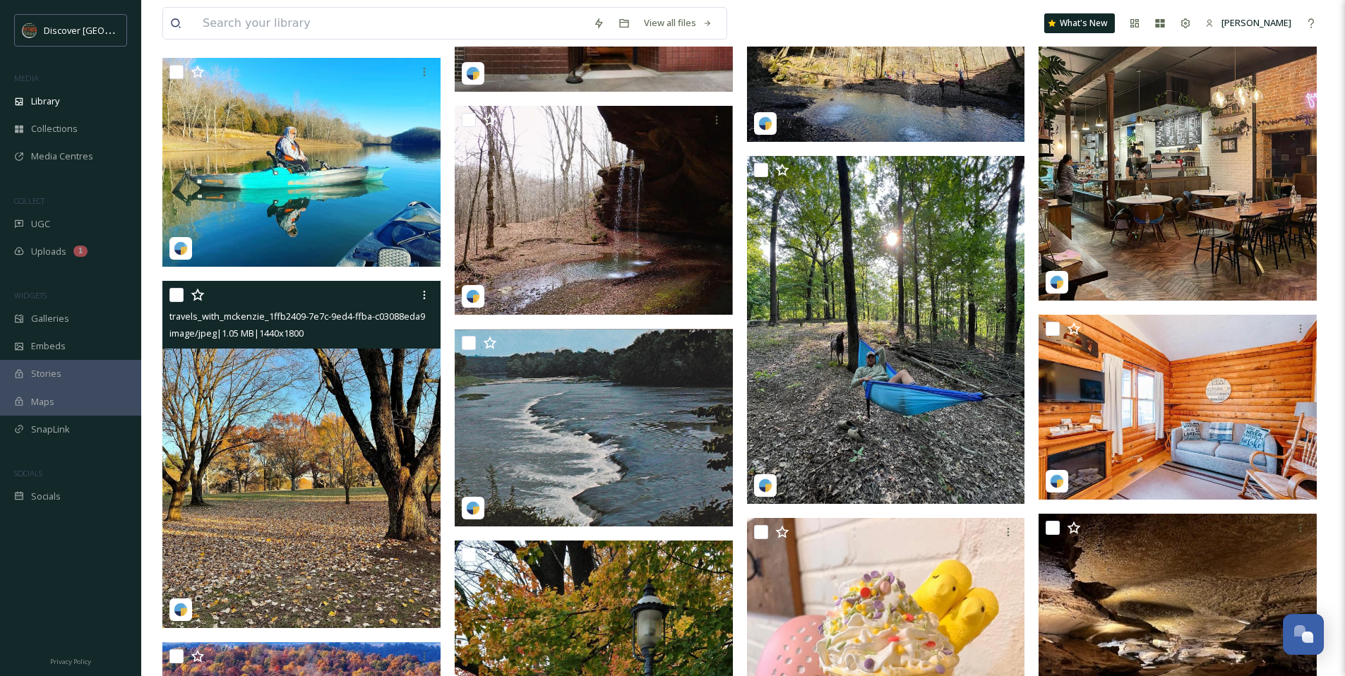
click at [313, 399] on img at bounding box center [301, 455] width 278 height 348
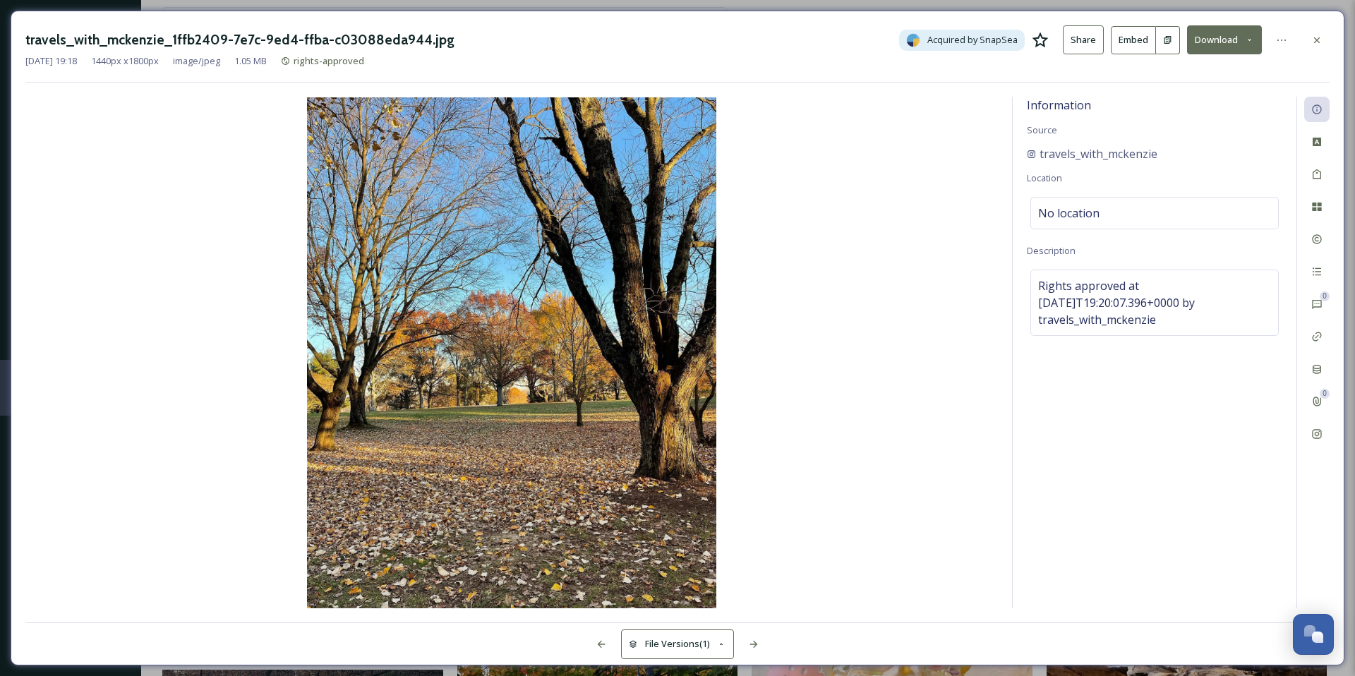
click at [1042, 40] on icon at bounding box center [1040, 40] width 17 height 17
click at [1321, 39] on icon at bounding box center [1317, 40] width 11 height 11
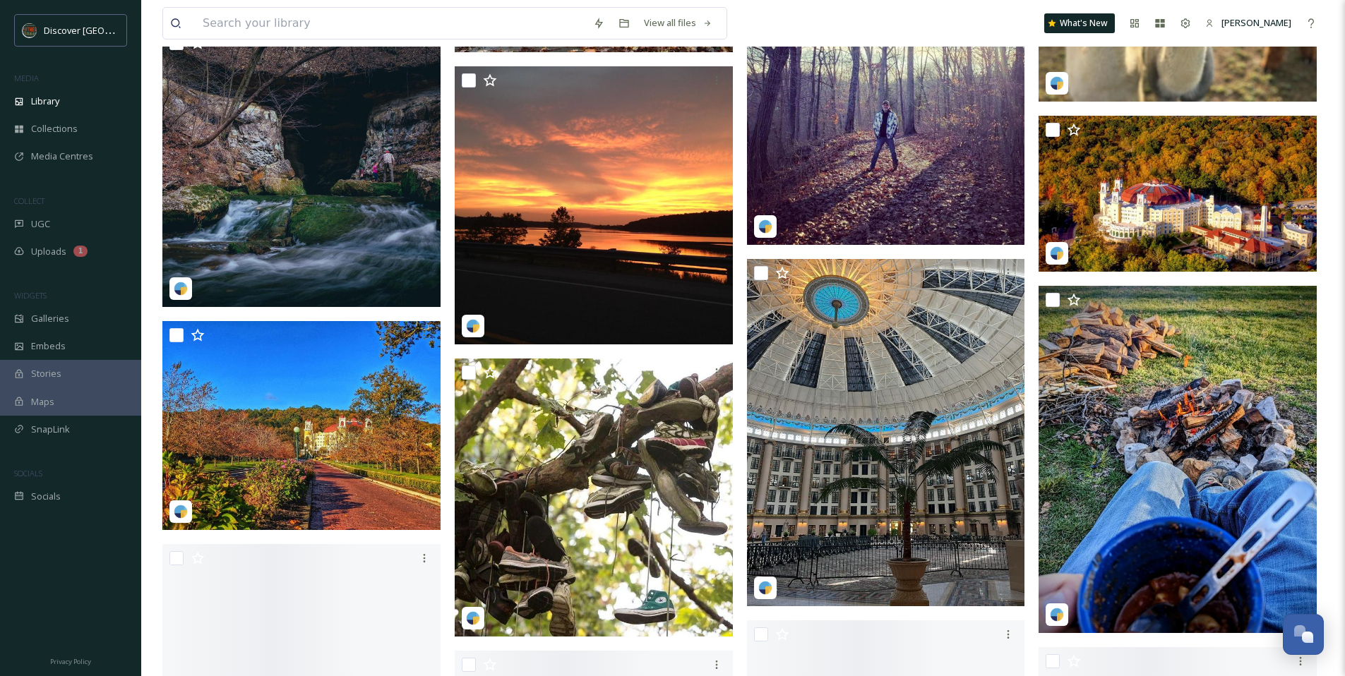
scroll to position [2704, 0]
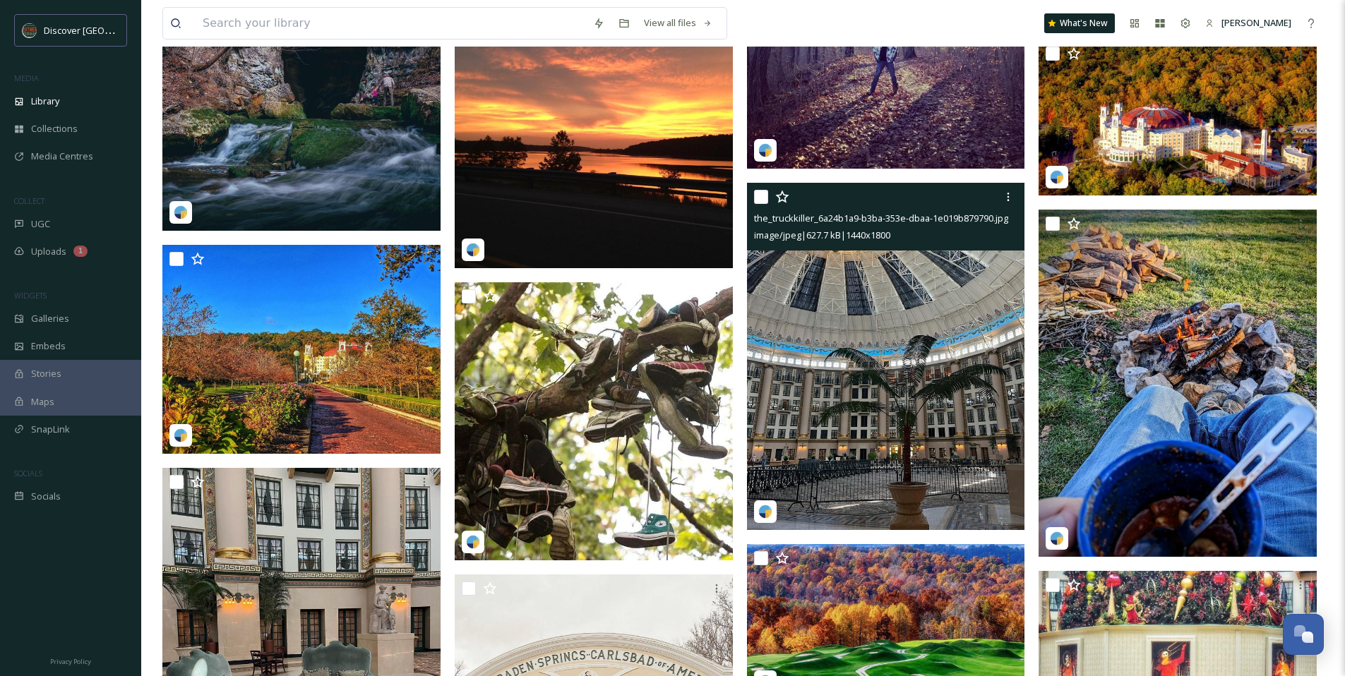
click at [822, 355] on img at bounding box center [886, 357] width 278 height 348
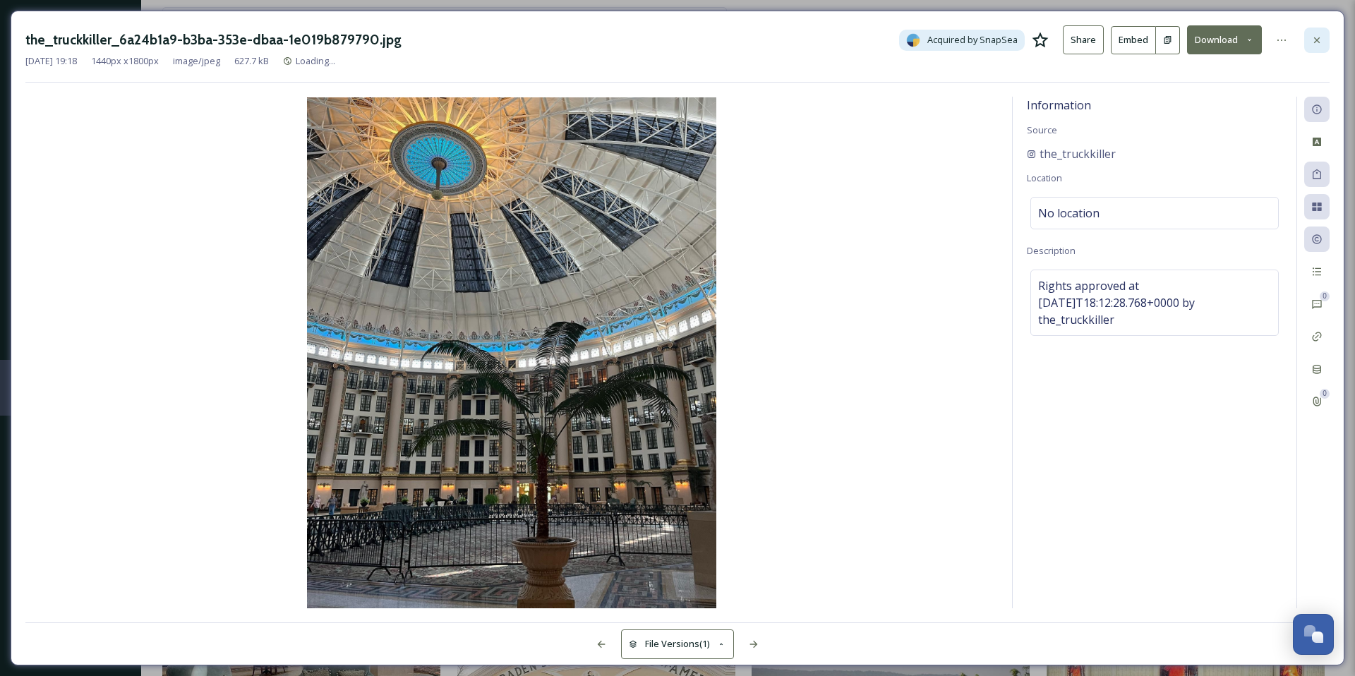
click at [1324, 45] on div at bounding box center [1317, 40] width 25 height 25
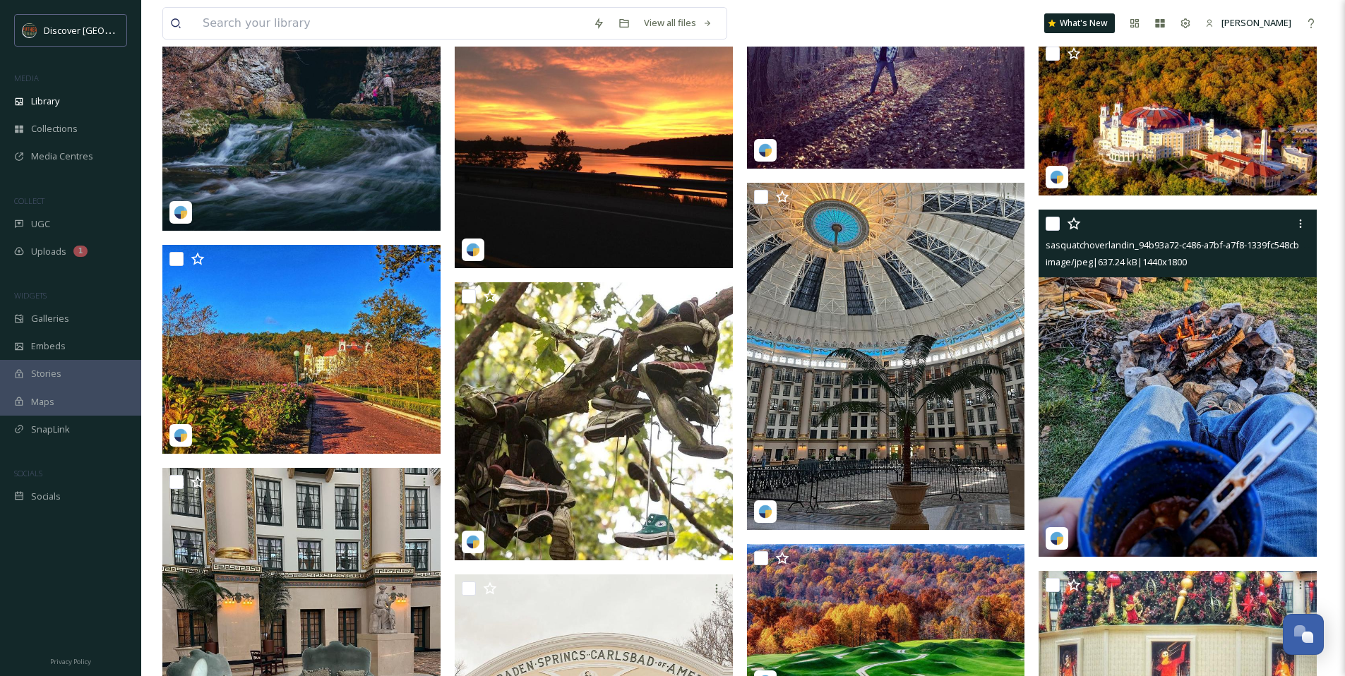
click at [1116, 380] on img at bounding box center [1177, 384] width 278 height 348
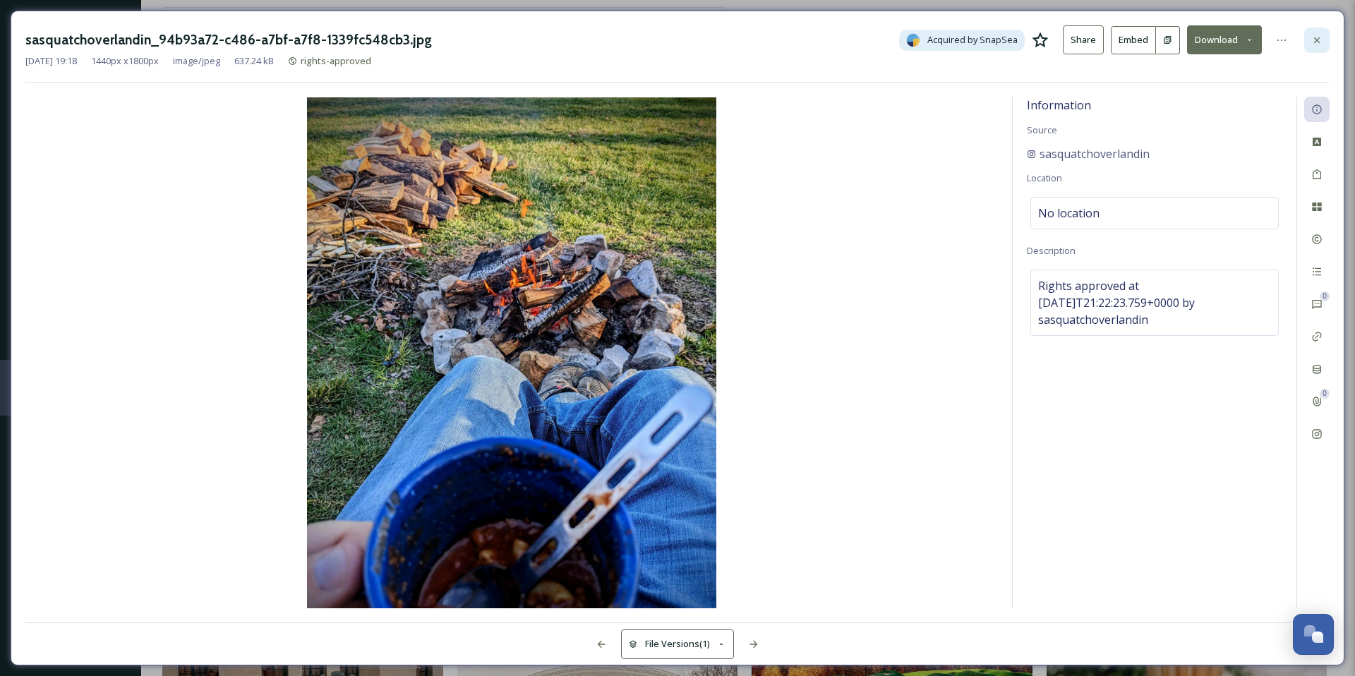
click at [1319, 40] on icon at bounding box center [1317, 40] width 11 height 11
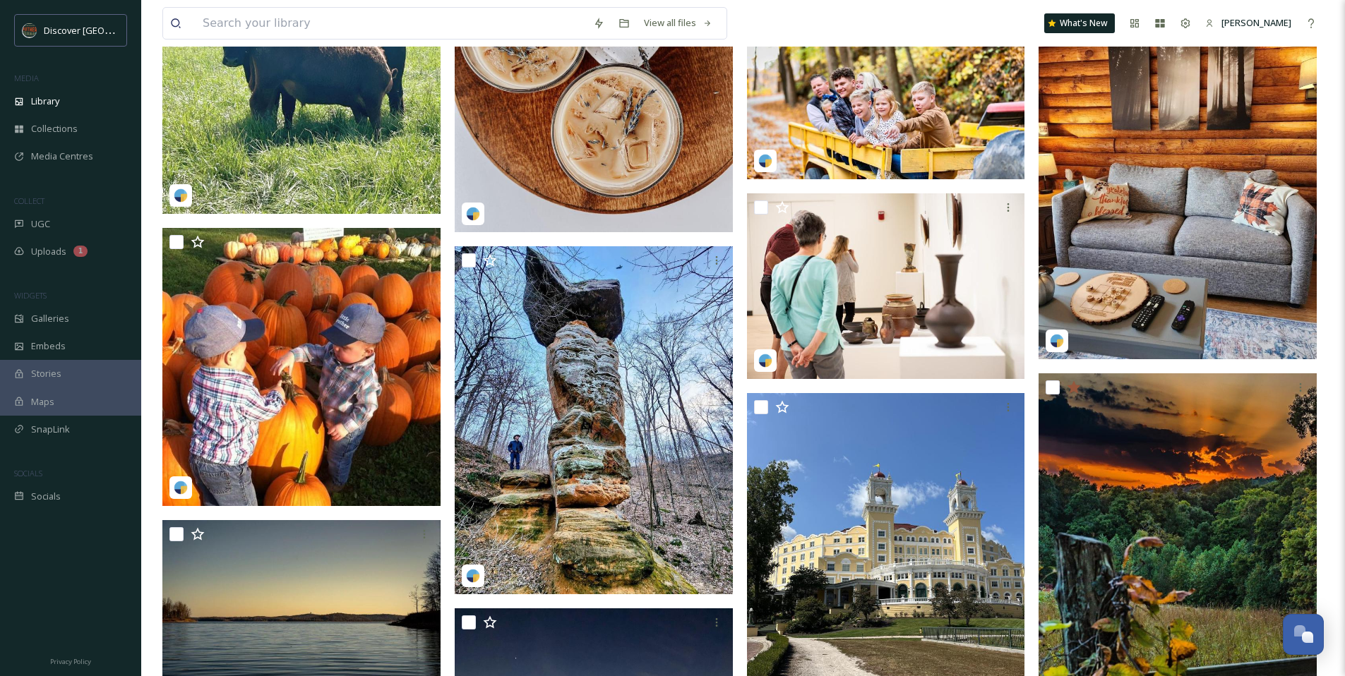
scroll to position [7836, 0]
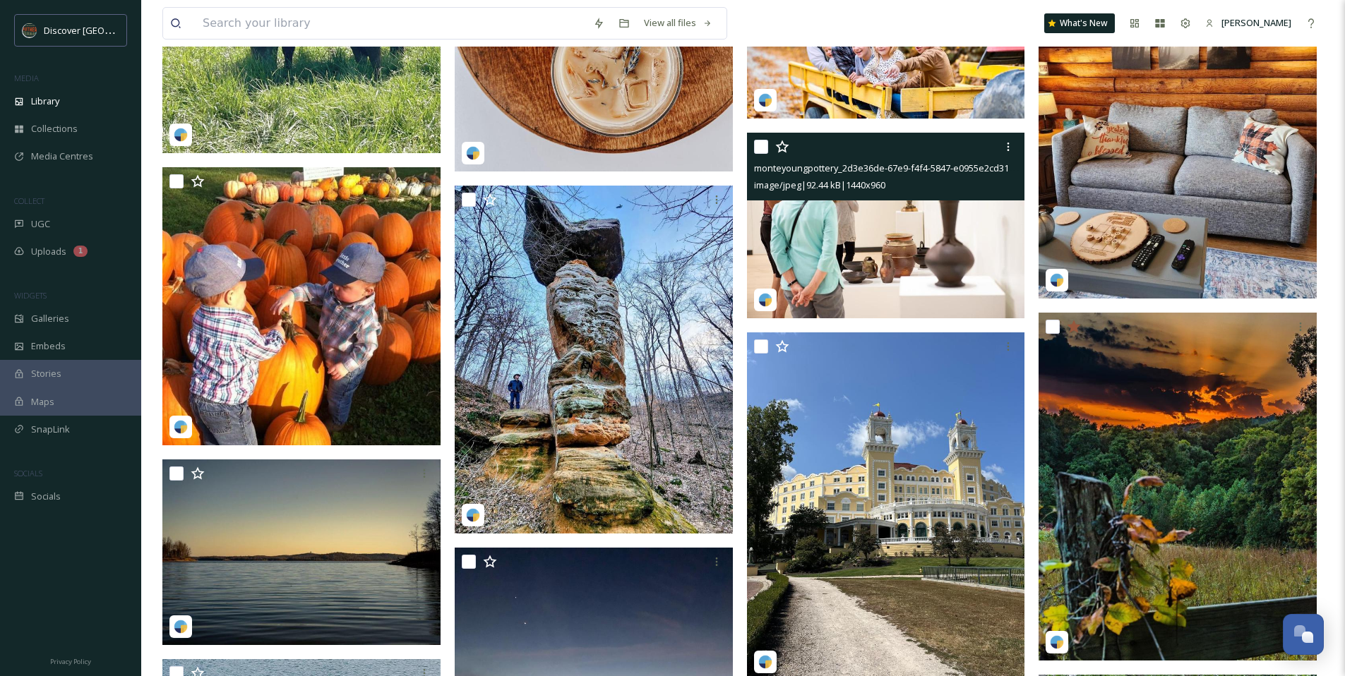
click at [845, 257] on img at bounding box center [886, 226] width 278 height 186
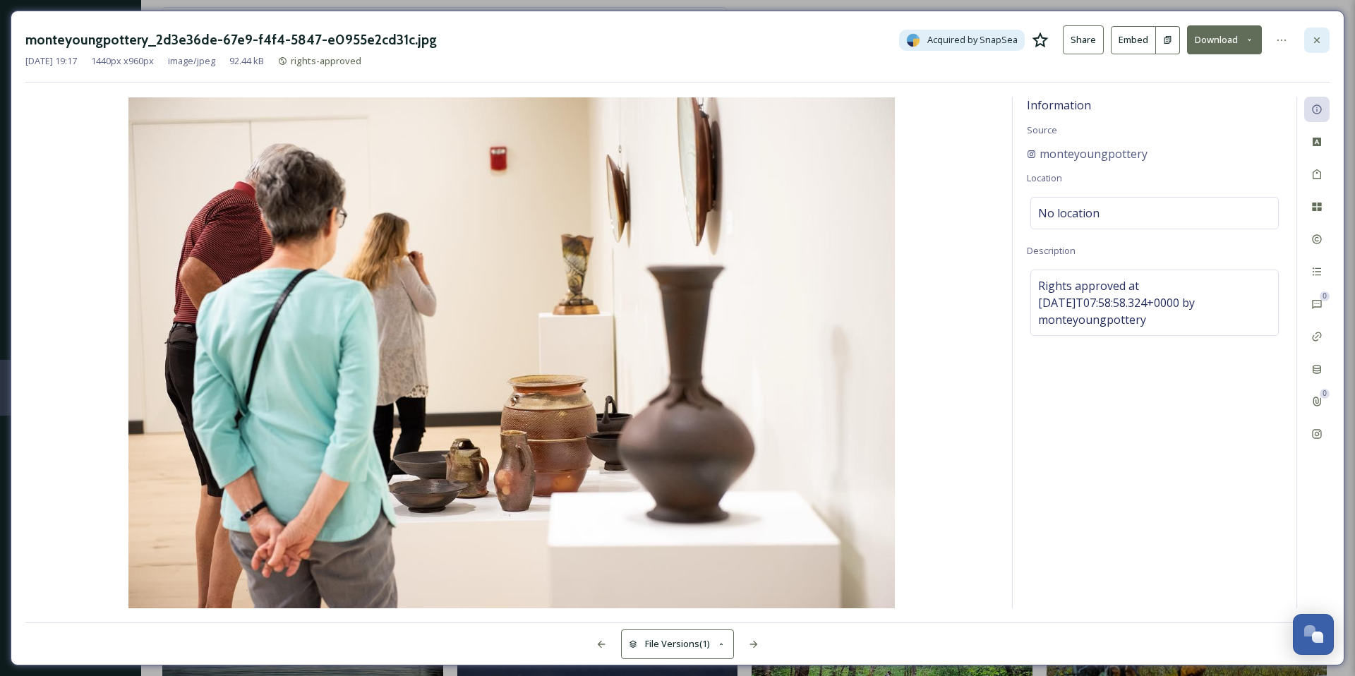
click at [1314, 41] on icon at bounding box center [1317, 40] width 11 height 11
